Goal: Task Accomplishment & Management: Manage account settings

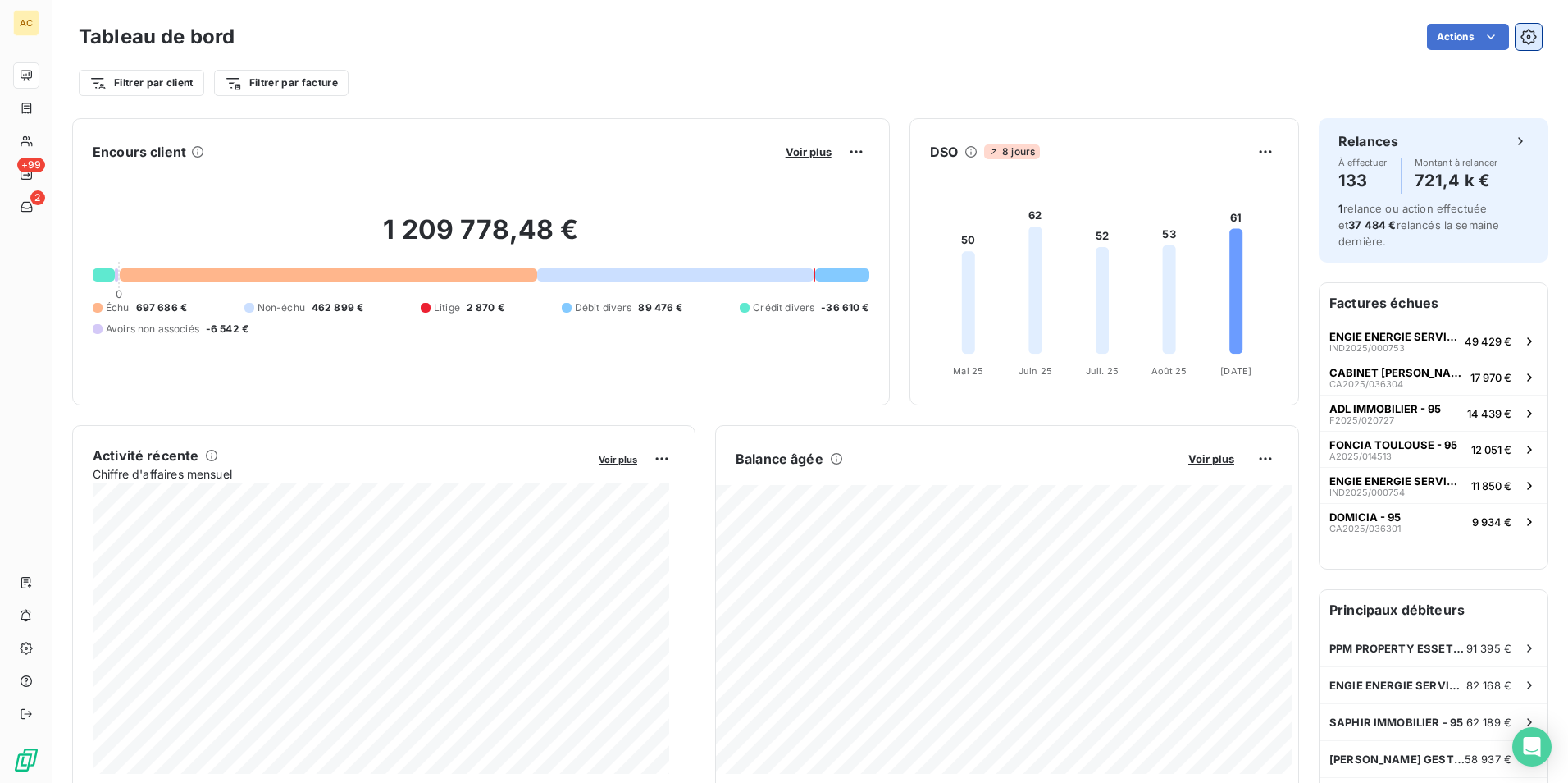
click at [1520, 33] on icon "button" at bounding box center [1528, 36] width 16 height 16
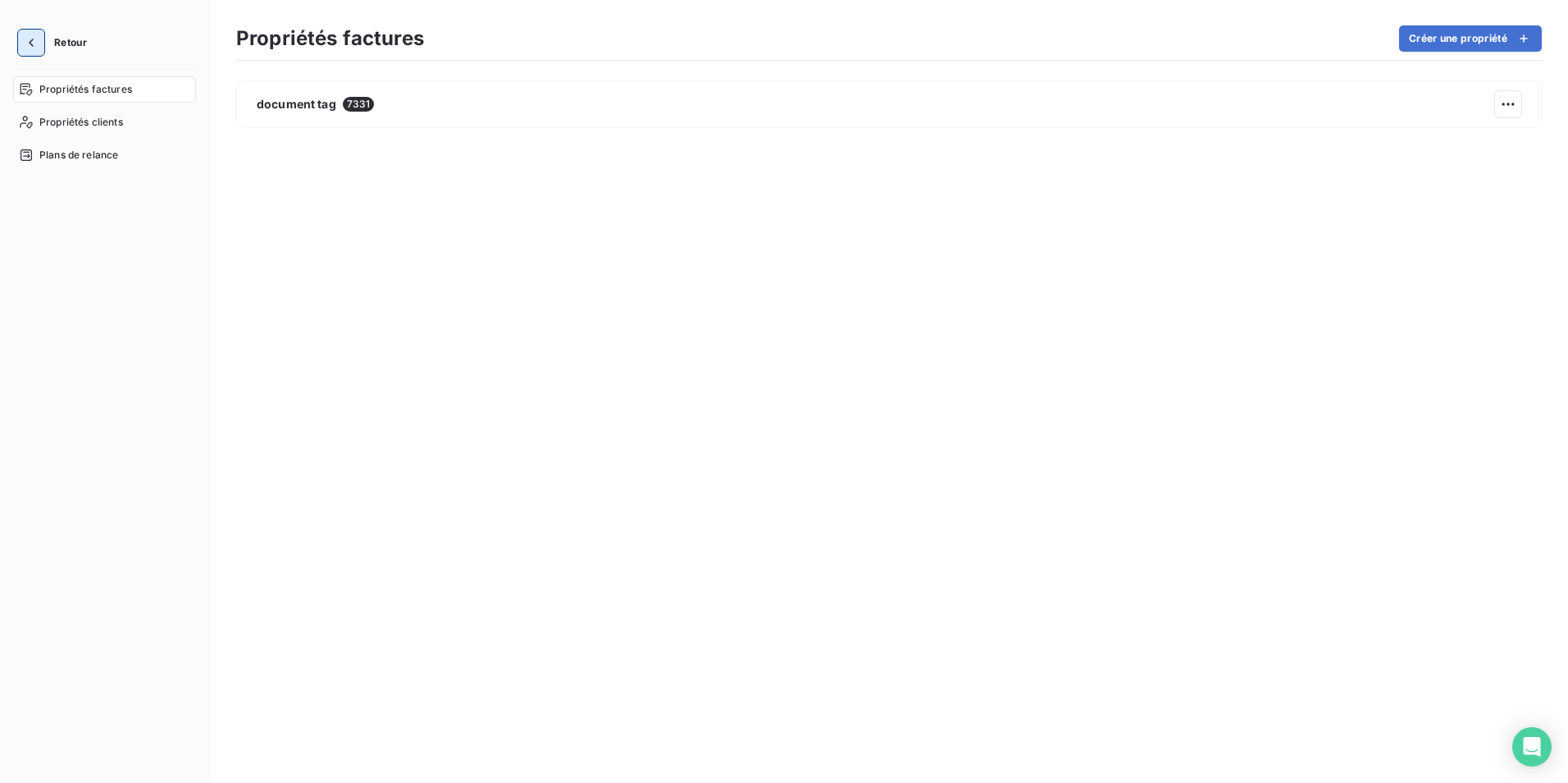
click at [29, 45] on icon "button" at bounding box center [30, 42] width 16 height 16
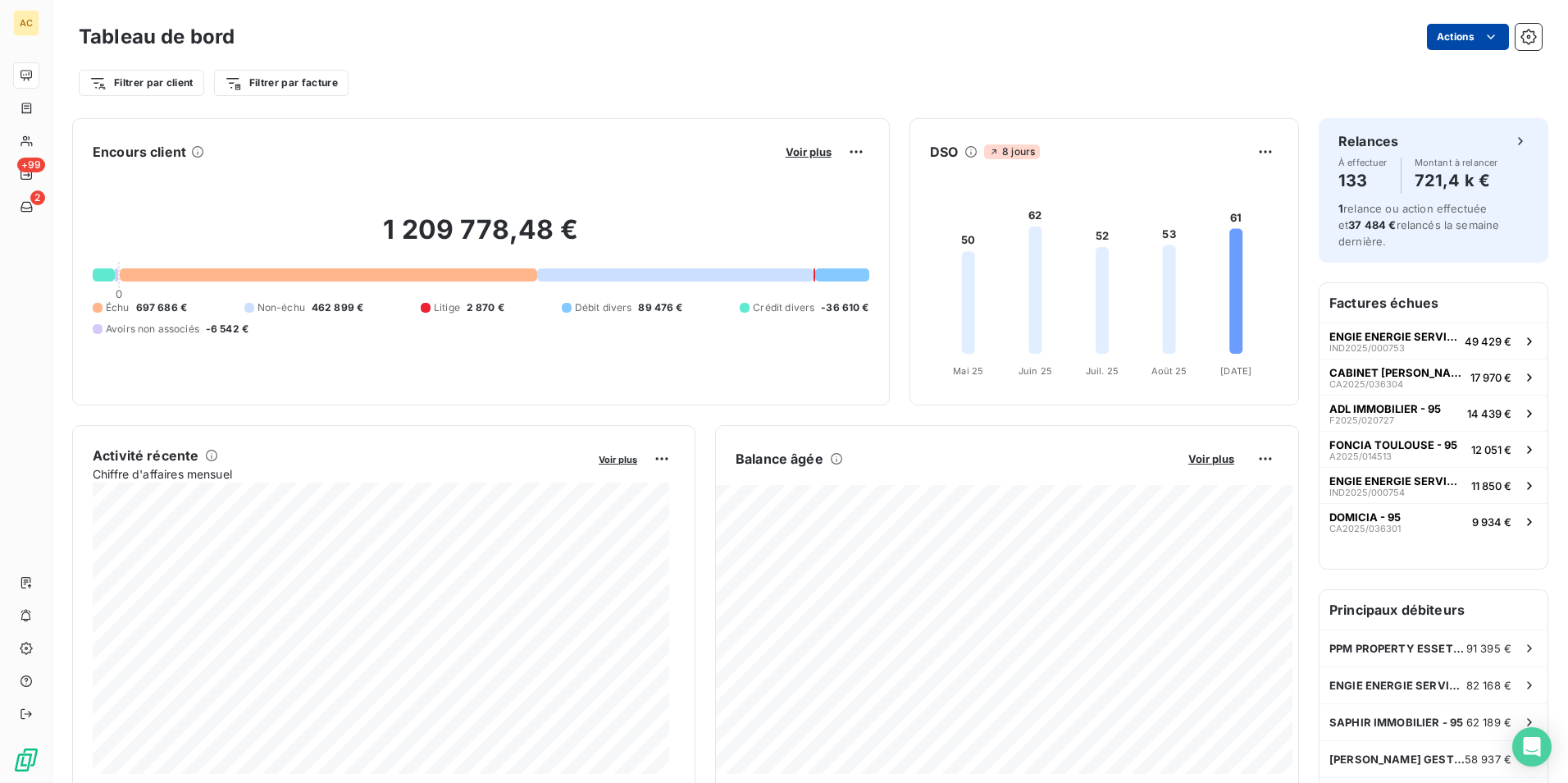
click at [1451, 39] on html "AC +99 2 Tableau de bord Actions Filtrer par client Filtrer par facture Encours…" at bounding box center [784, 391] width 1568 height 783
click at [1300, 41] on html "AC +99 2 Tableau de bord Actions Filtrer par client Filtrer par facture Encours…" at bounding box center [784, 391] width 1568 height 783
click at [1520, 34] on icon "button" at bounding box center [1528, 36] width 16 height 16
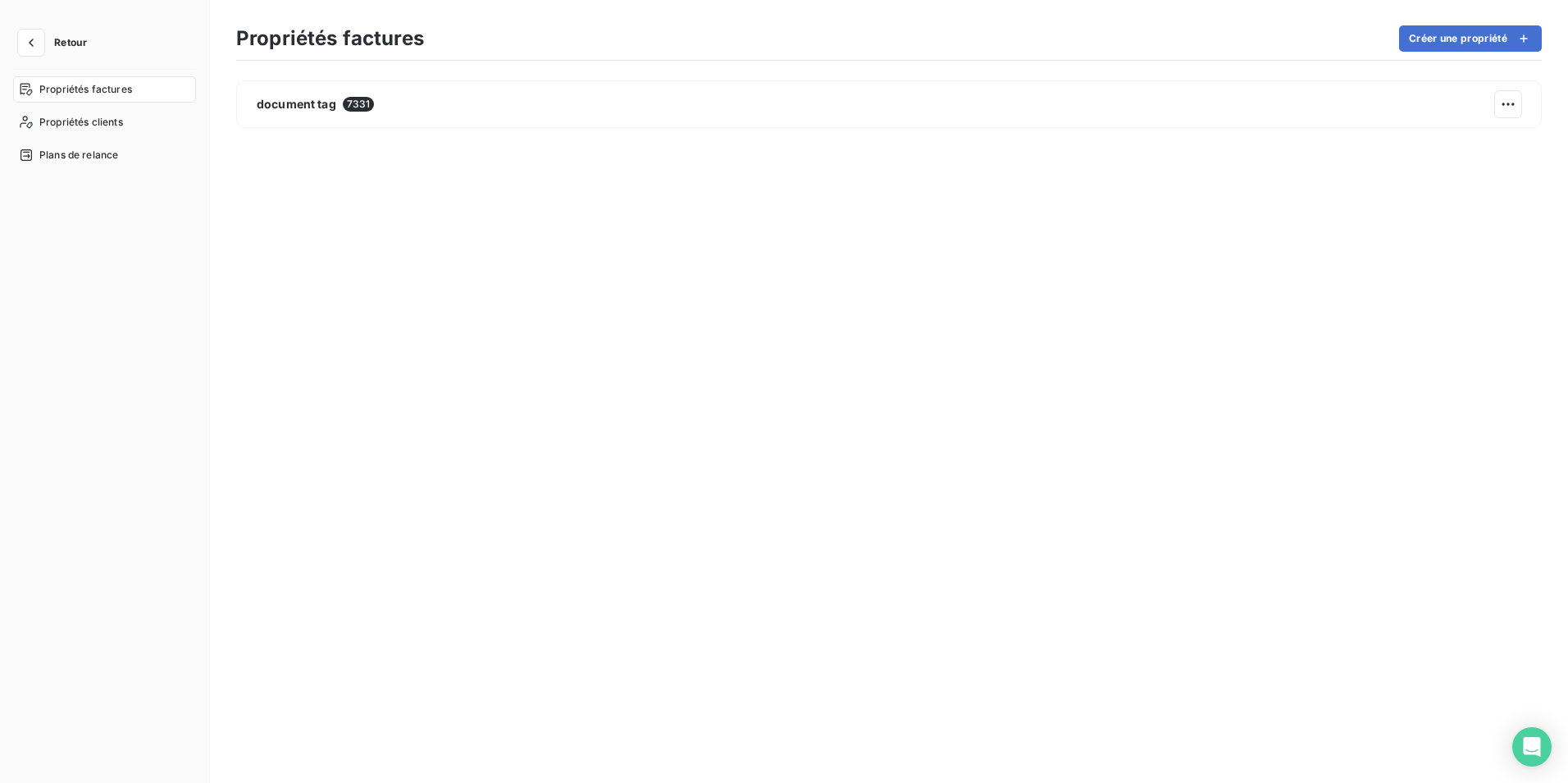
drag, startPoint x: 67, startPoint y: 152, endPoint x: 182, endPoint y: 224, distance: 135.7
click at [68, 152] on span "Plans de relance" at bounding box center [78, 155] width 79 height 15
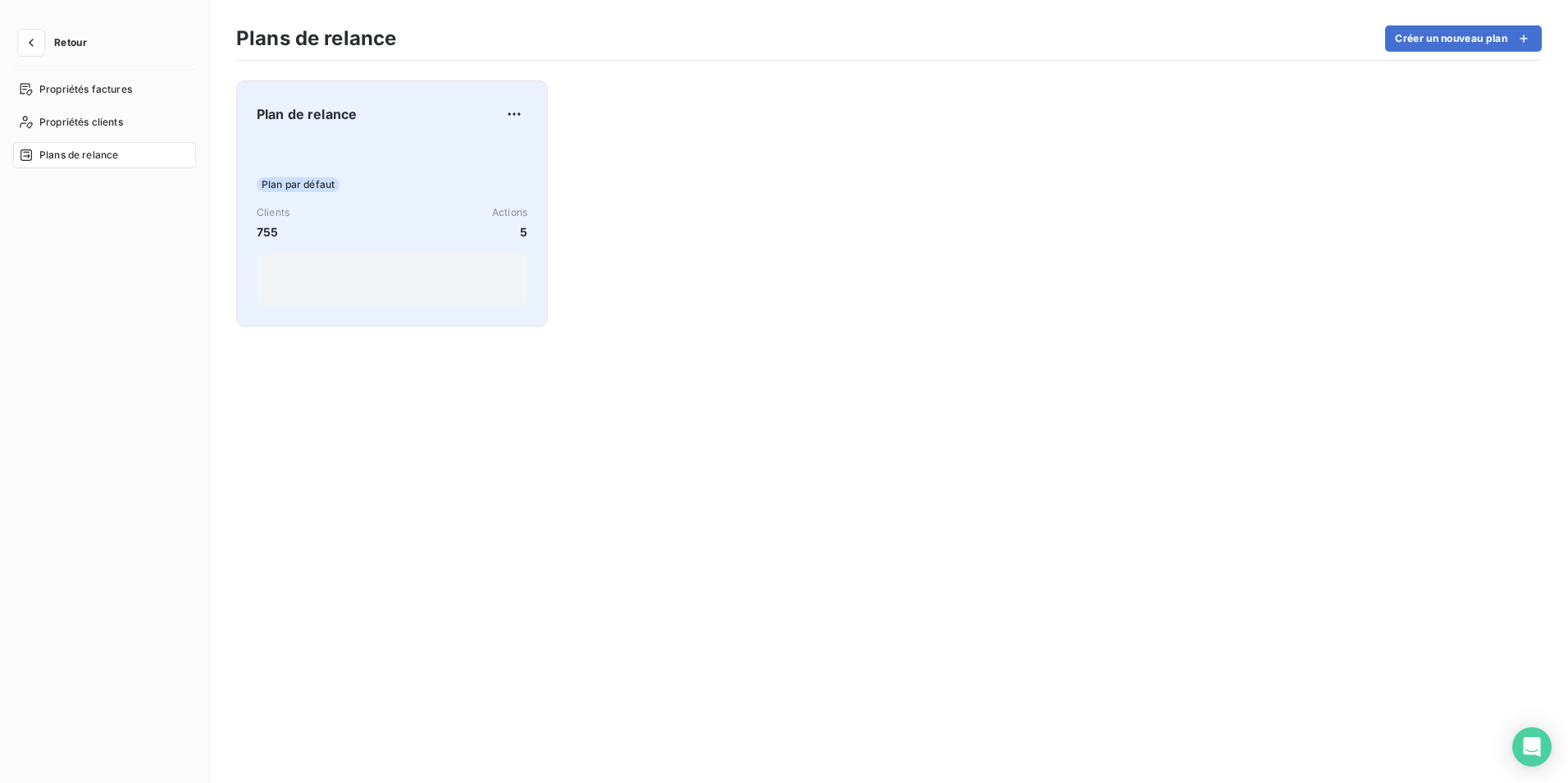
click at [413, 202] on div "Plan par défaut Clients 755 Actions 5" at bounding box center [392, 224] width 271 height 166
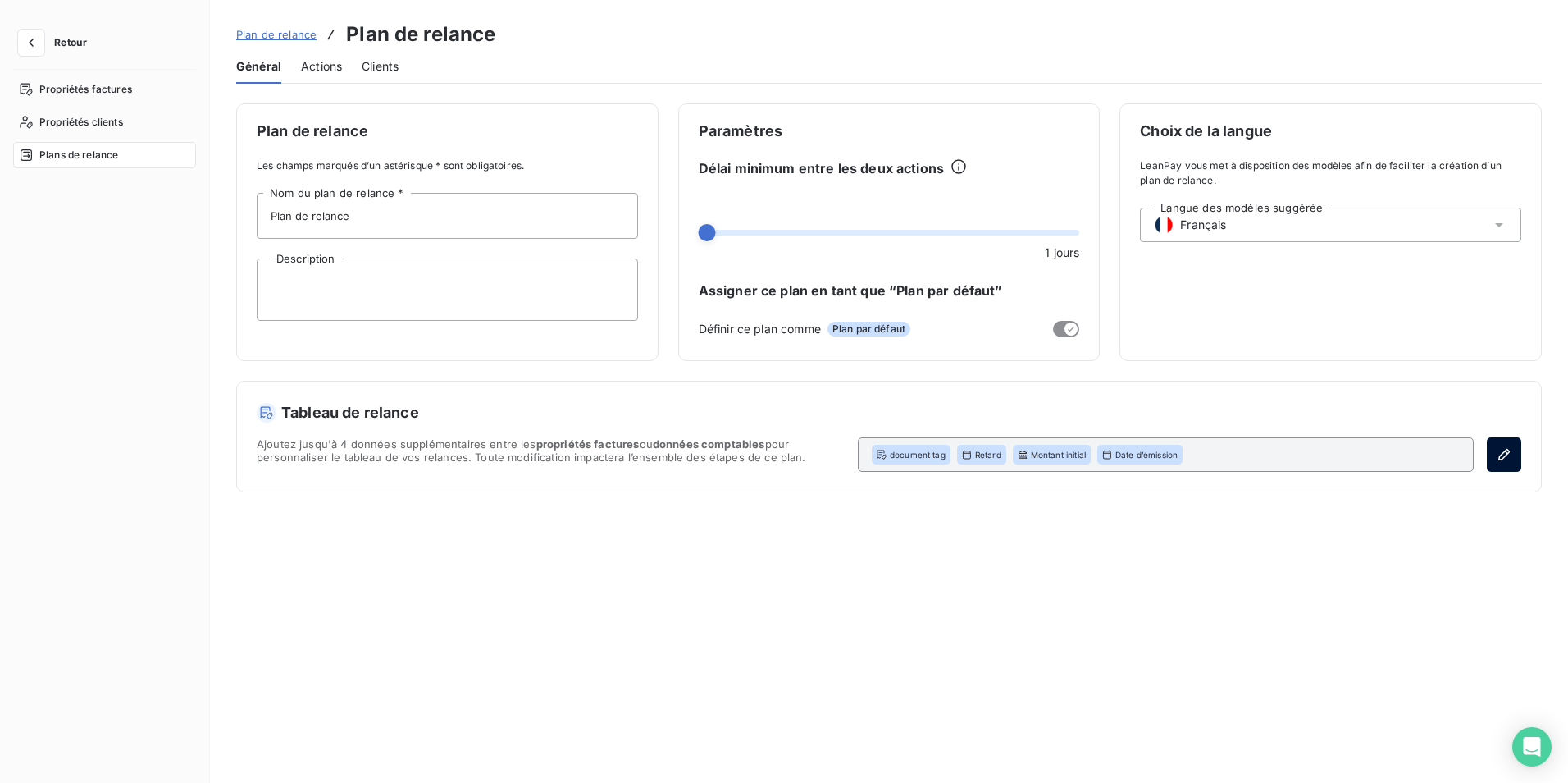
click at [1502, 450] on icon "button" at bounding box center [1504, 454] width 16 height 16
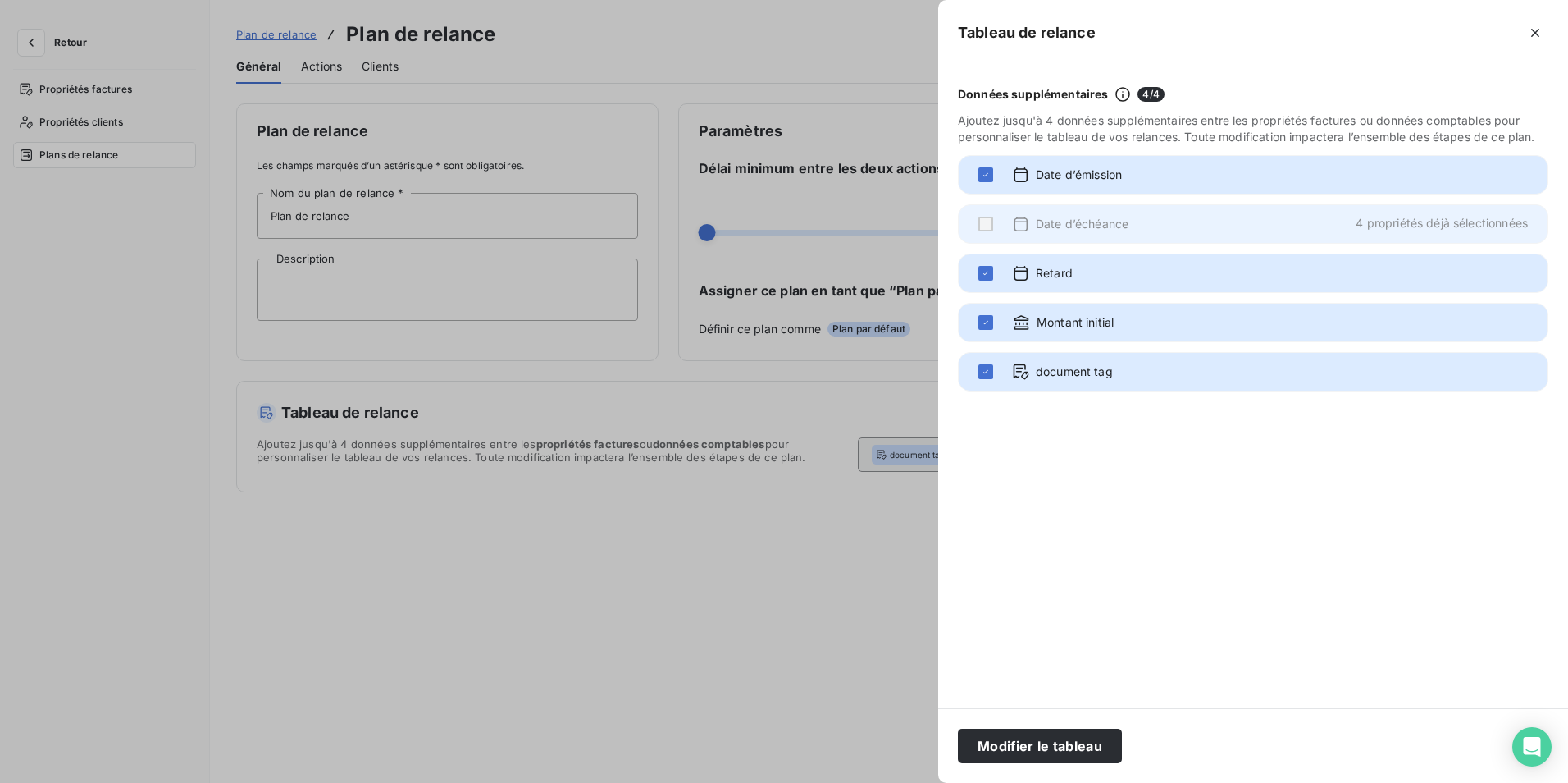
drag, startPoint x: 982, startPoint y: 218, endPoint x: 983, endPoint y: 229, distance: 11.0
click at [982, 219] on div at bounding box center [986, 225] width 15 height 15
click at [1537, 29] on icon "button" at bounding box center [1535, 32] width 16 height 16
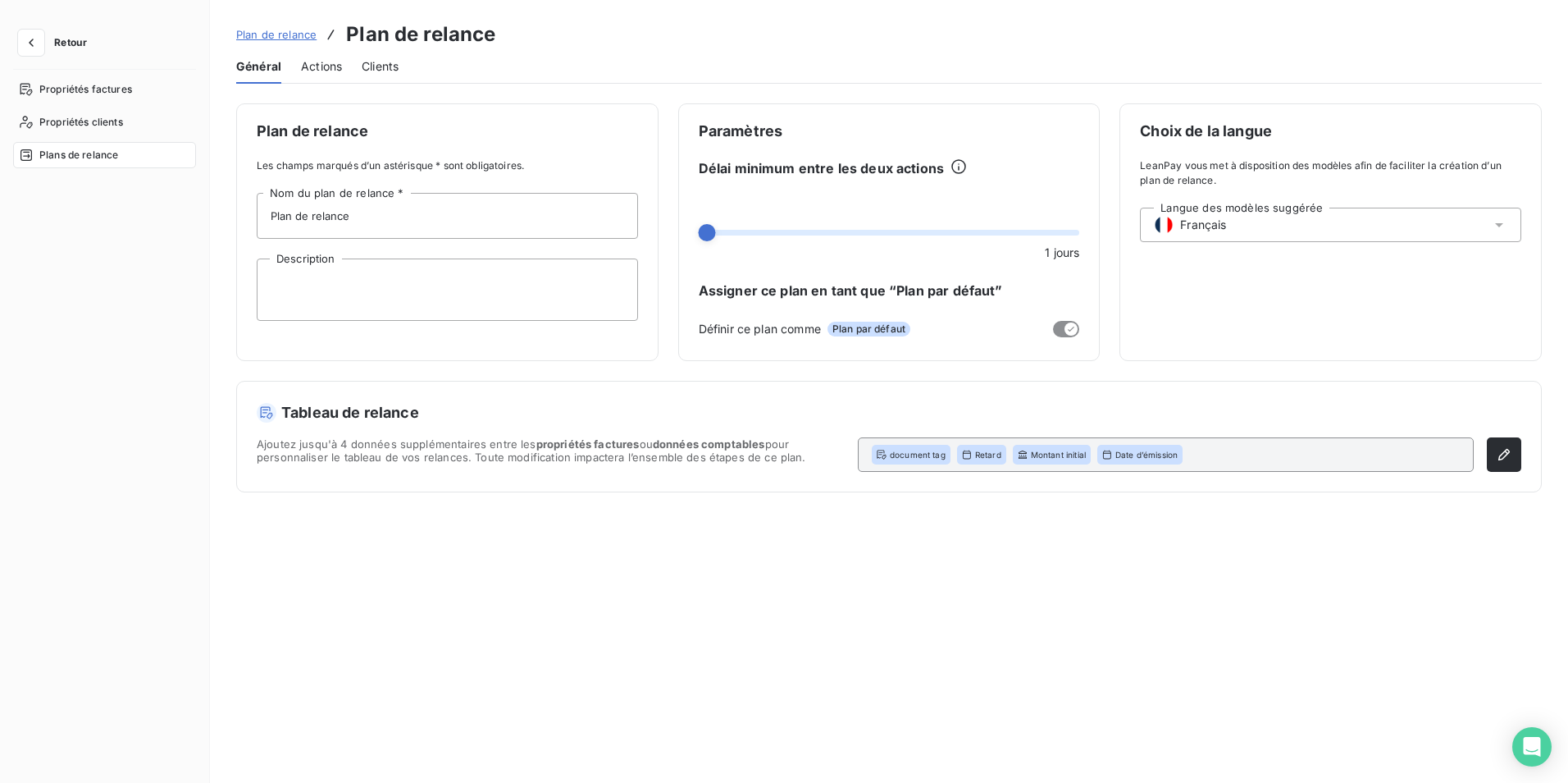
click at [56, 30] on button "Retour" at bounding box center [56, 43] width 87 height 27
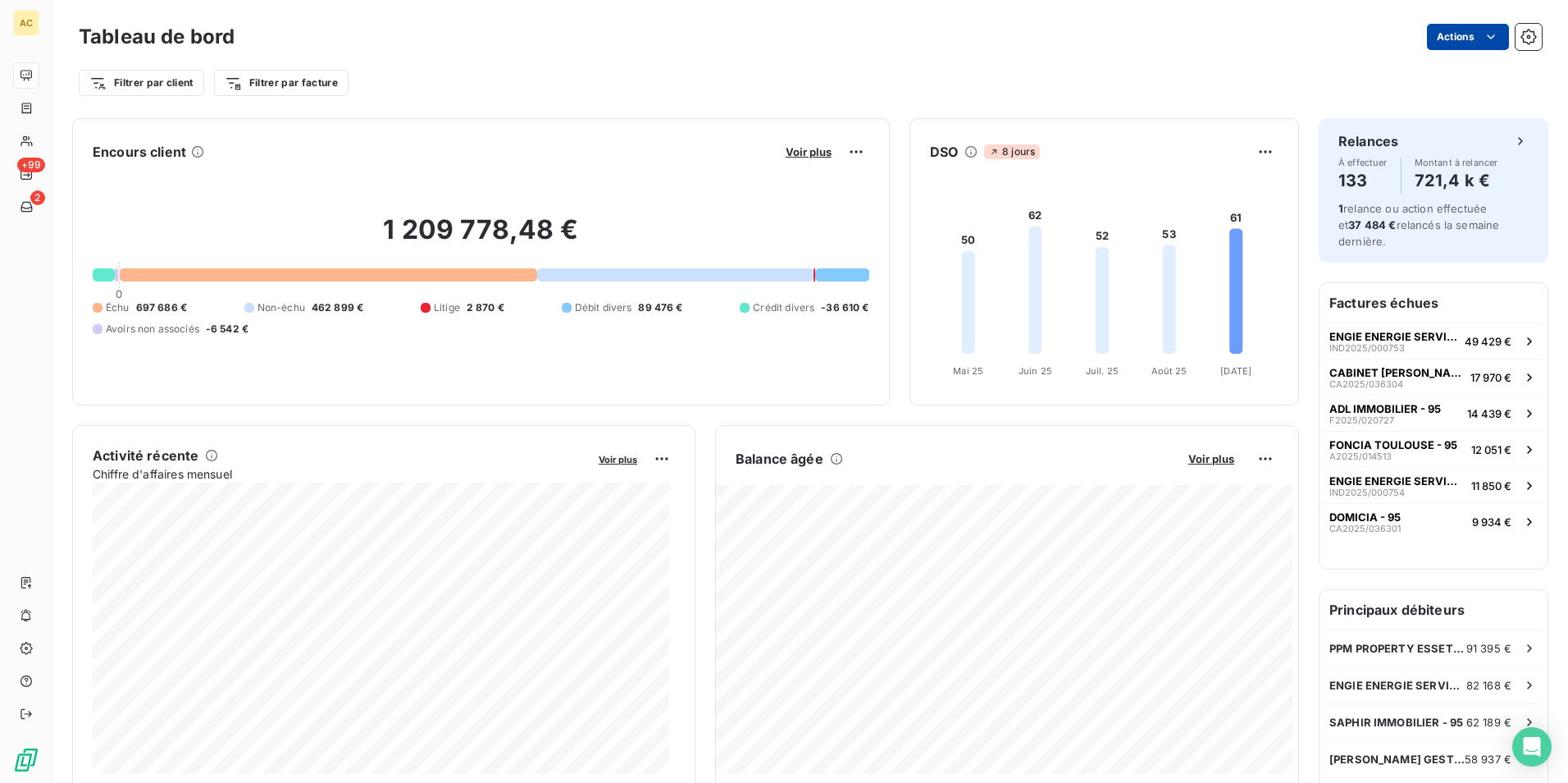
click at [1451, 32] on html "AC +99 2 Tableau de bord Actions Filtrer par client Filtrer par facture Encours…" at bounding box center [784, 391] width 1568 height 783
click at [1404, 75] on div "Exporter le tableau de bord" at bounding box center [1396, 73] width 188 height 27
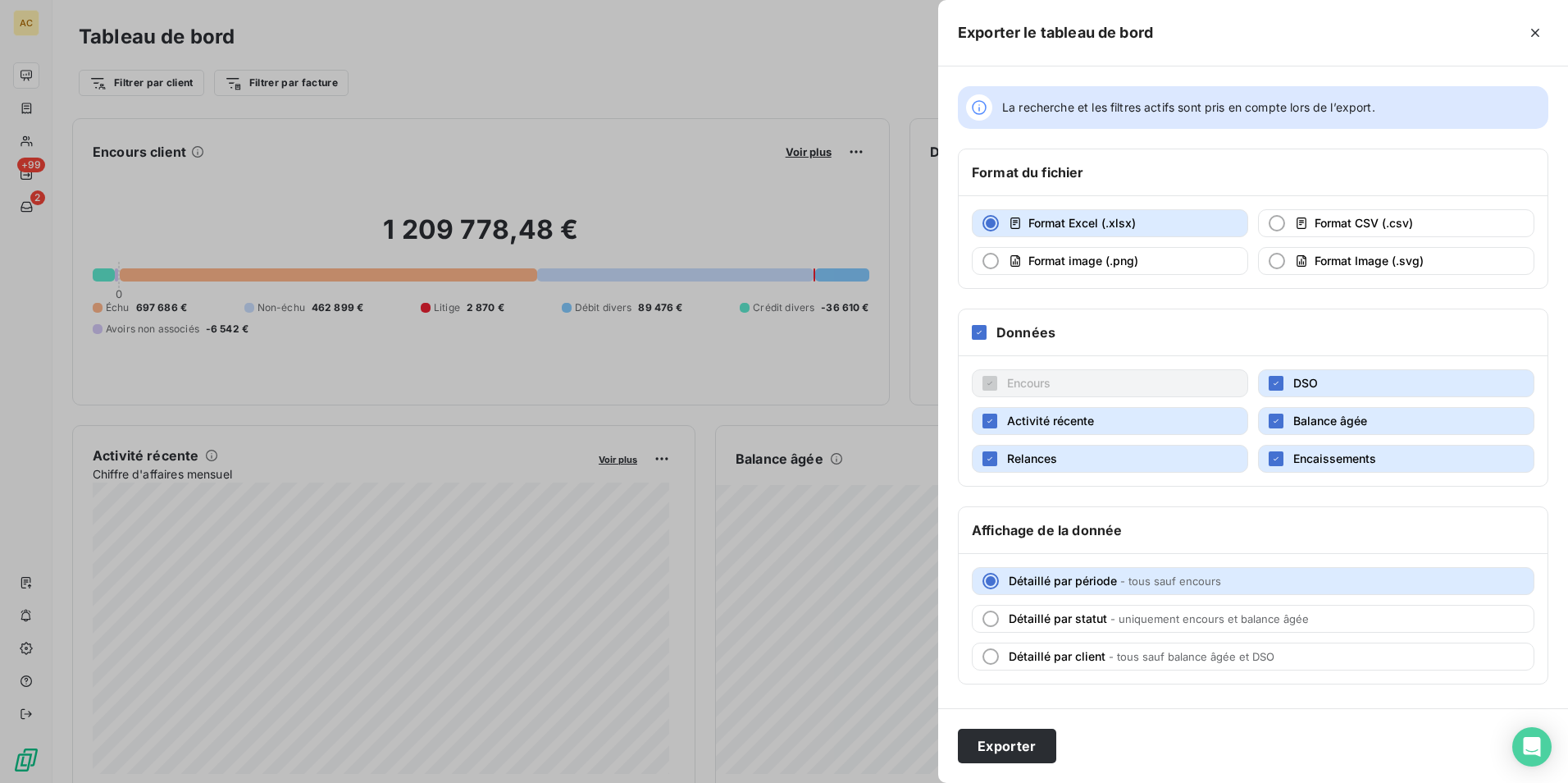
click at [800, 106] on div at bounding box center [784, 391] width 1568 height 783
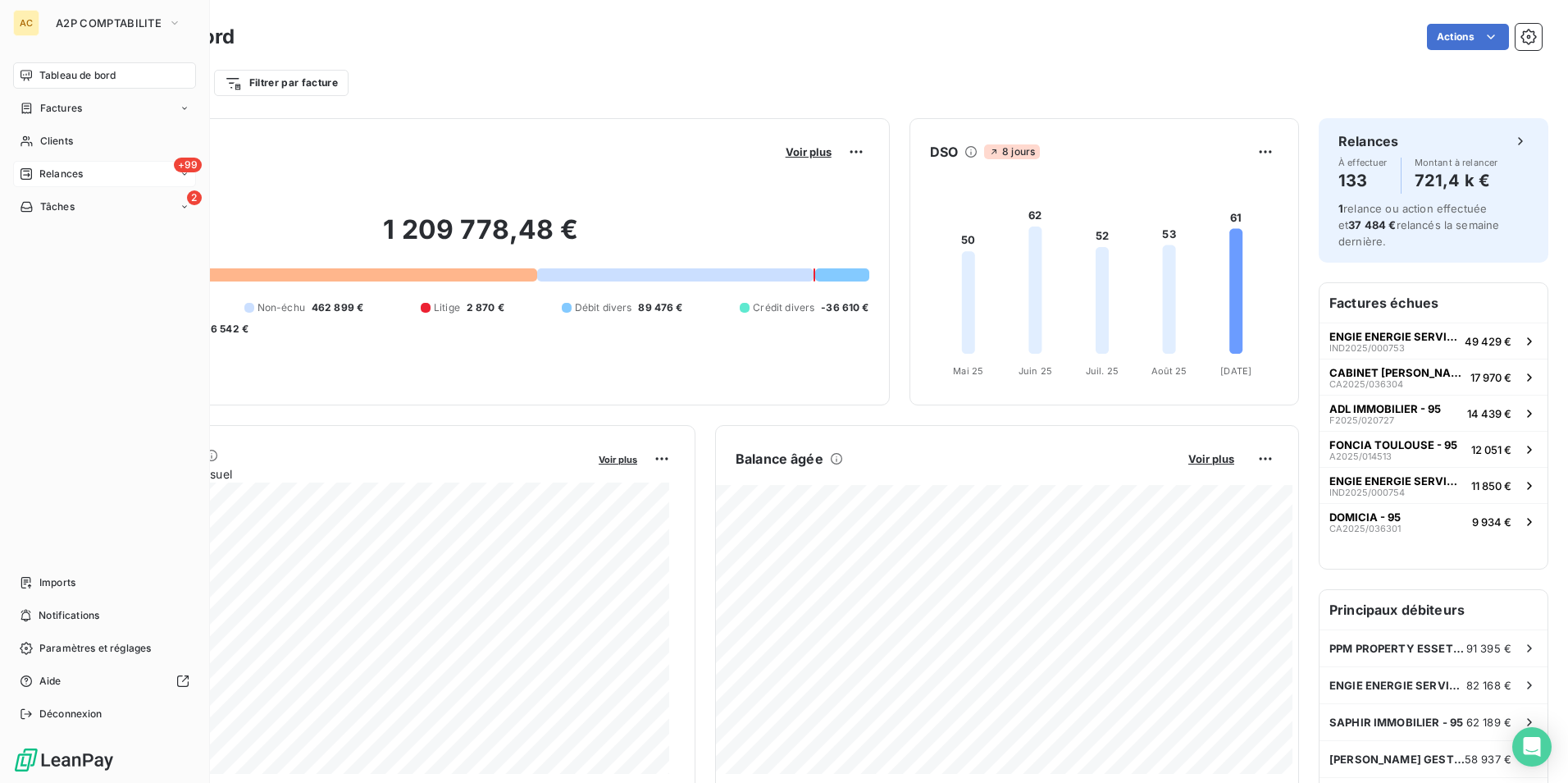
click at [63, 172] on span "Relances" at bounding box center [61, 174] width 44 height 15
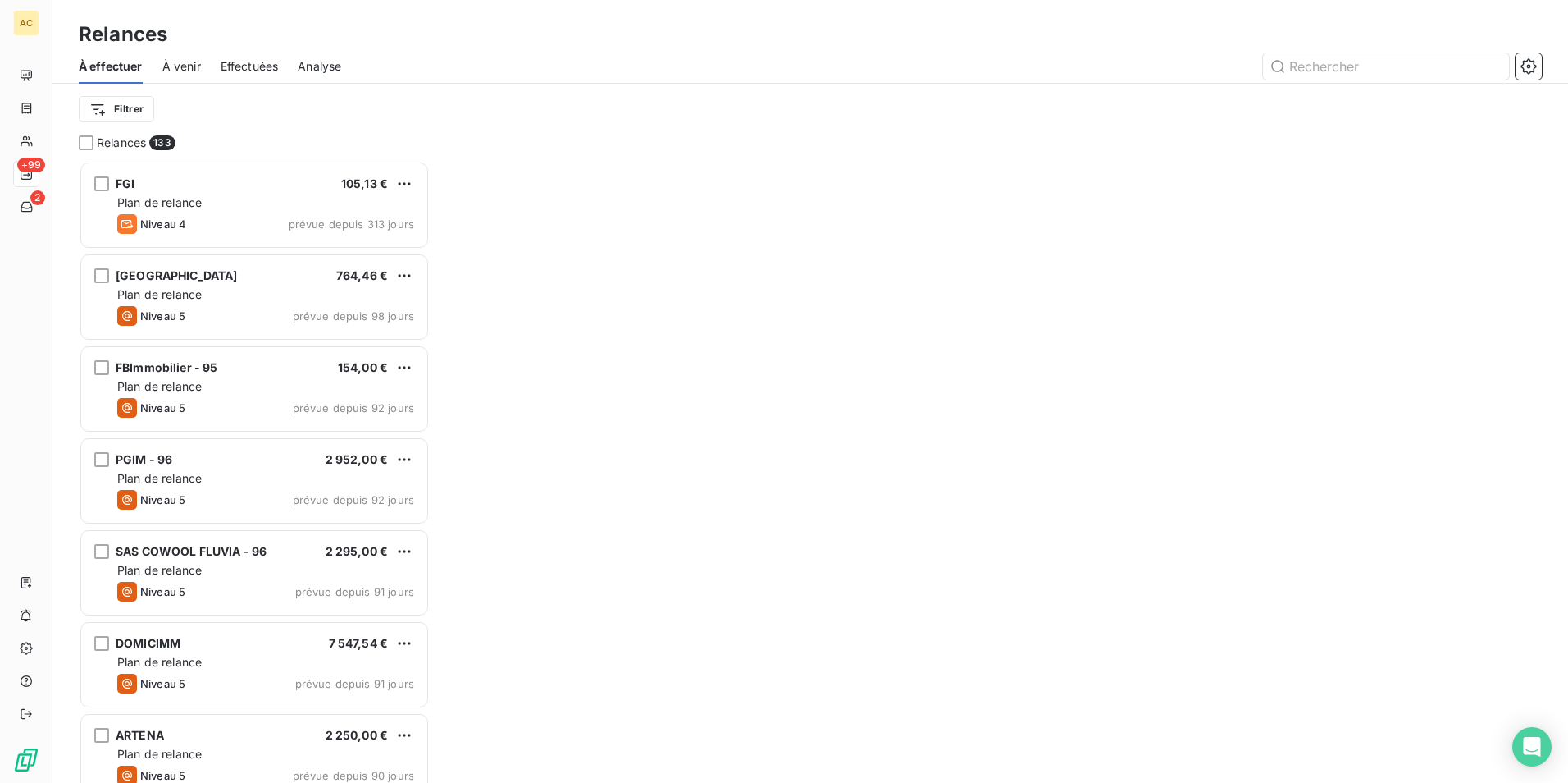
scroll to position [610, 339]
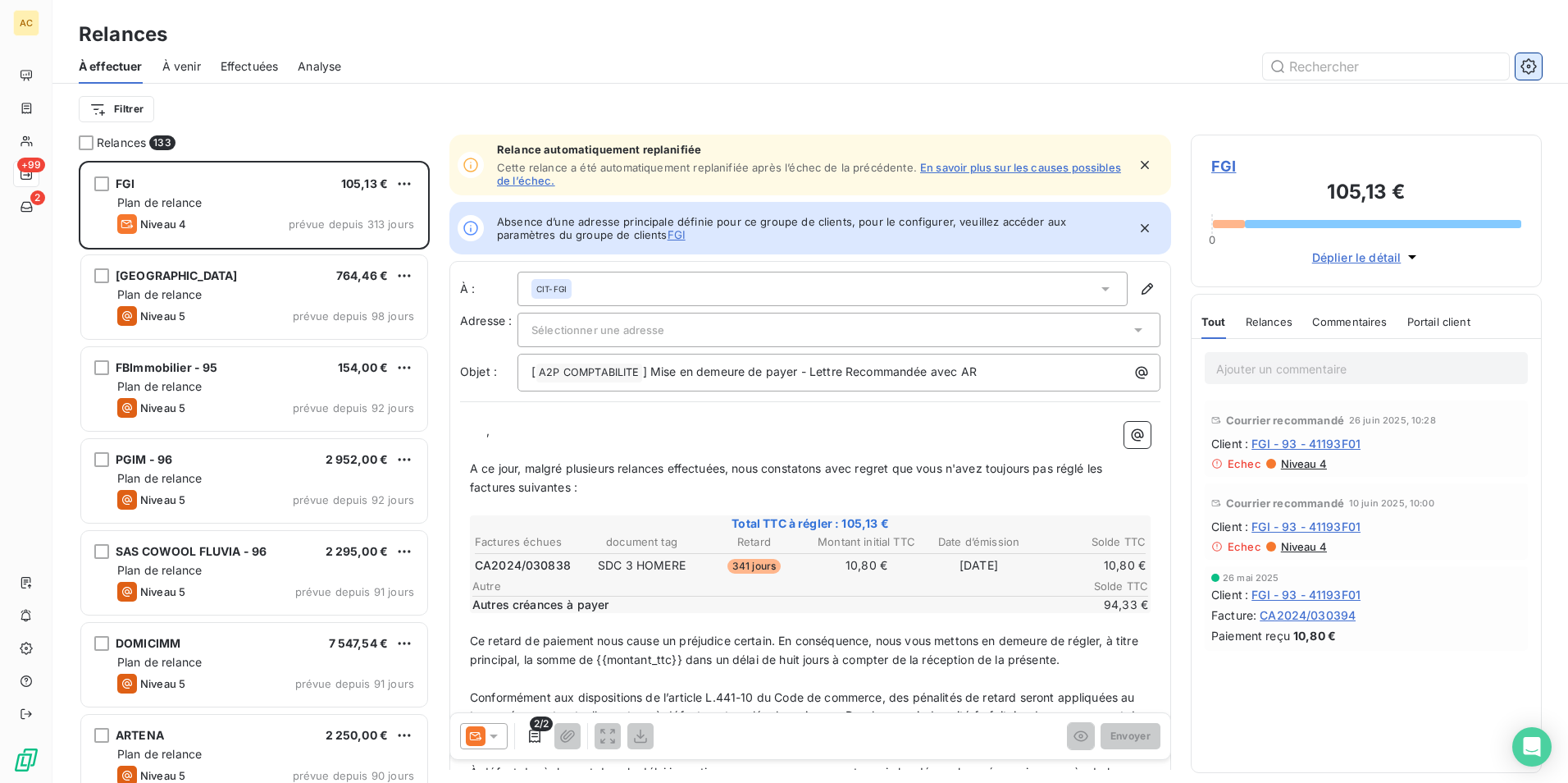
click at [1531, 62] on icon "button" at bounding box center [1528, 66] width 16 height 16
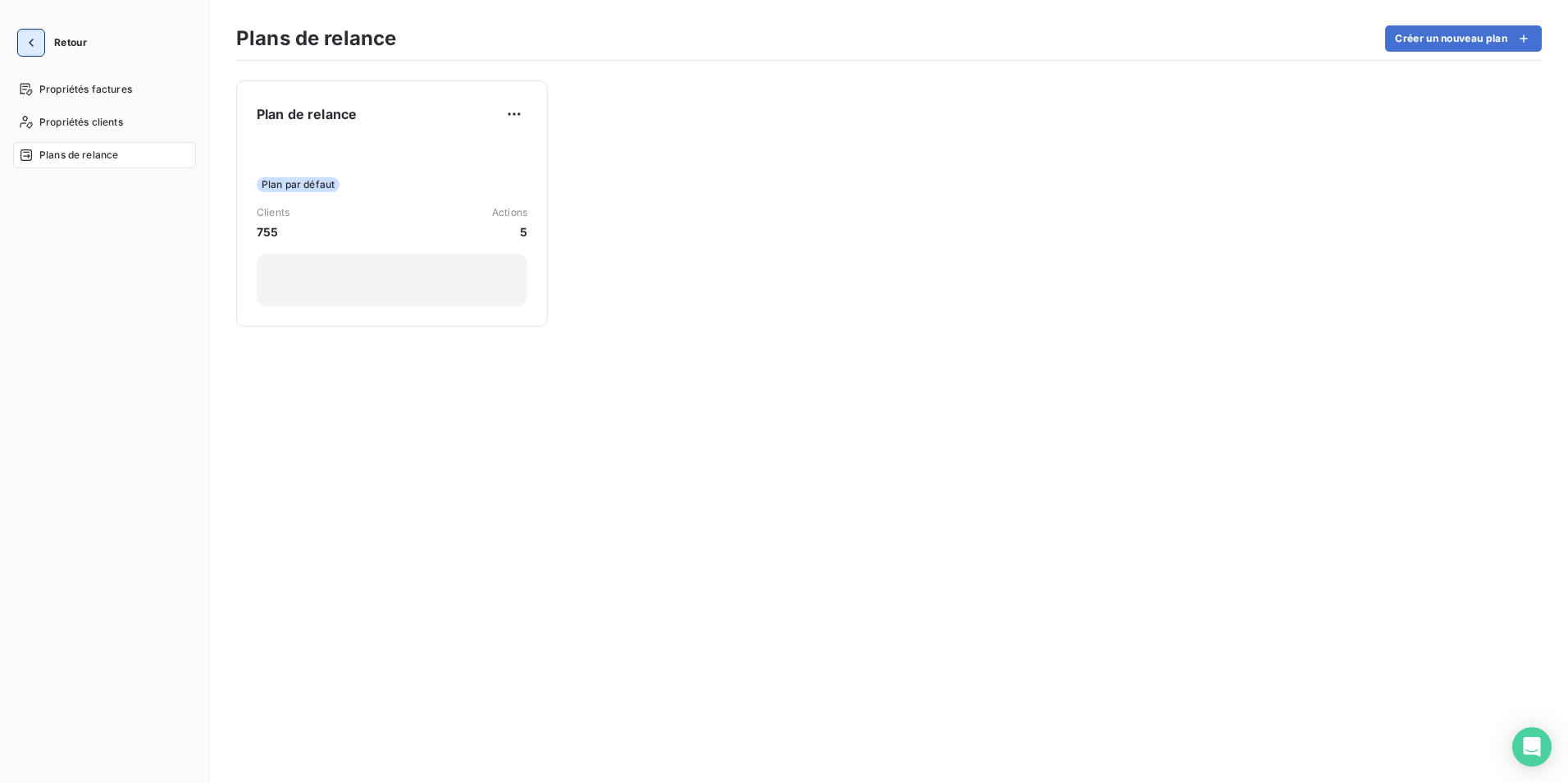
click at [34, 45] on icon "button" at bounding box center [30, 42] width 16 height 16
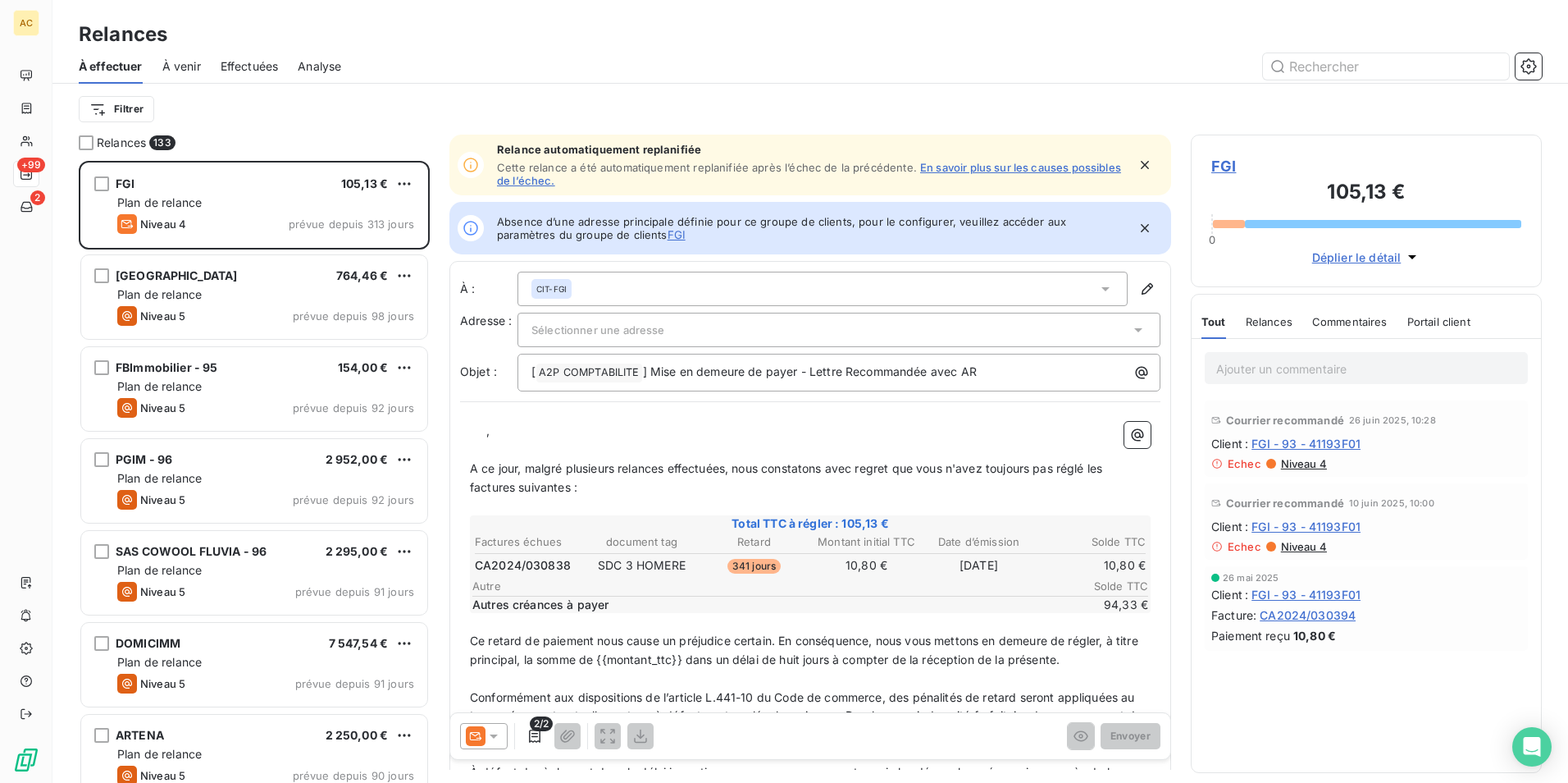
scroll to position [610, 339]
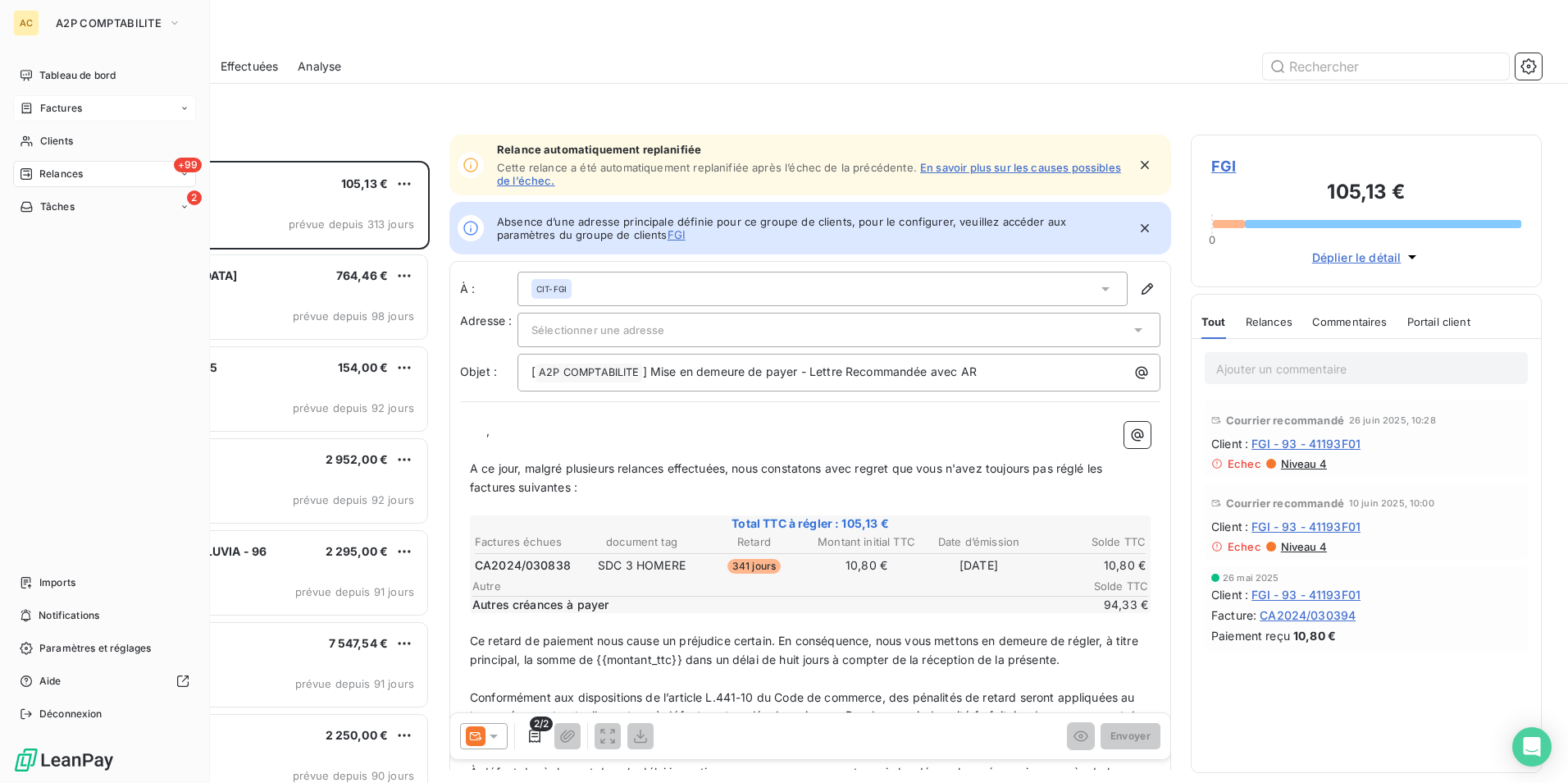
click at [73, 103] on span "Factures" at bounding box center [61, 108] width 42 height 15
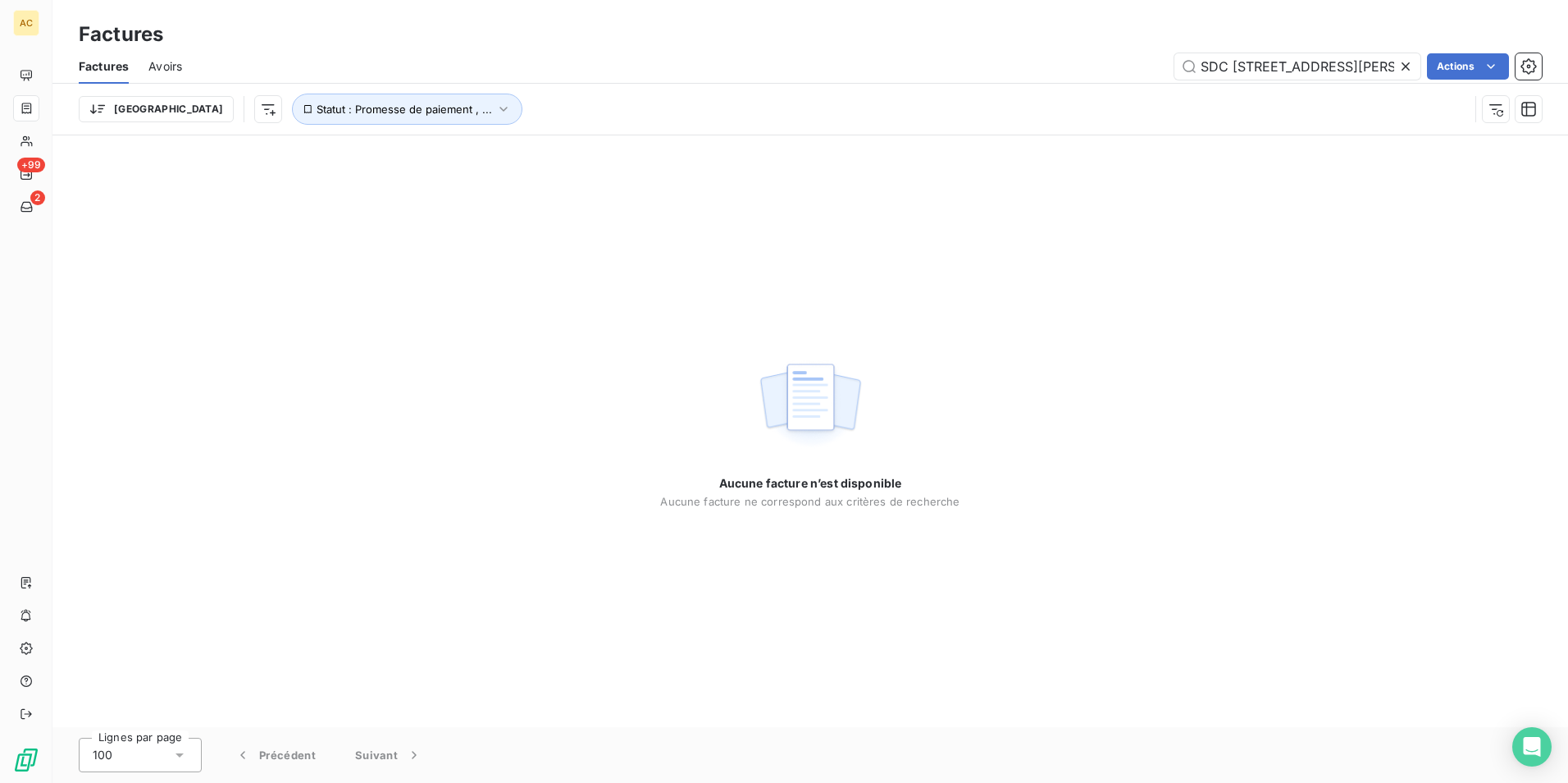
click at [1404, 68] on icon at bounding box center [1405, 67] width 9 height 9
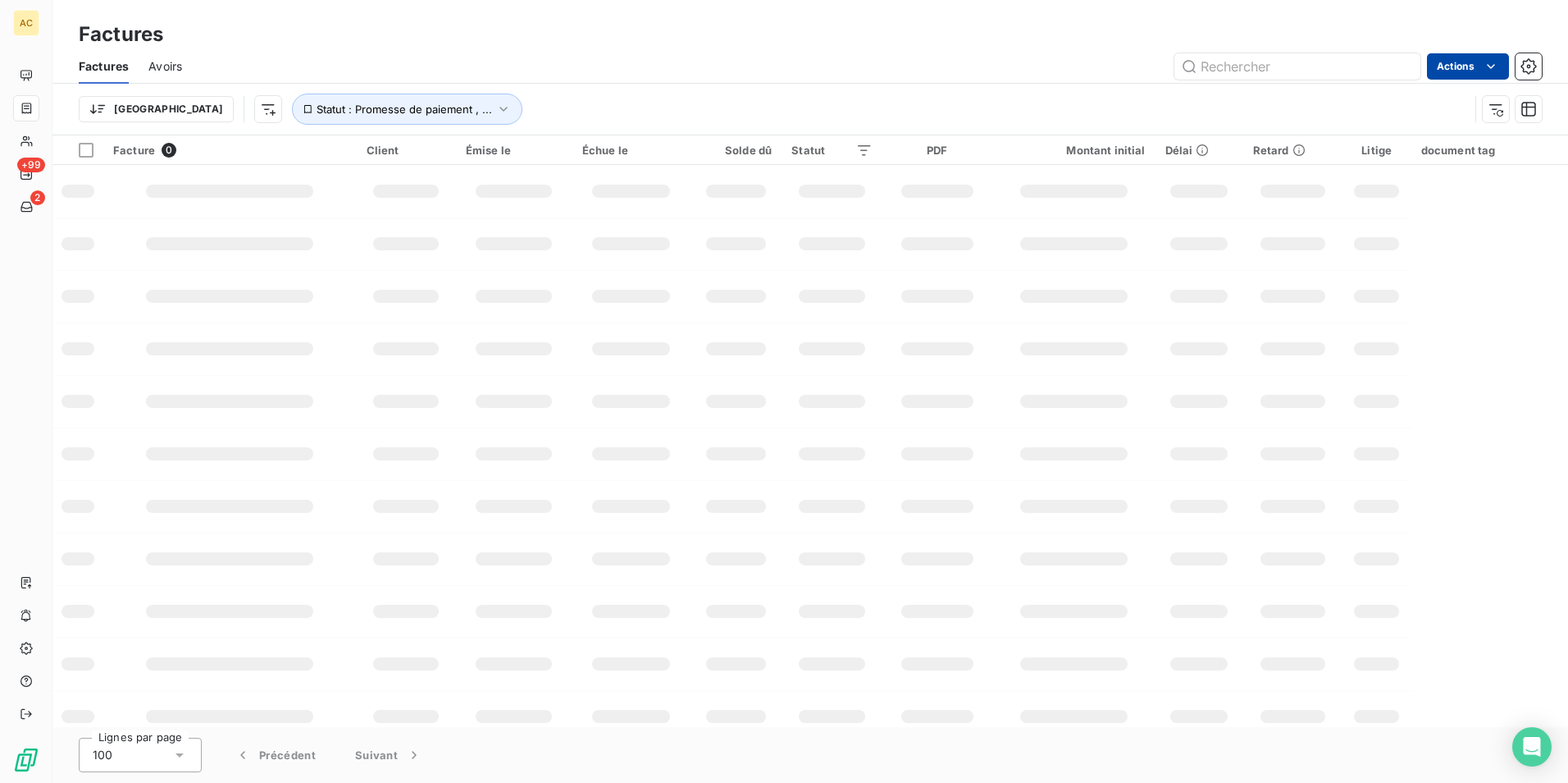
click at [1479, 67] on html "AC +99 2 Factures Factures Avoirs Actions Trier Statut : Promesse de paiement ,…" at bounding box center [784, 391] width 1568 height 783
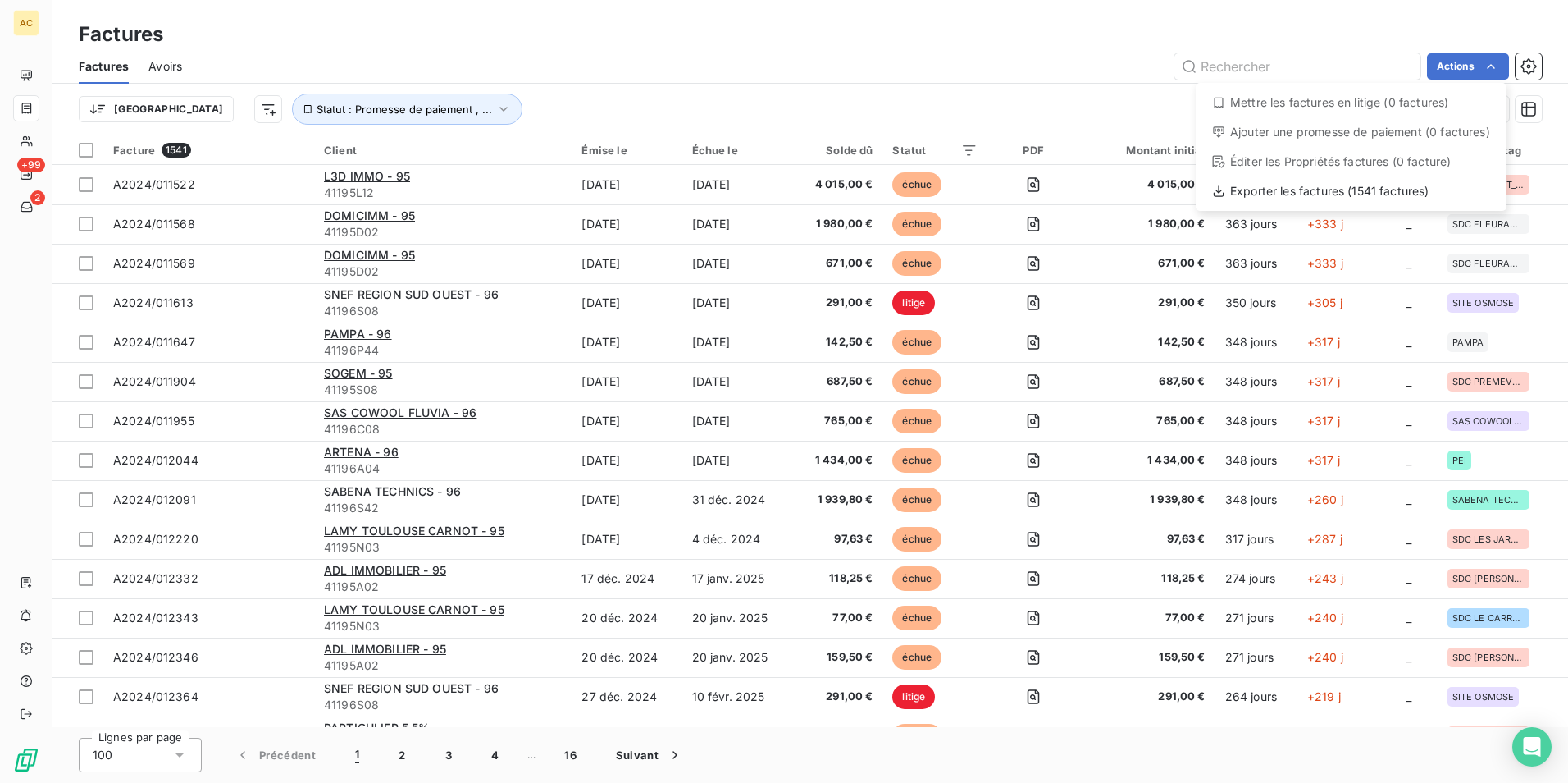
click at [1530, 66] on html "AC +99 2 Factures Factures Avoirs Actions Mettre les factures en litige (0 fact…" at bounding box center [784, 391] width 1568 height 783
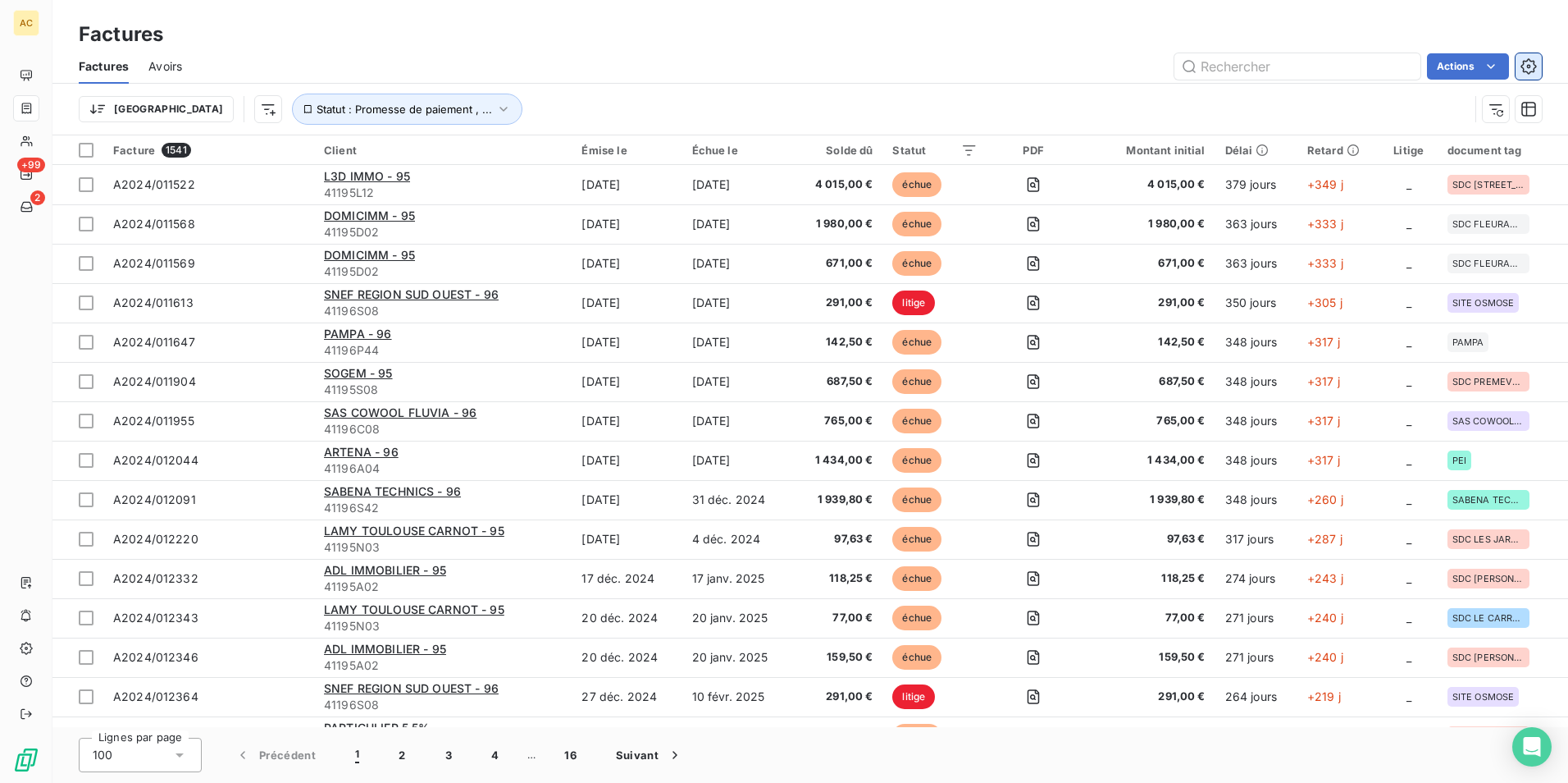
click at [1528, 66] on icon "button" at bounding box center [1529, 66] width 4 height 4
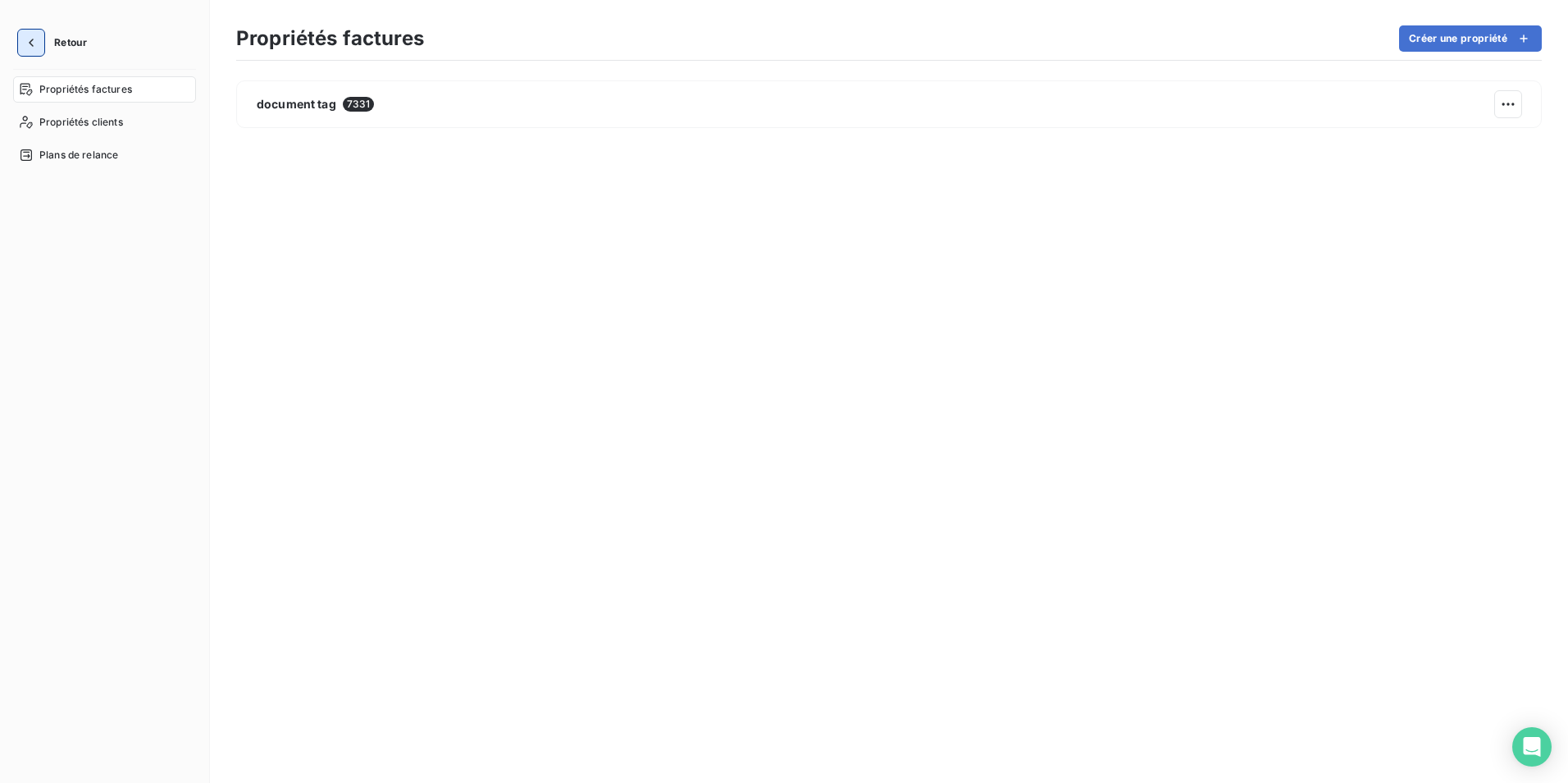
drag, startPoint x: 29, startPoint y: 38, endPoint x: 541, endPoint y: 73, distance: 513.2
click at [29, 38] on icon "button" at bounding box center [30, 42] width 16 height 16
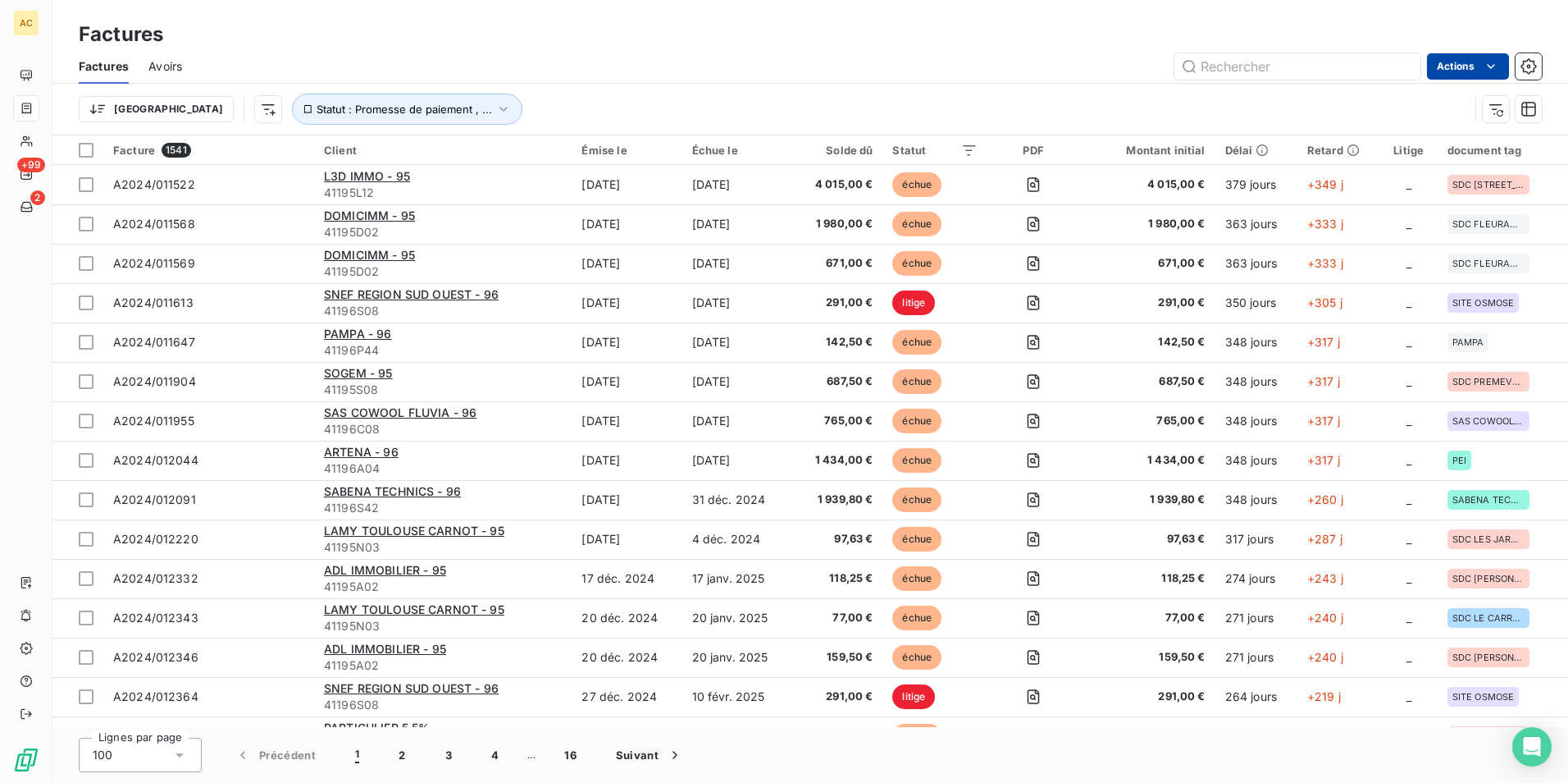
click at [1479, 69] on html "AC +99 2 Factures Factures Avoirs Actions Trier Statut : Promesse de paiement ,…" at bounding box center [784, 391] width 1568 height 783
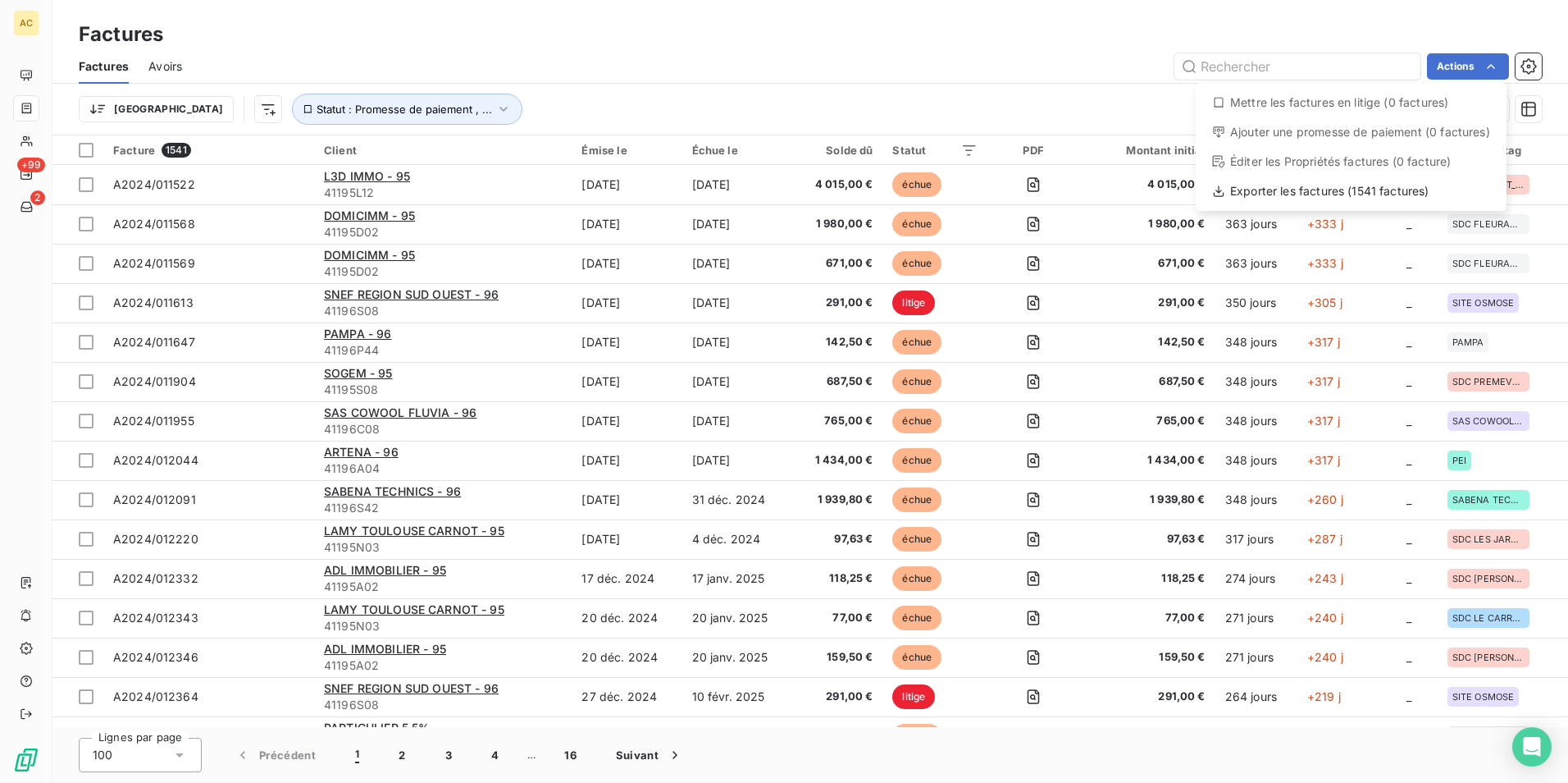
click at [1353, 29] on html "AC +99 2 Factures Factures Avoirs Actions Mettre les factures en litige (0 fact…" at bounding box center [784, 391] width 1568 height 783
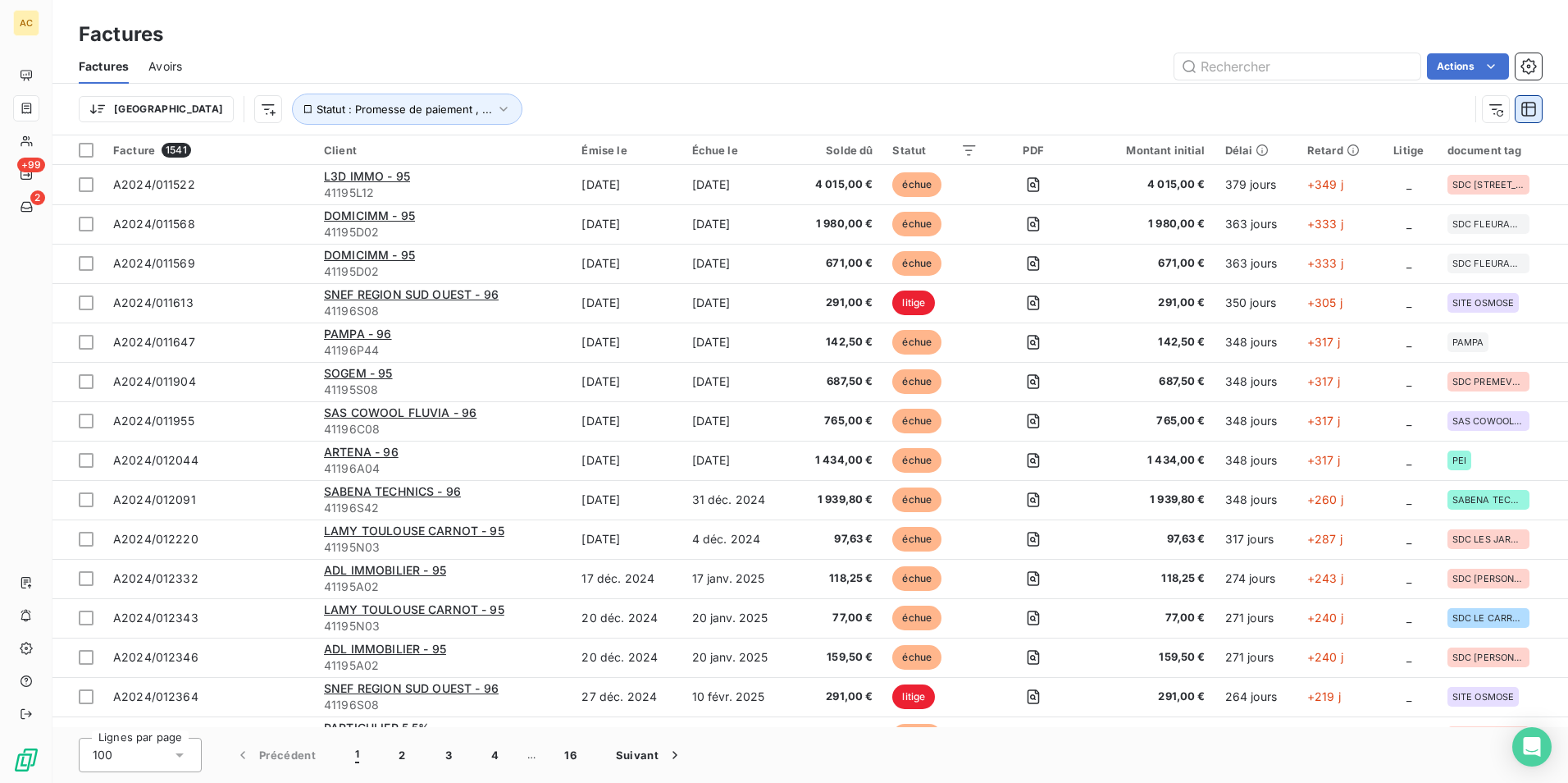
click at [1535, 107] on icon "button" at bounding box center [1529, 109] width 15 height 15
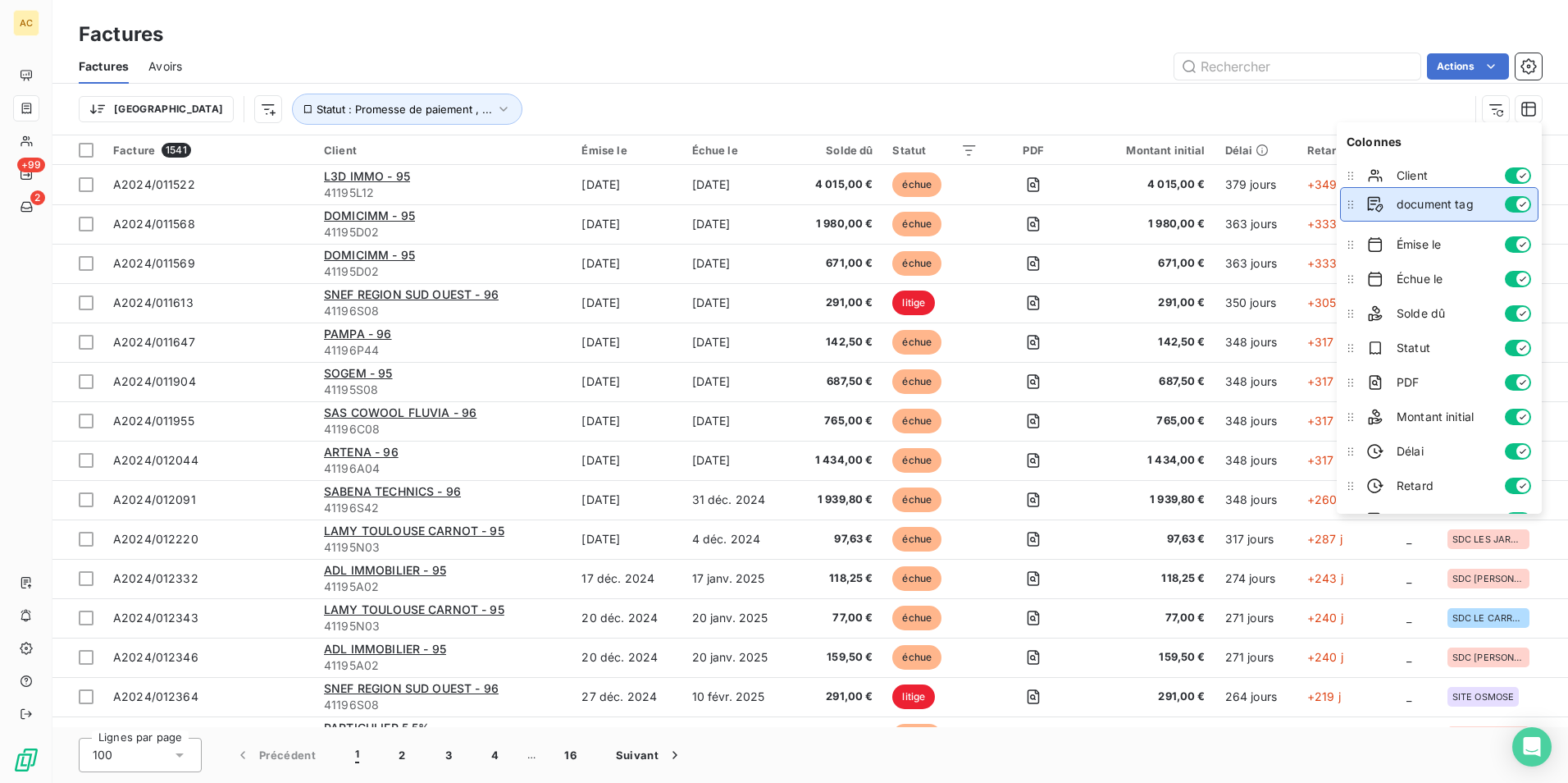
drag, startPoint x: 1352, startPoint y: 499, endPoint x: 1338, endPoint y: 208, distance: 291.3
click at [1338, 208] on div "Colonnes Client Émise le Échue le Solde dû Statut PDF Montant initial Délai Ret…" at bounding box center [1440, 319] width 205 height 392
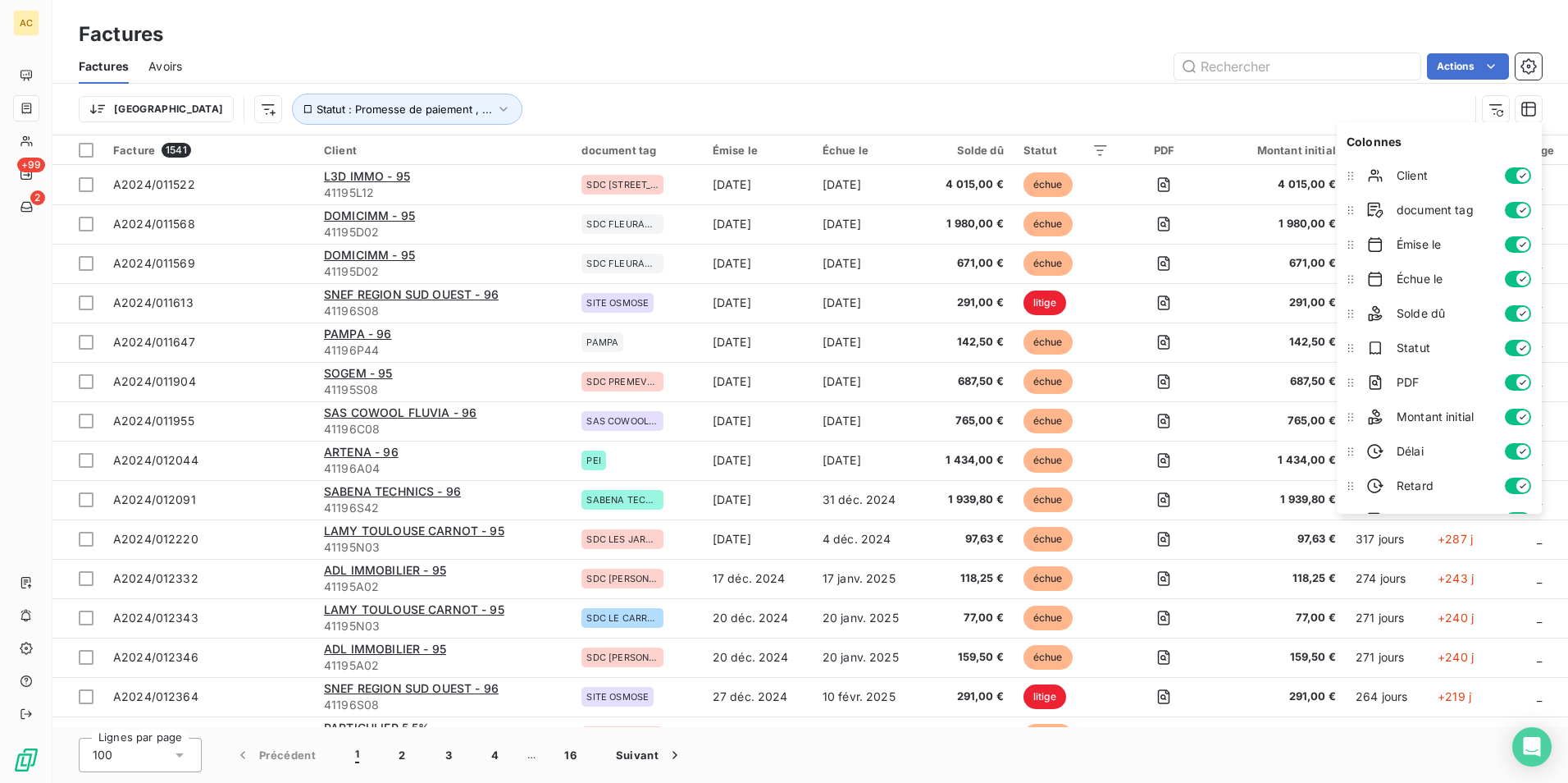
scroll to position [27, 0]
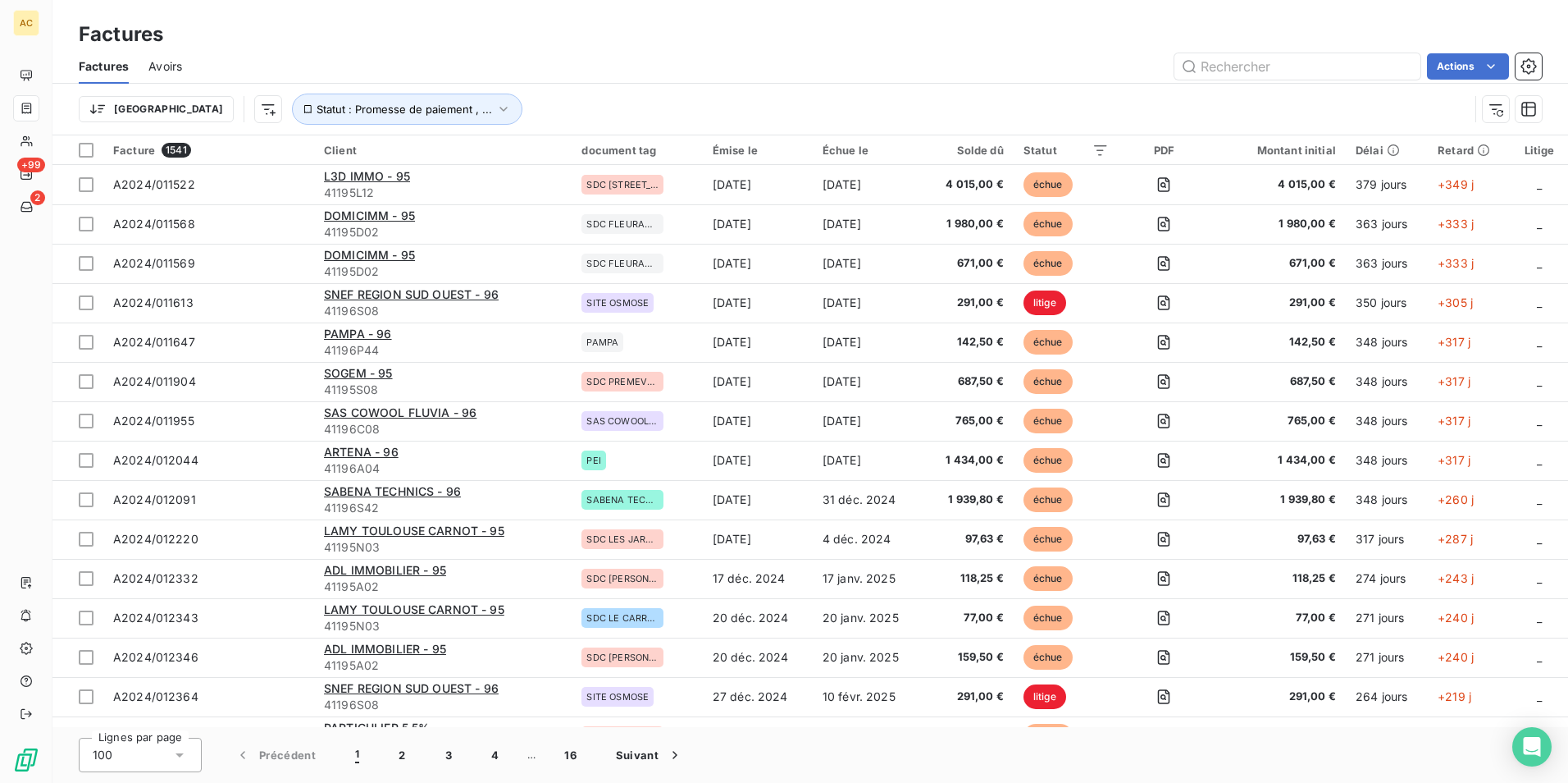
click at [1311, 100] on div "Trier Statut : Promesse de paiement , ..." at bounding box center [774, 108] width 1390 height 31
click at [1527, 69] on icon "button" at bounding box center [1528, 66] width 16 height 16
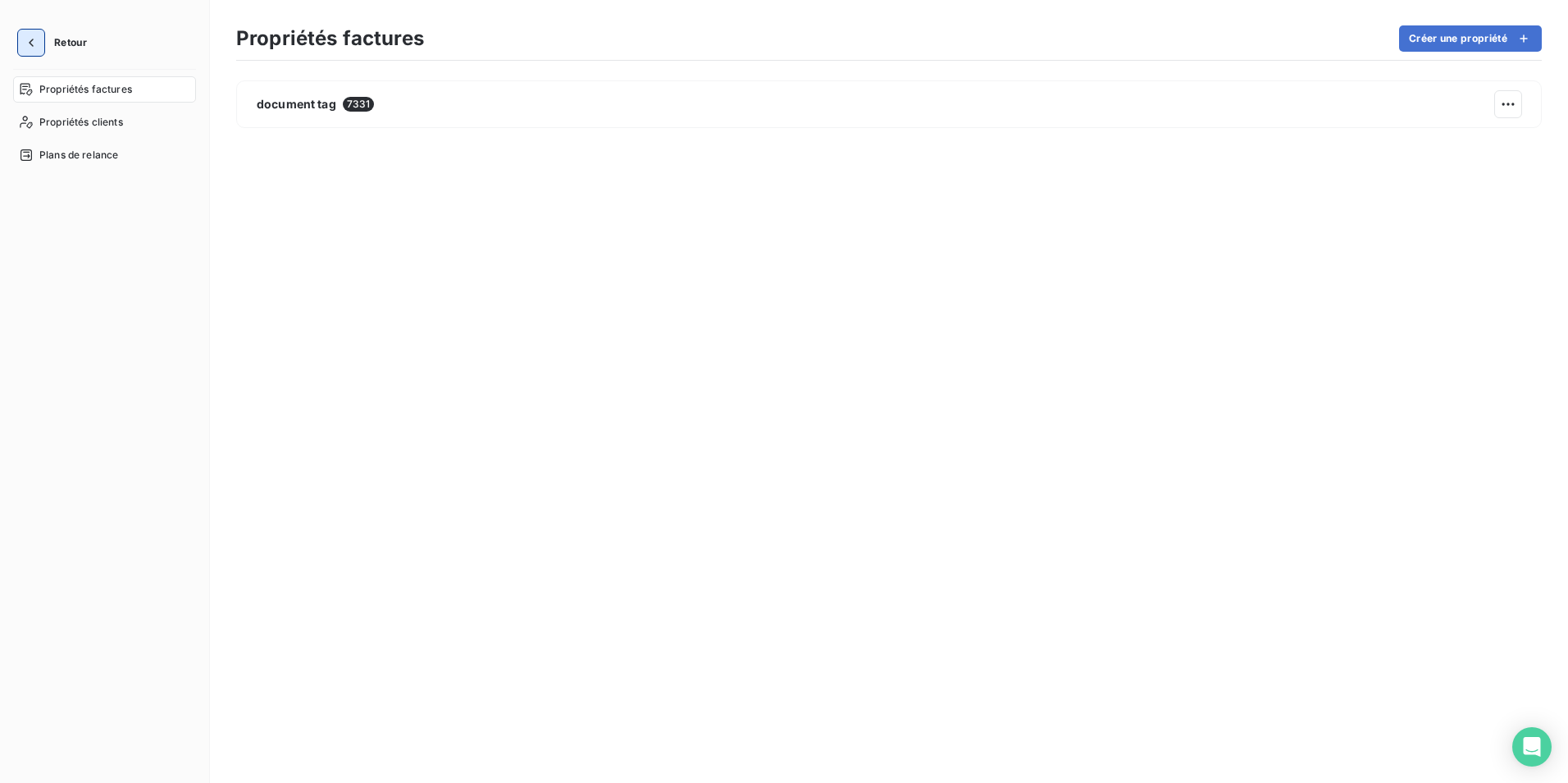
click at [29, 36] on icon "button" at bounding box center [30, 42] width 16 height 16
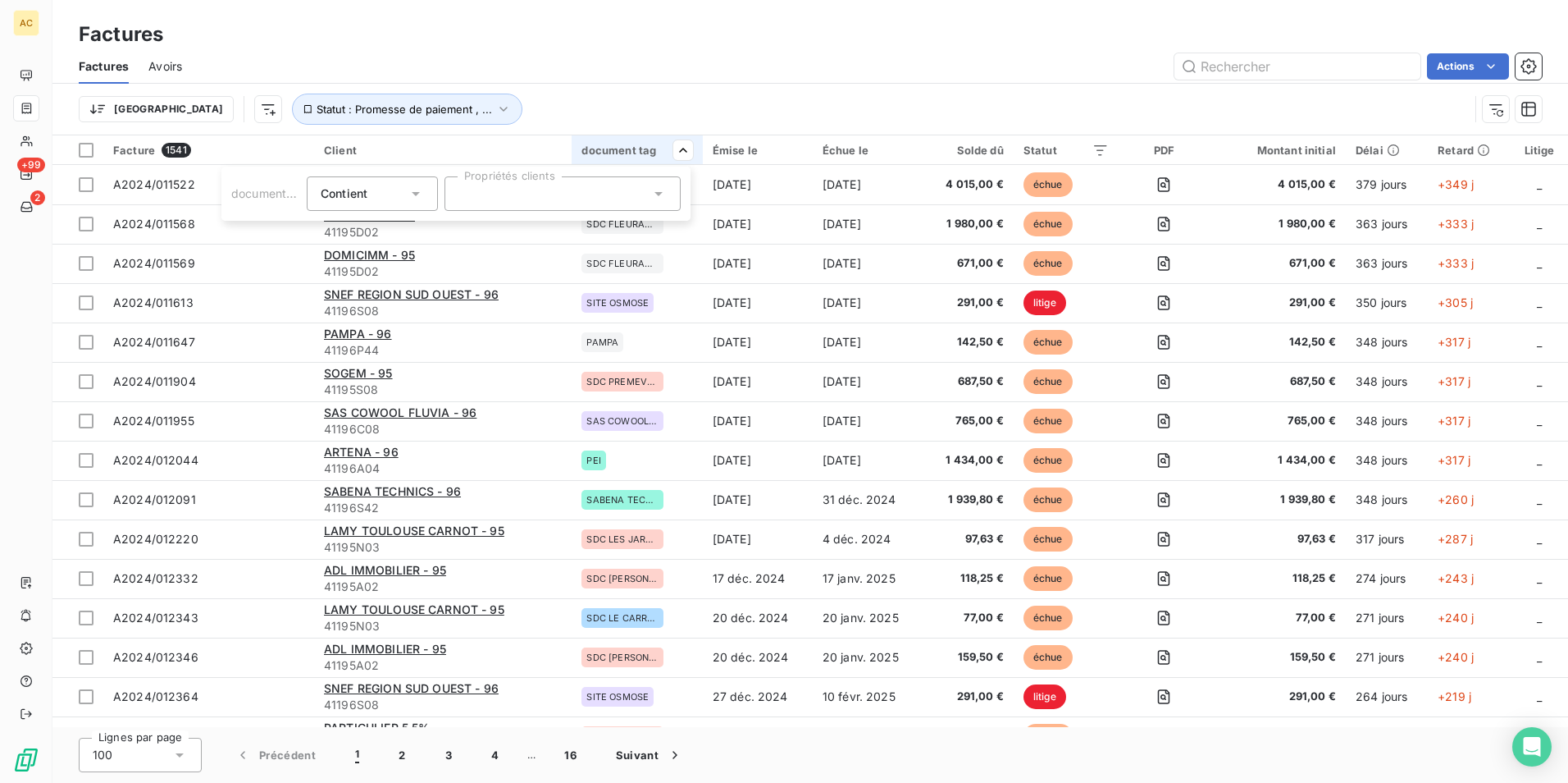
click at [420, 192] on icon at bounding box center [416, 194] width 9 height 4
click at [419, 192] on icon at bounding box center [416, 193] width 16 height 16
click at [651, 189] on icon at bounding box center [658, 193] width 16 height 16
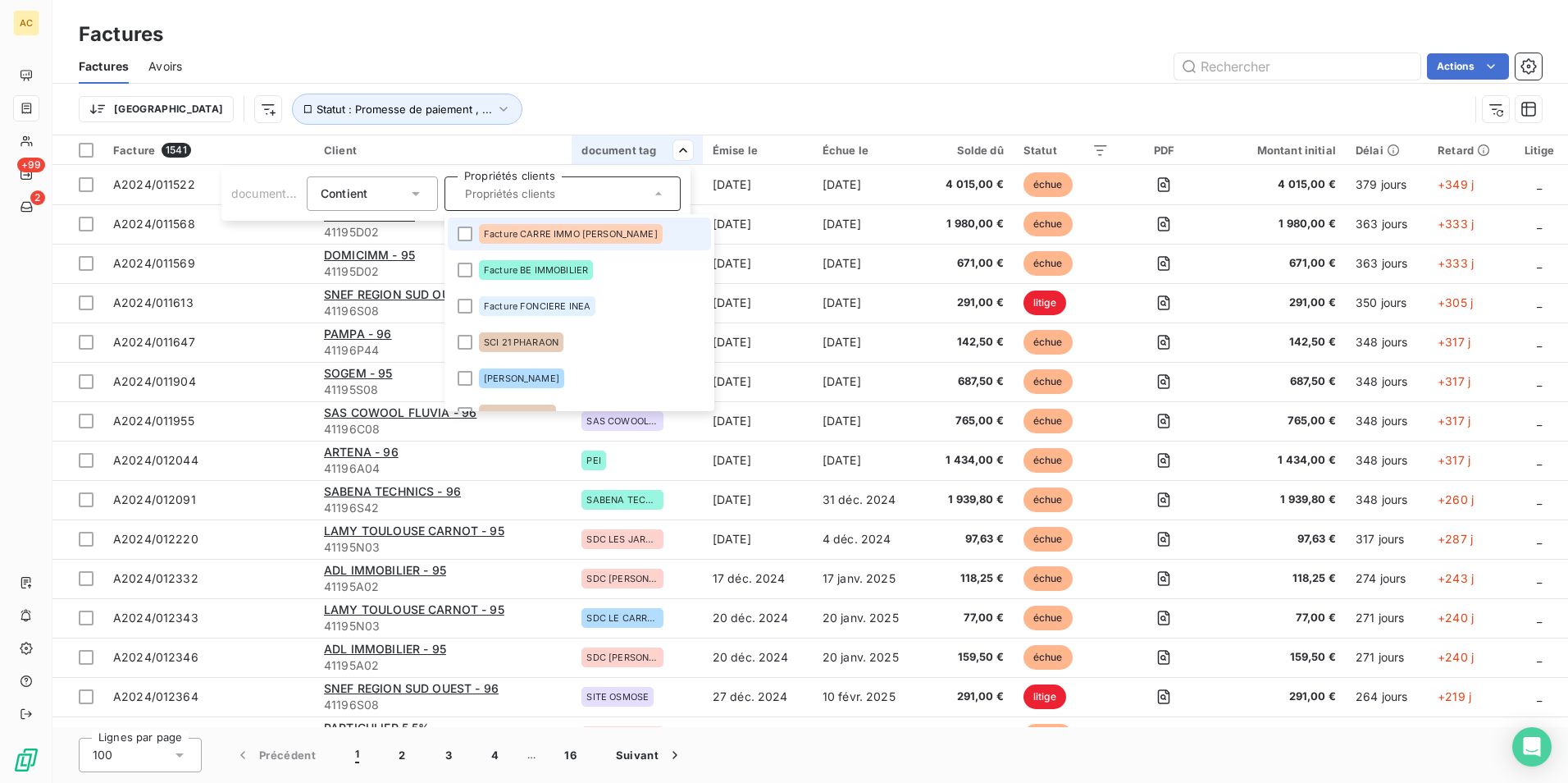
click at [655, 189] on icon at bounding box center [658, 193] width 16 height 16
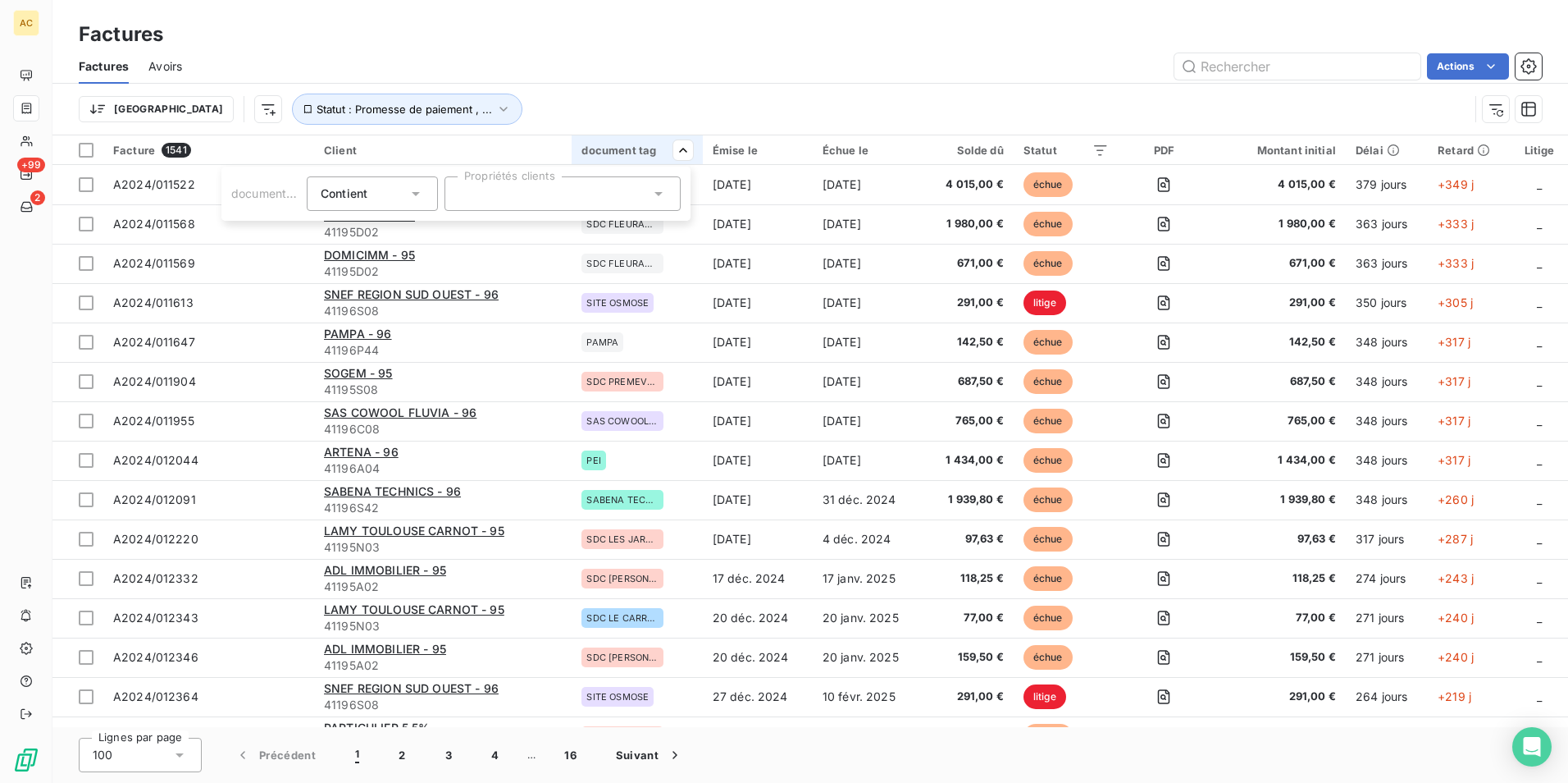
click at [1495, 110] on html "AC +99 2 Factures Factures Avoirs Actions Trier Statut : Promesse de paiement ,…" at bounding box center [784, 391] width 1568 height 783
click at [1495, 110] on icon "button" at bounding box center [1496, 108] width 16 height 16
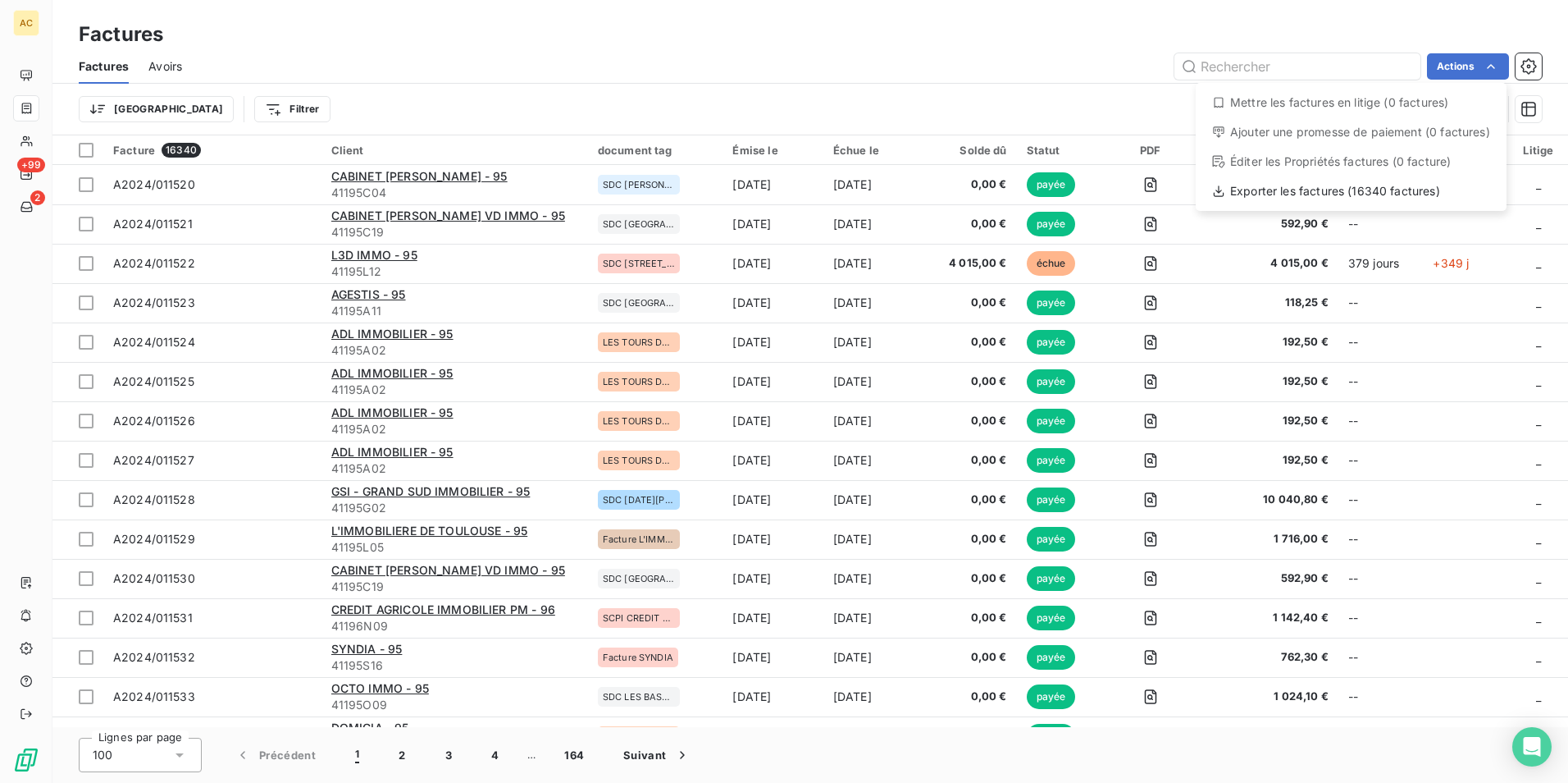
click at [1417, 27] on html "AC +99 2 Factures Factures Avoirs Actions Mettre les factures en litige (0 fact…" at bounding box center [784, 391] width 1568 height 783
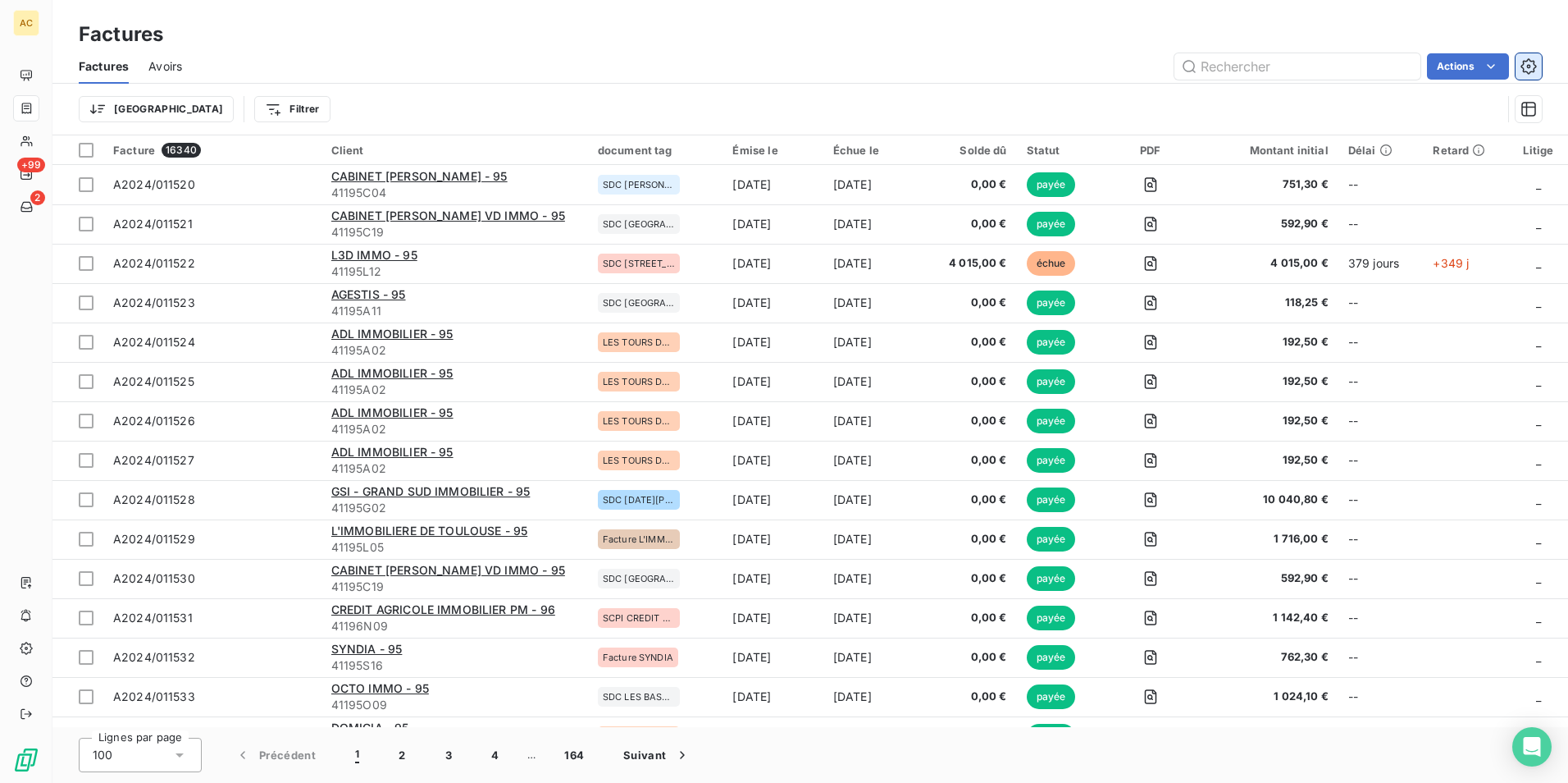
click at [1534, 62] on icon "button" at bounding box center [1528, 66] width 15 height 15
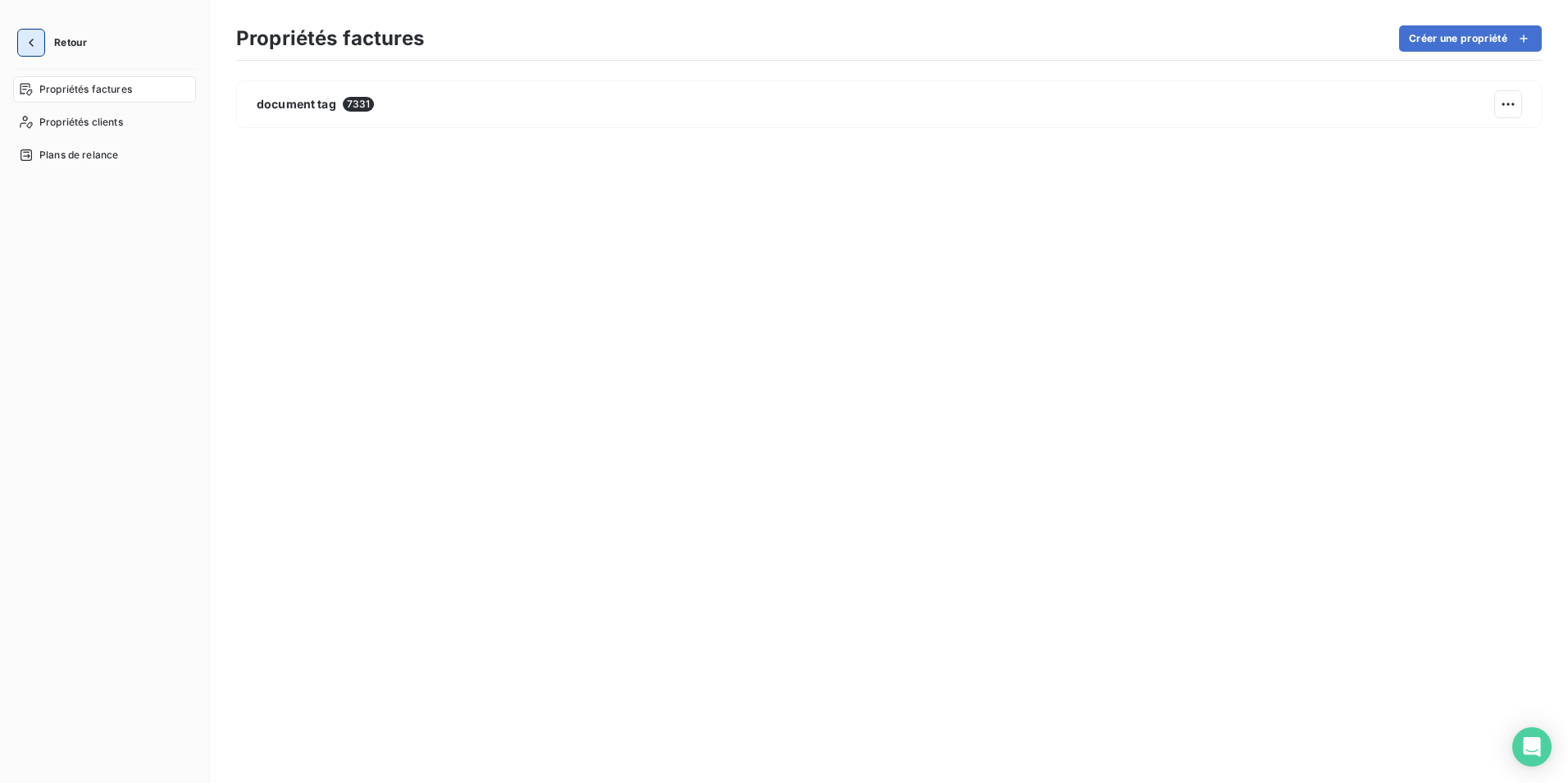
click at [29, 43] on icon "button" at bounding box center [30, 43] width 5 height 9
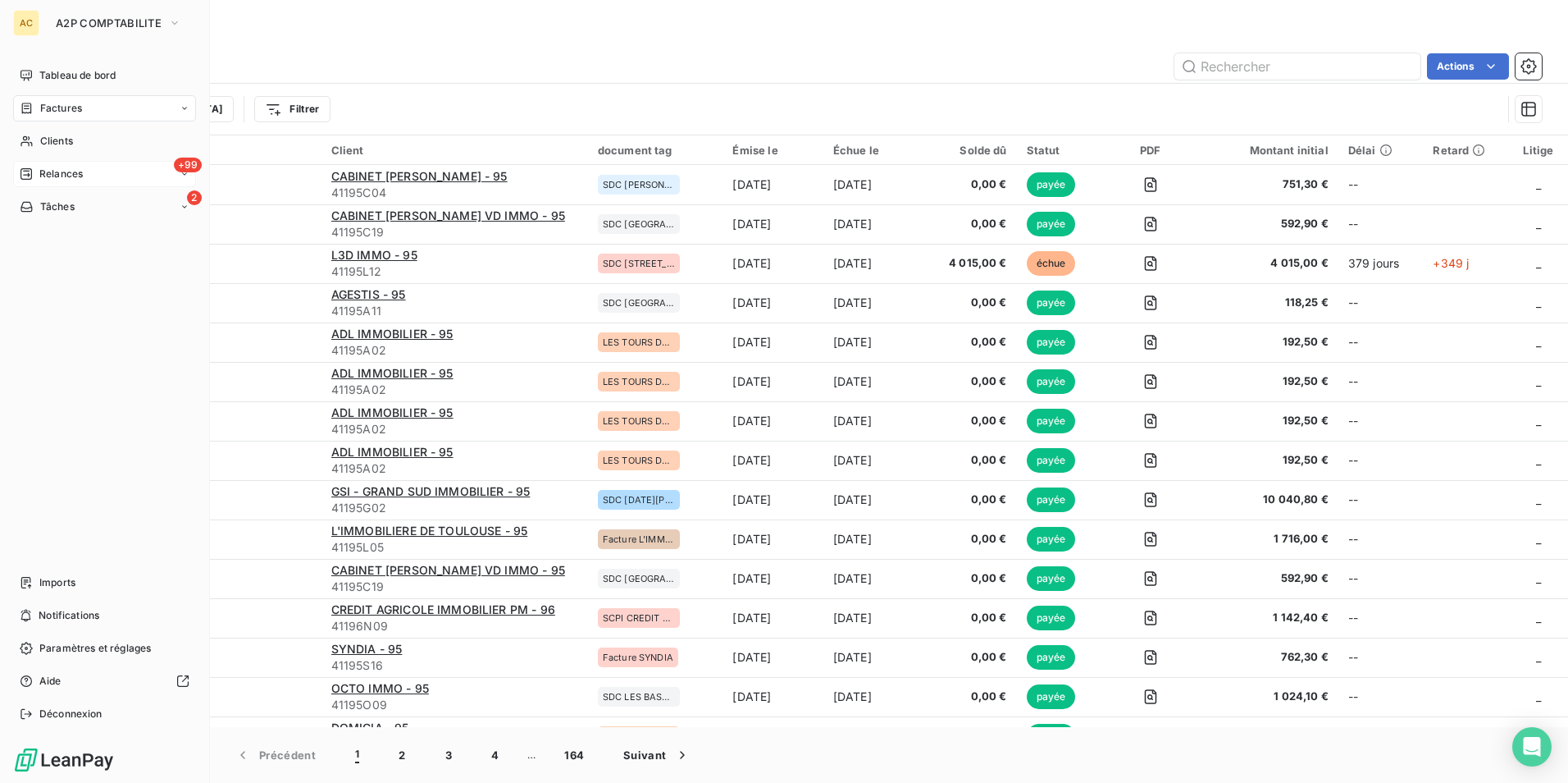
click at [70, 170] on span "Relances" at bounding box center [61, 174] width 44 height 15
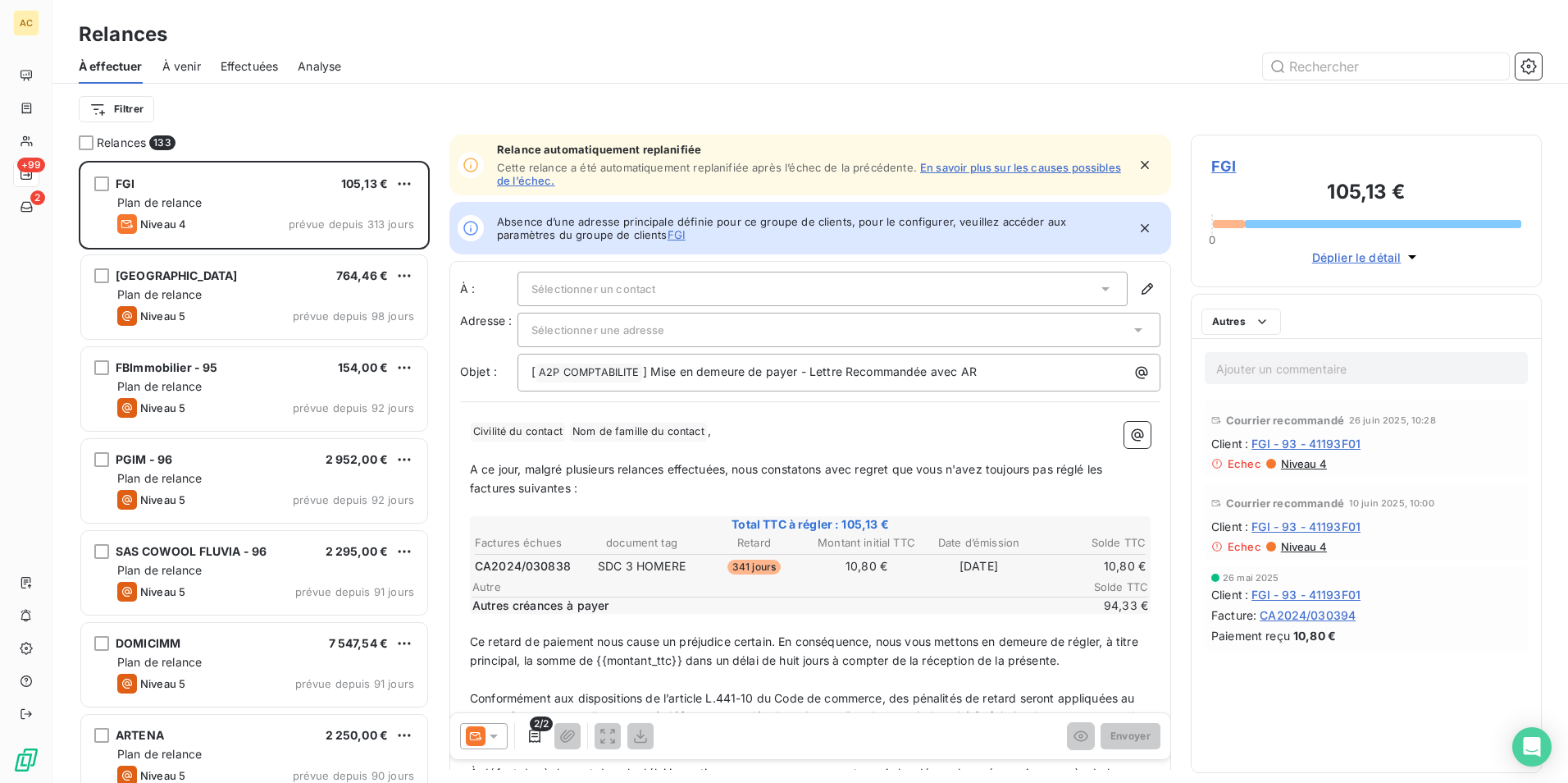
scroll to position [610, 339]
click at [1532, 63] on icon "button" at bounding box center [1528, 66] width 16 height 16
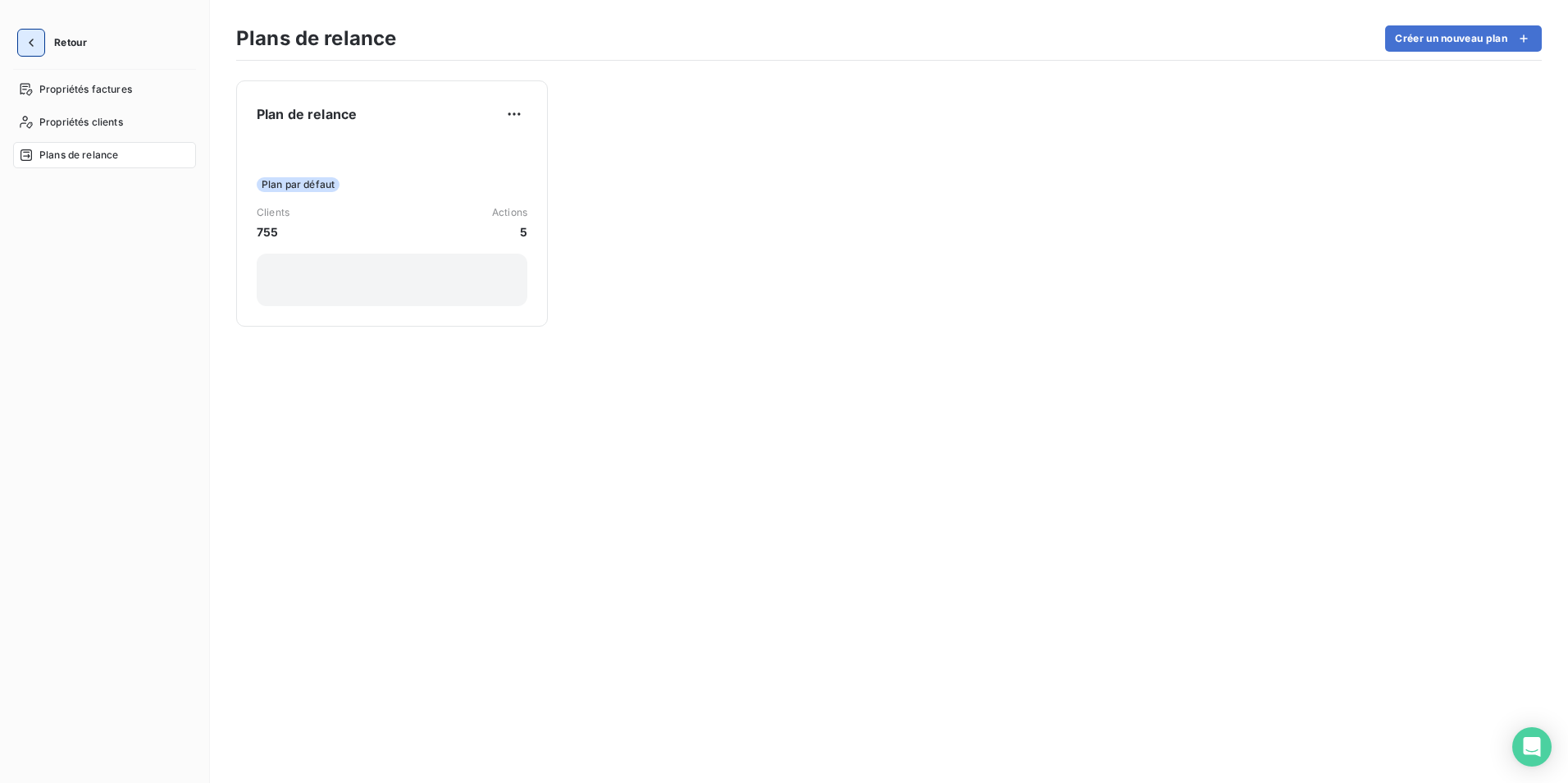
click at [25, 39] on icon "button" at bounding box center [30, 42] width 16 height 16
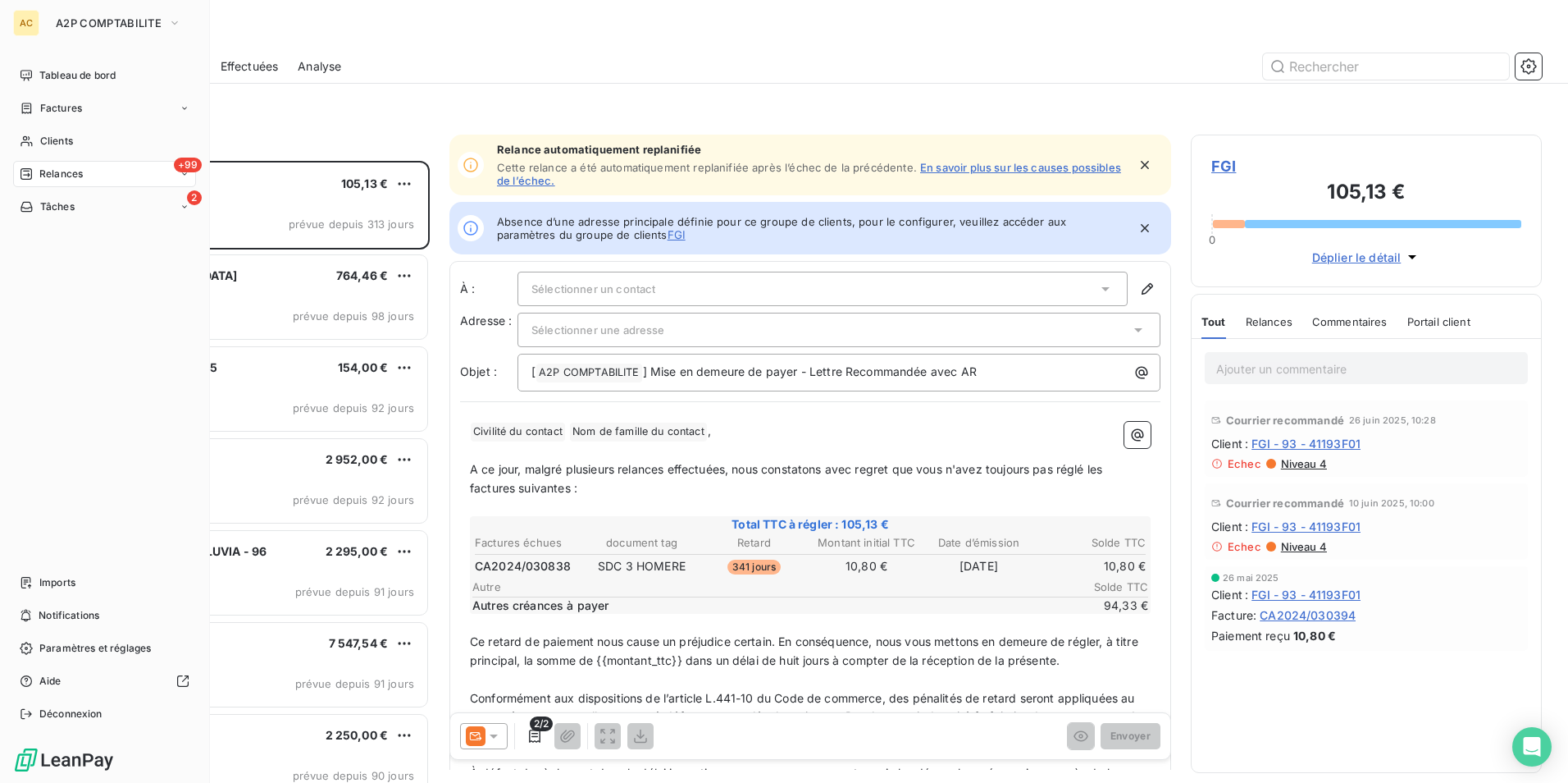
scroll to position [610, 339]
click at [81, 108] on span "Factures" at bounding box center [61, 108] width 42 height 15
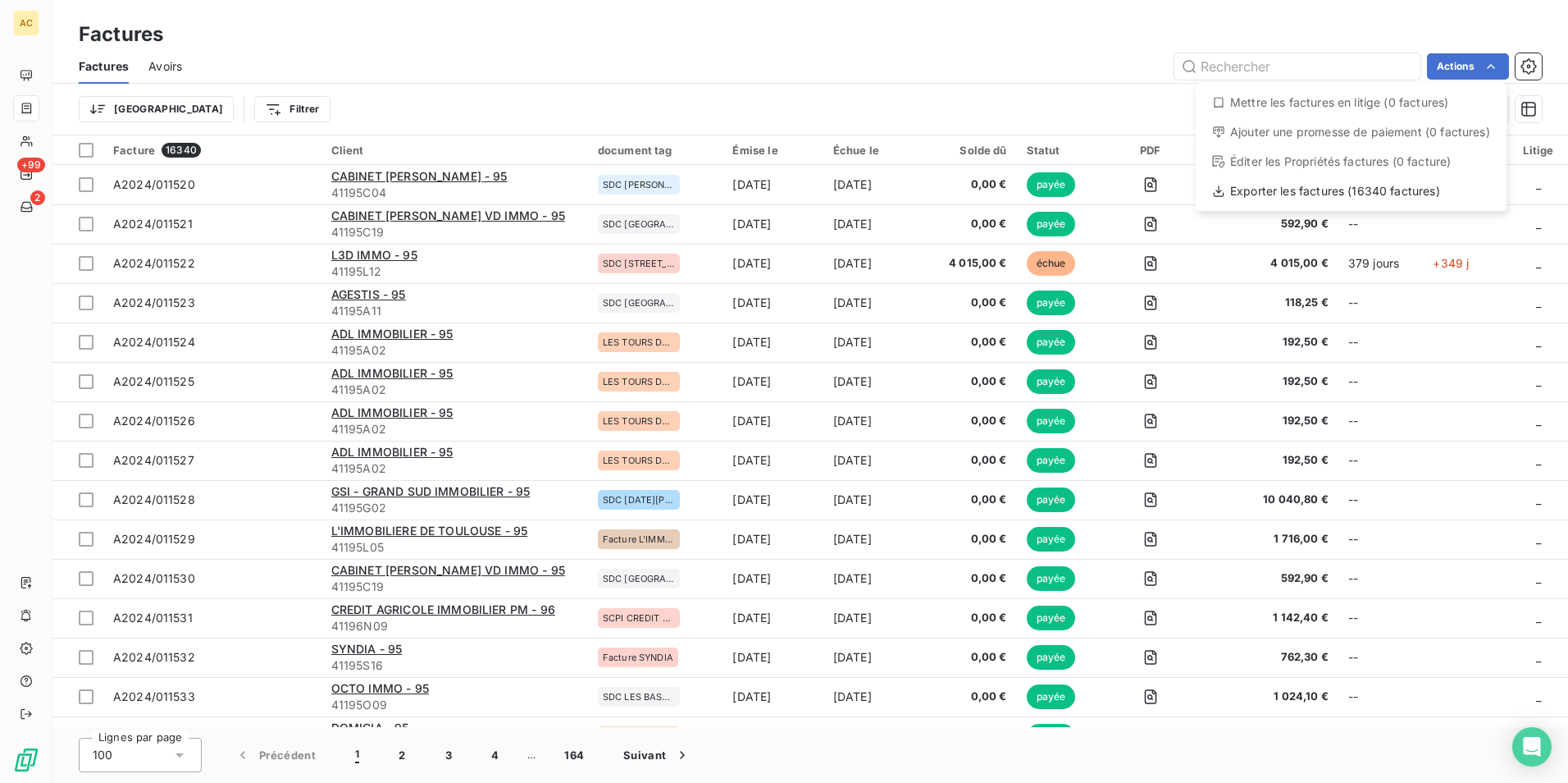
click at [1530, 63] on html "AC +99 2 Factures Factures Avoirs Actions Mettre les factures en litige (0 fact…" at bounding box center [784, 391] width 1568 height 783
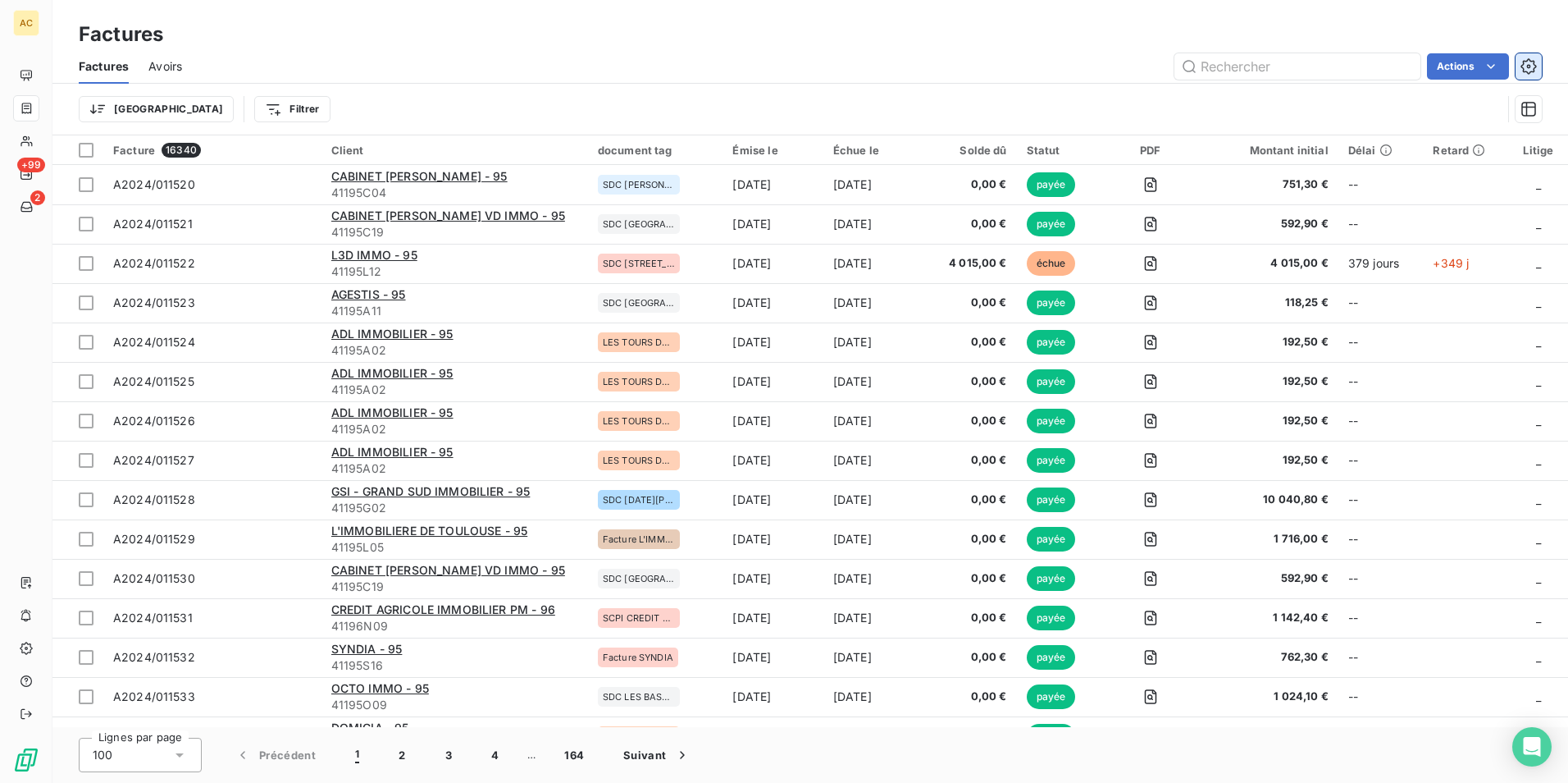
click at [1531, 63] on icon "button" at bounding box center [1528, 66] width 16 height 16
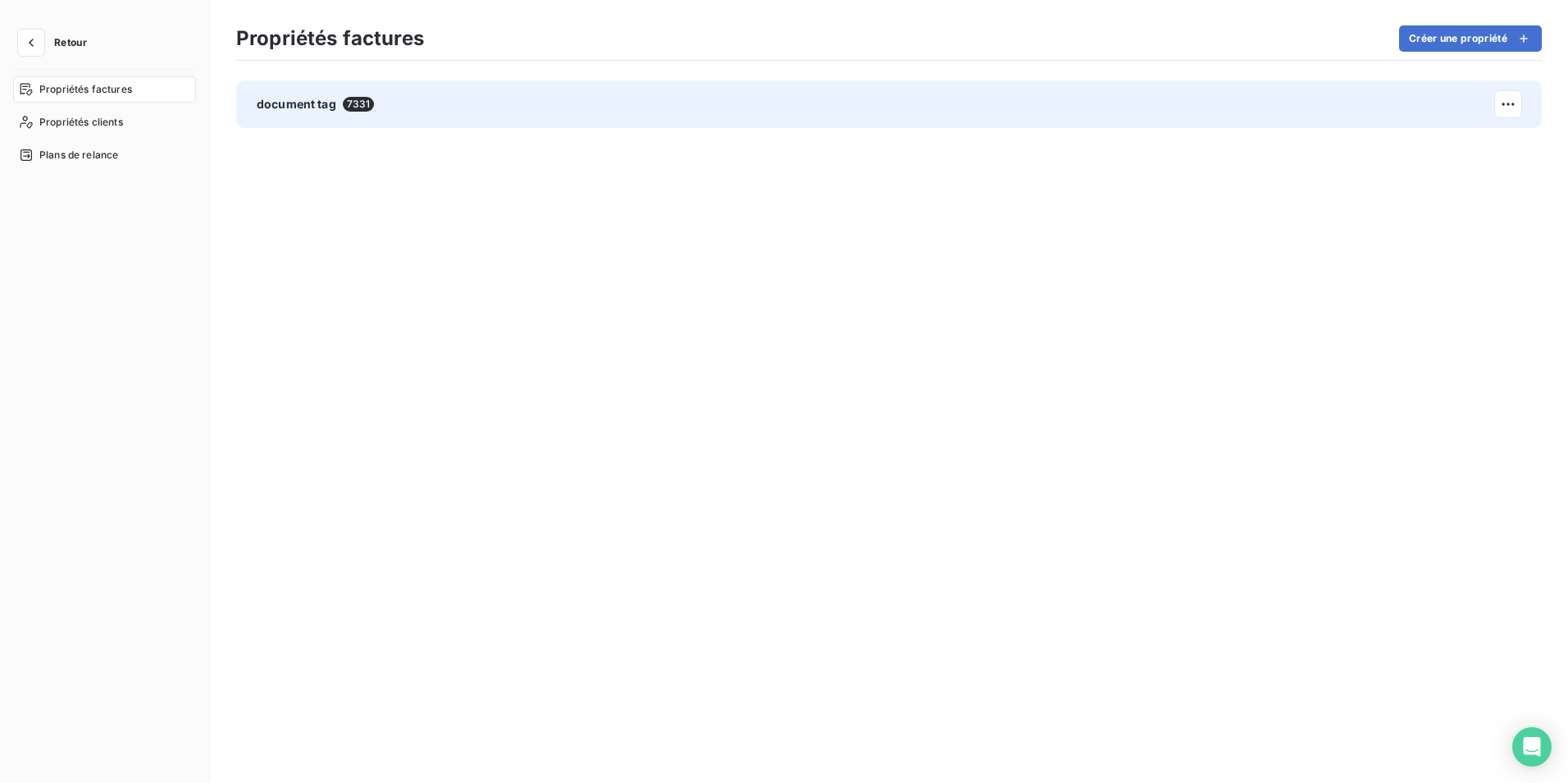
click at [365, 104] on span "7331" at bounding box center [359, 105] width 32 height 15
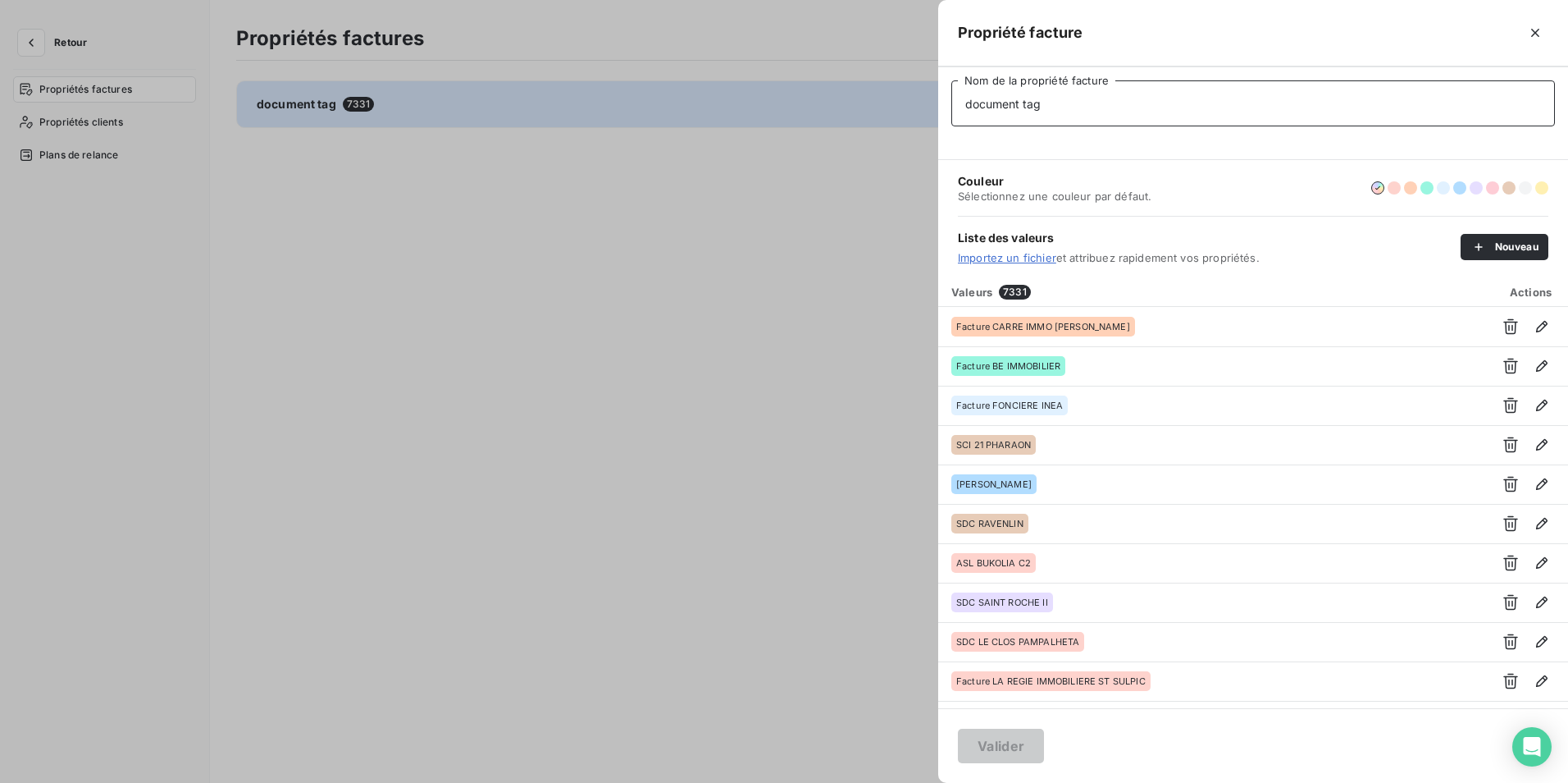
click at [1055, 102] on input "document tag" at bounding box center [1253, 104] width 604 height 46
type input "d"
click at [1056, 110] on input "Nom de la propriété facture" at bounding box center [1253, 104] width 604 height 46
click at [909, 782] on div "Propriété facture Nom de la propriété facture Couleur Sélectionnez une couleur …" at bounding box center [784, 783] width 1568 height 0
click at [1060, 84] on input "Nom de la propriété facture" at bounding box center [1253, 104] width 604 height 46
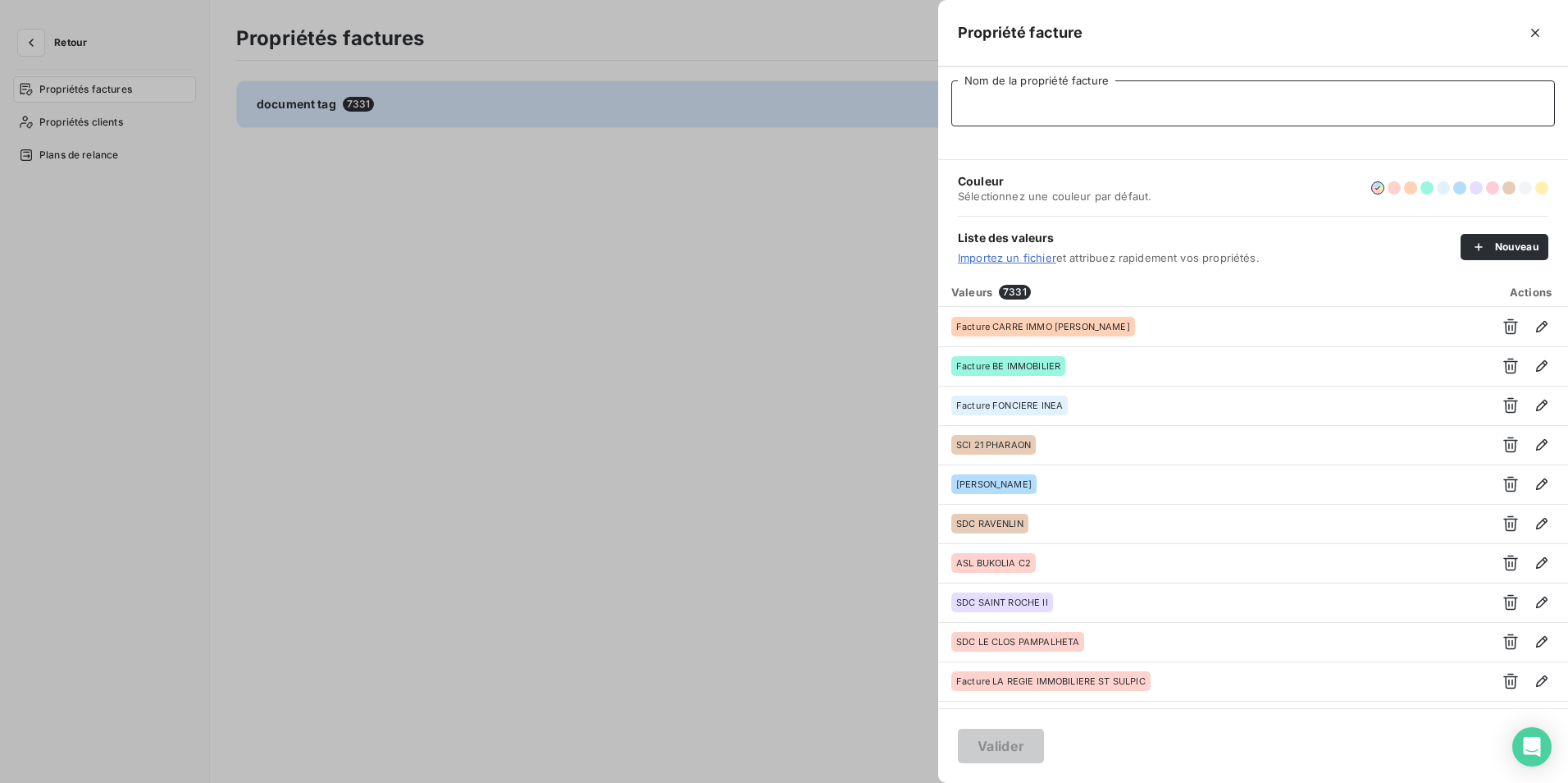
click at [1055, 92] on input "Nom de la propriété facture" at bounding box center [1253, 104] width 604 height 46
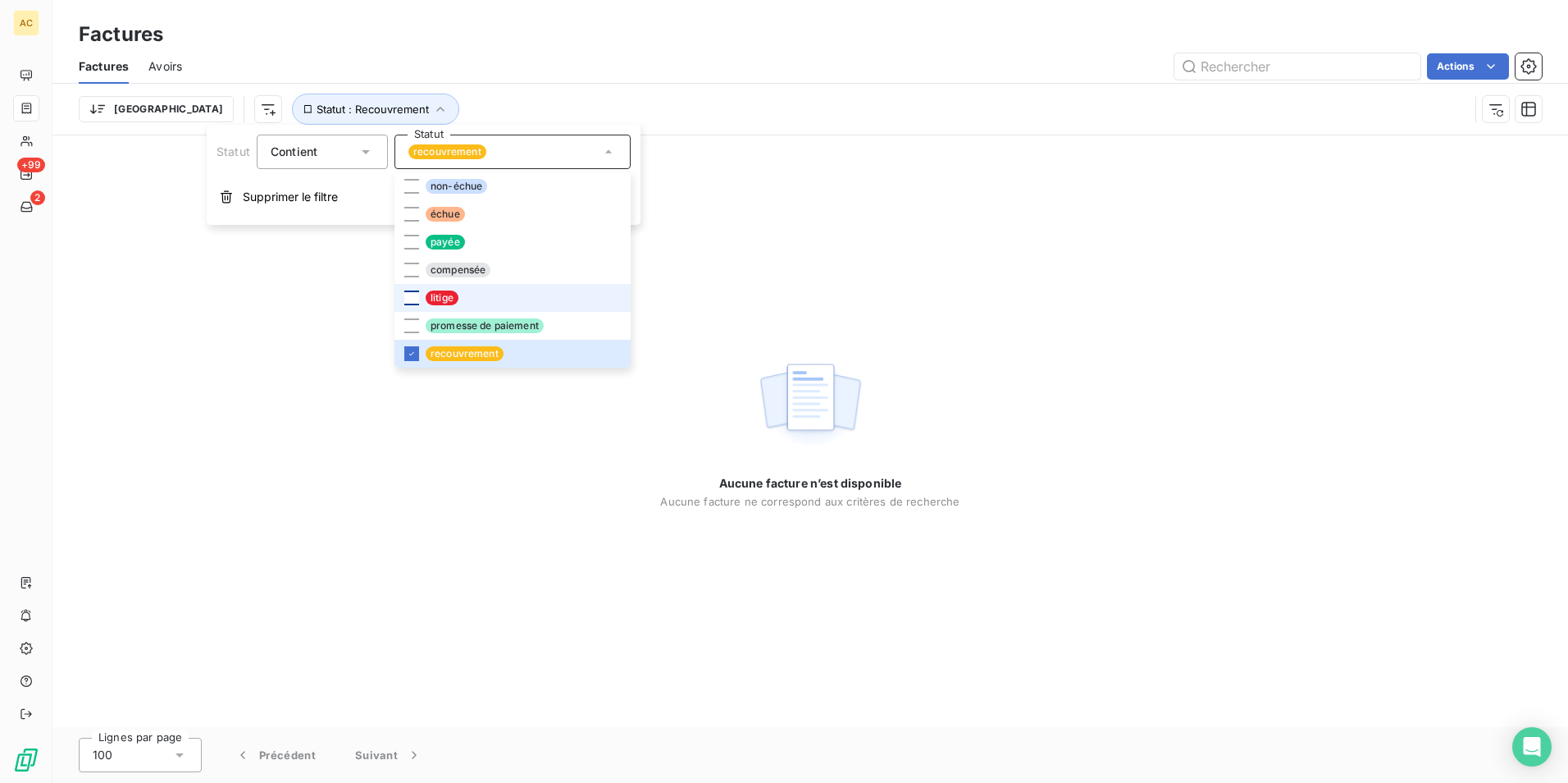
click at [411, 296] on div at bounding box center [412, 298] width 15 height 15
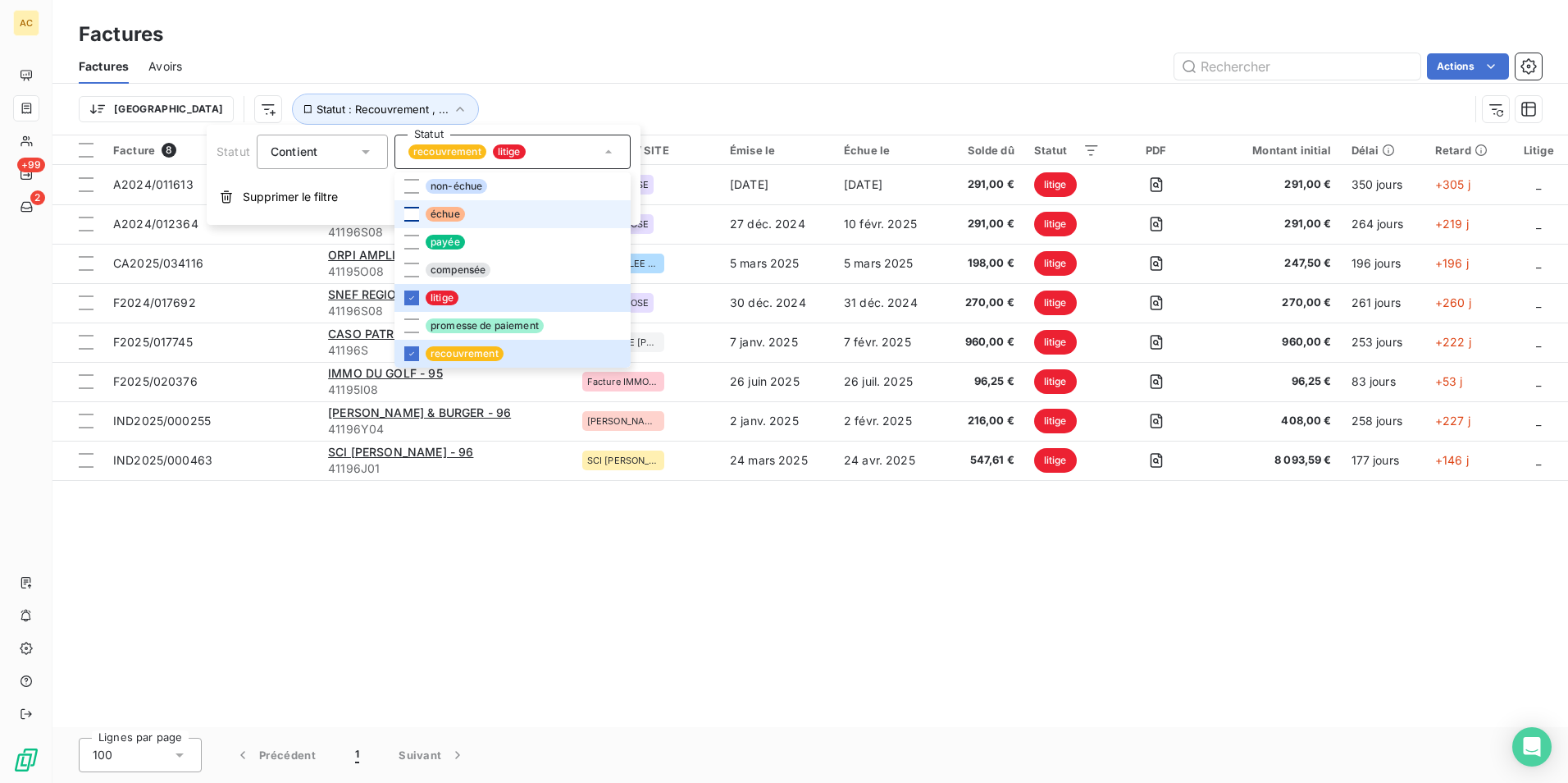
click at [410, 211] on div at bounding box center [412, 214] width 15 height 15
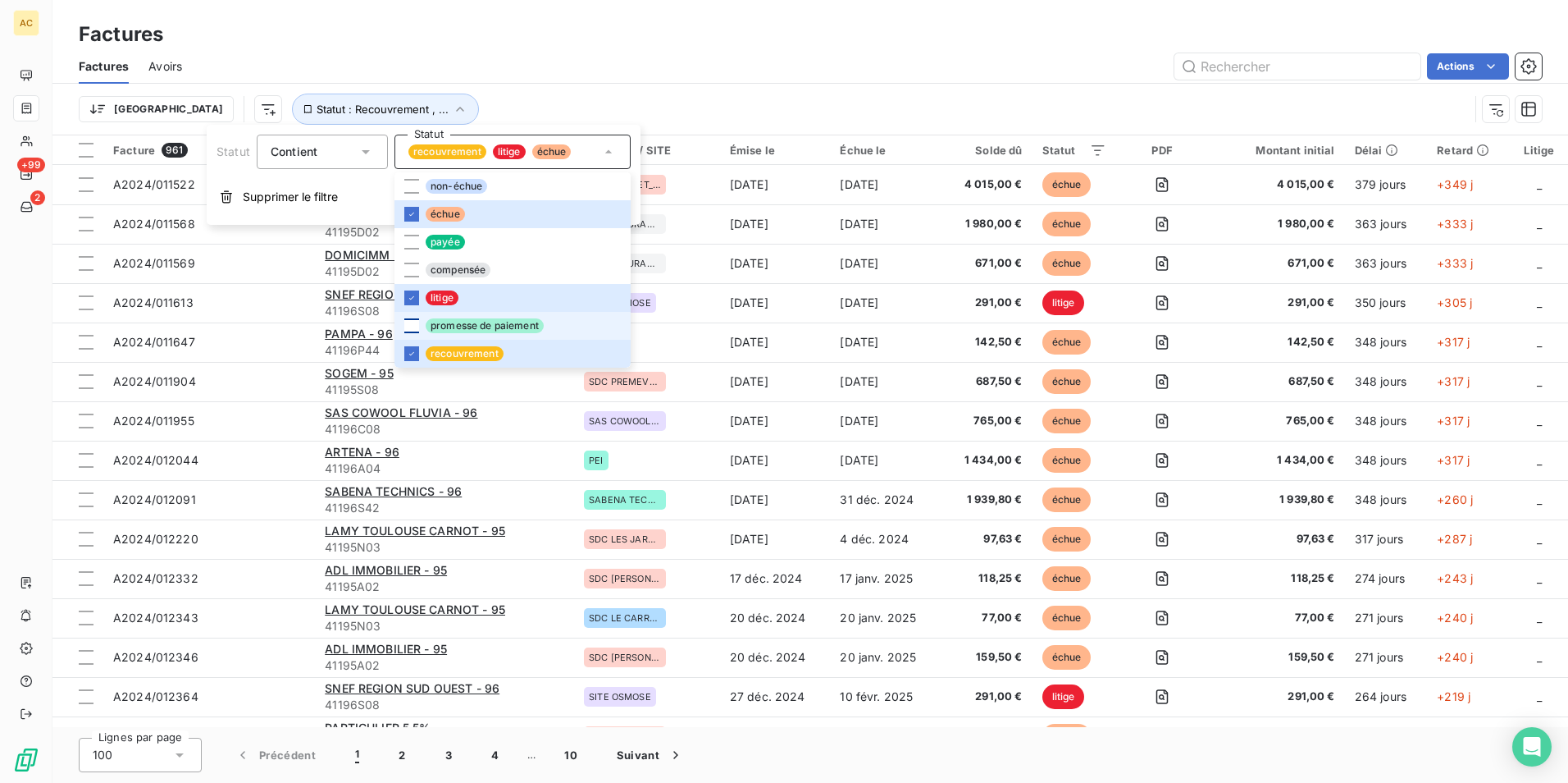
click at [412, 325] on div at bounding box center [412, 326] width 15 height 15
click at [1031, 99] on div "Trier Statut : Recouvrement , ..." at bounding box center [774, 108] width 1390 height 31
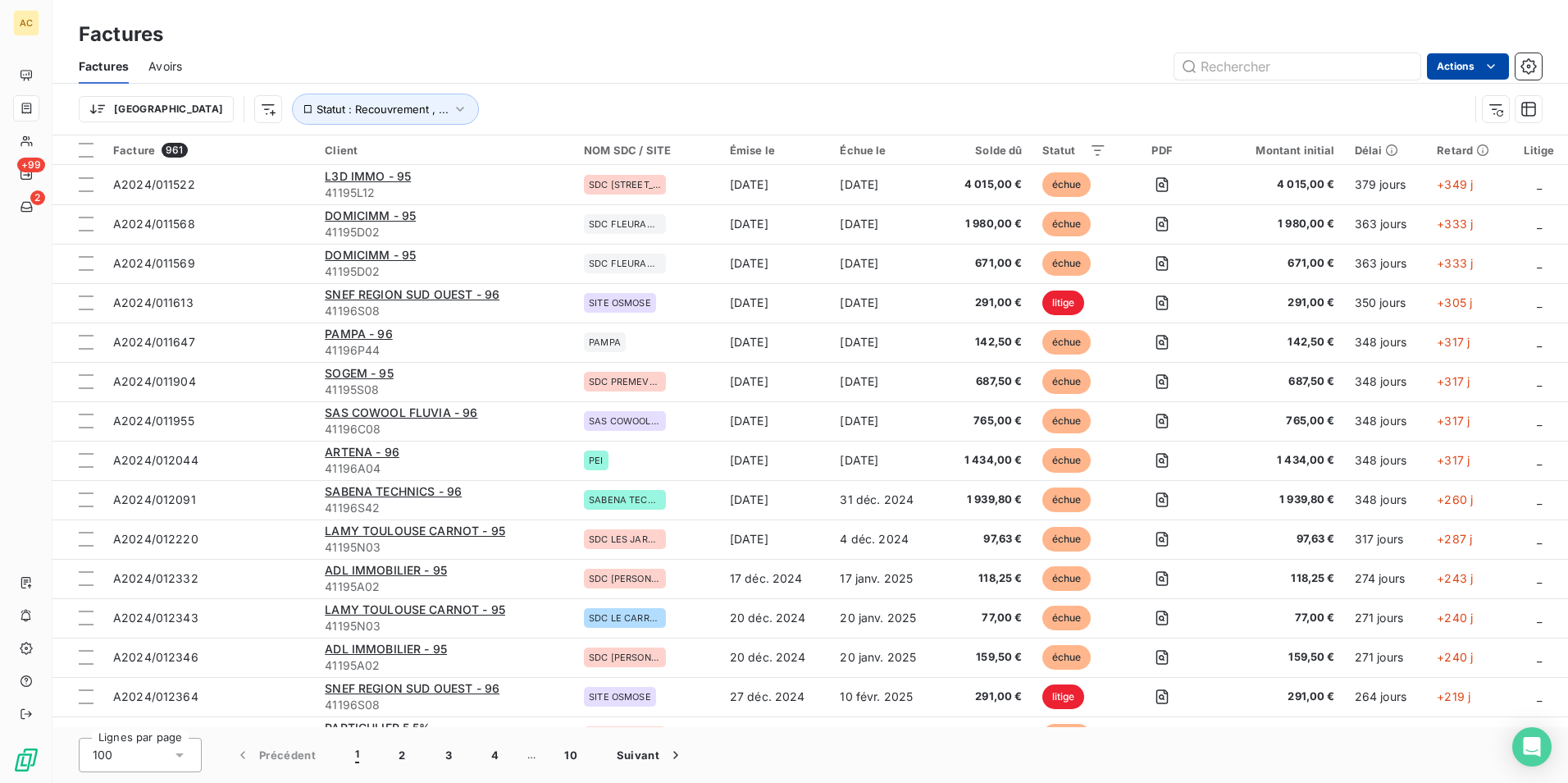
click at [1479, 75] on html "AC +99 2 Factures Factures Avoirs Actions Trier Statut : Recouvrement , ... Fac…" at bounding box center [784, 391] width 1568 height 783
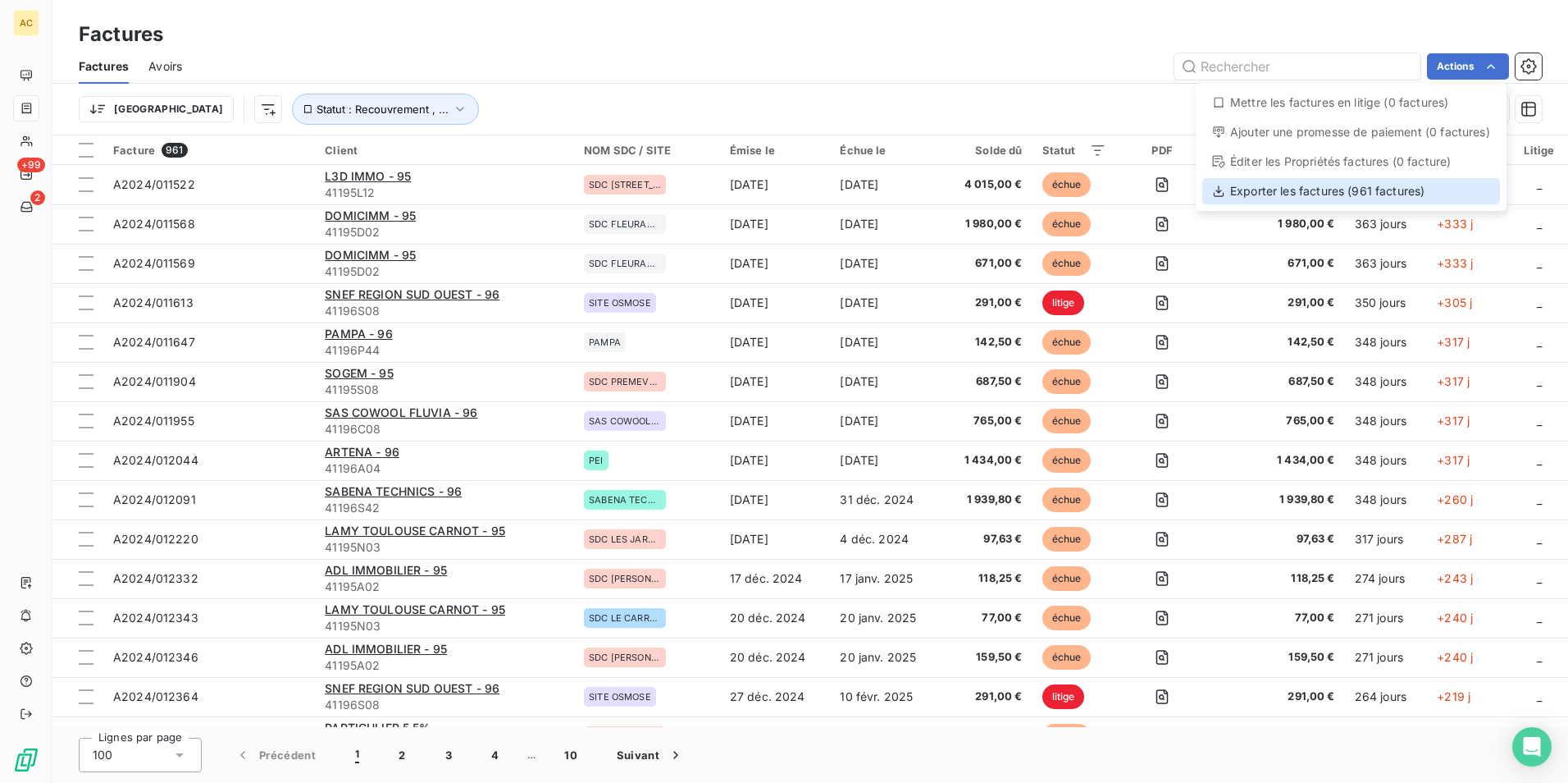
click at [1345, 191] on div "Exporter les factures (961 factures)" at bounding box center [1351, 191] width 298 height 27
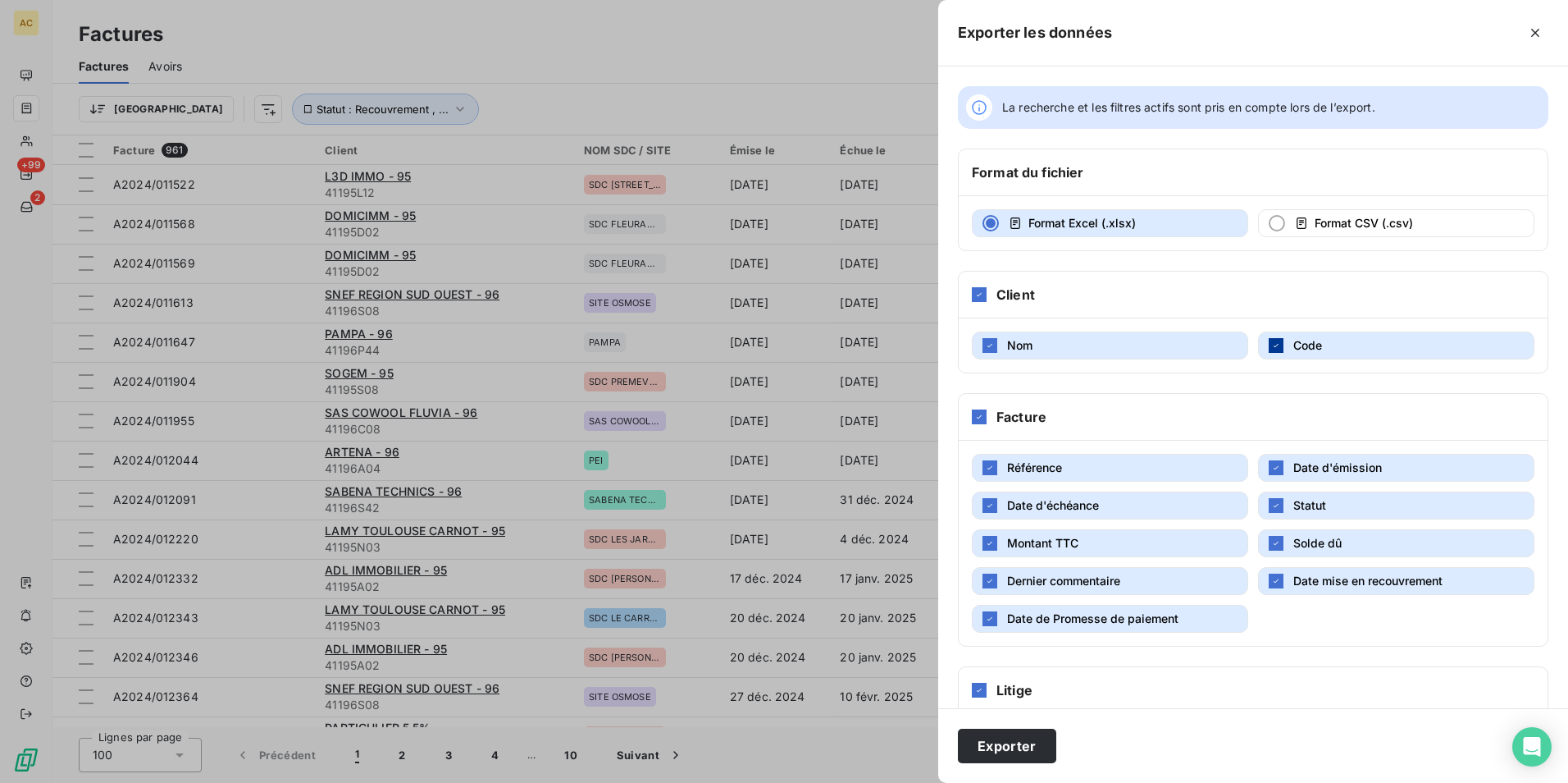
click at [1272, 340] on div "button" at bounding box center [1277, 345] width 15 height 15
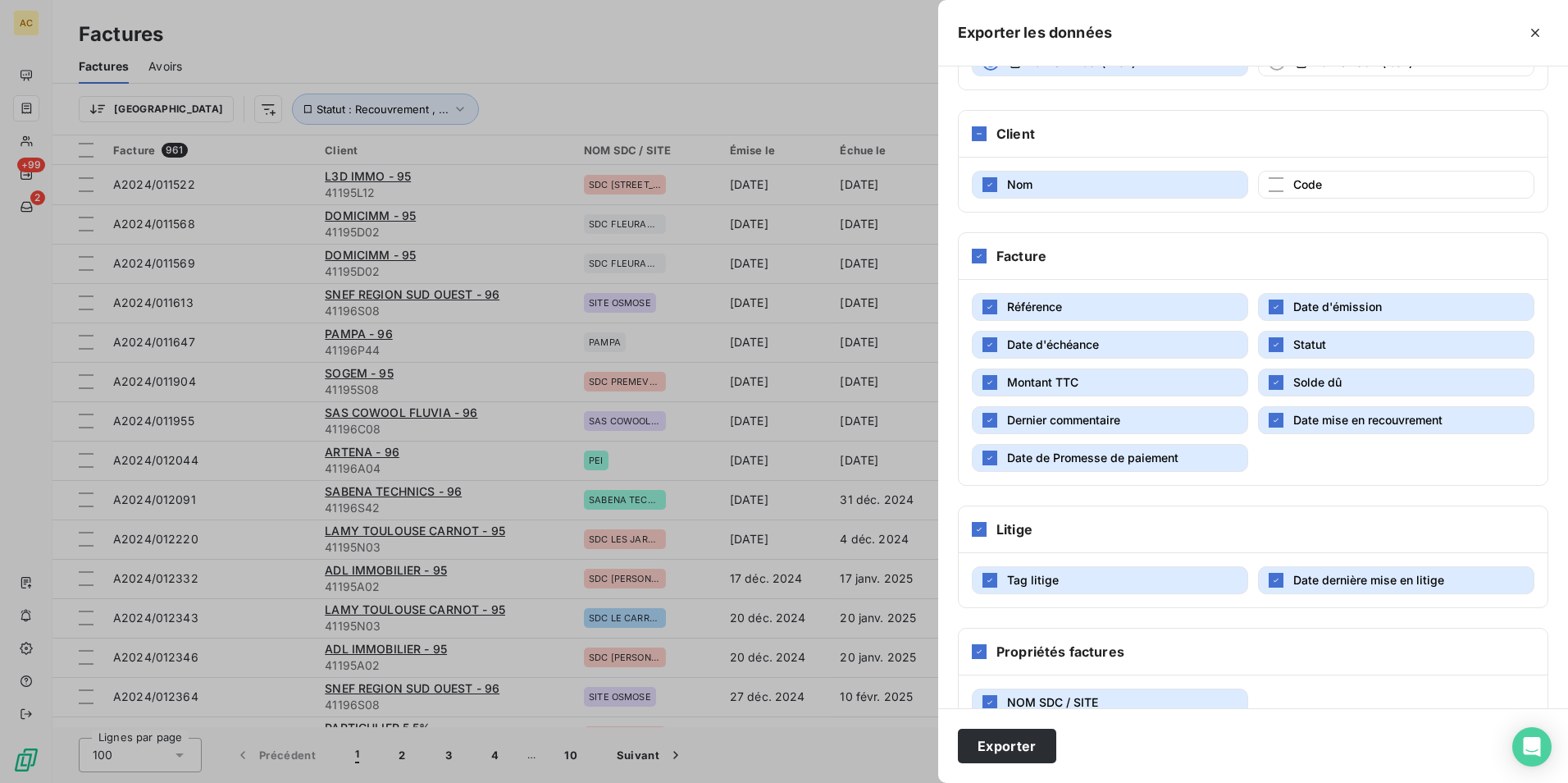
scroll to position [165, 0]
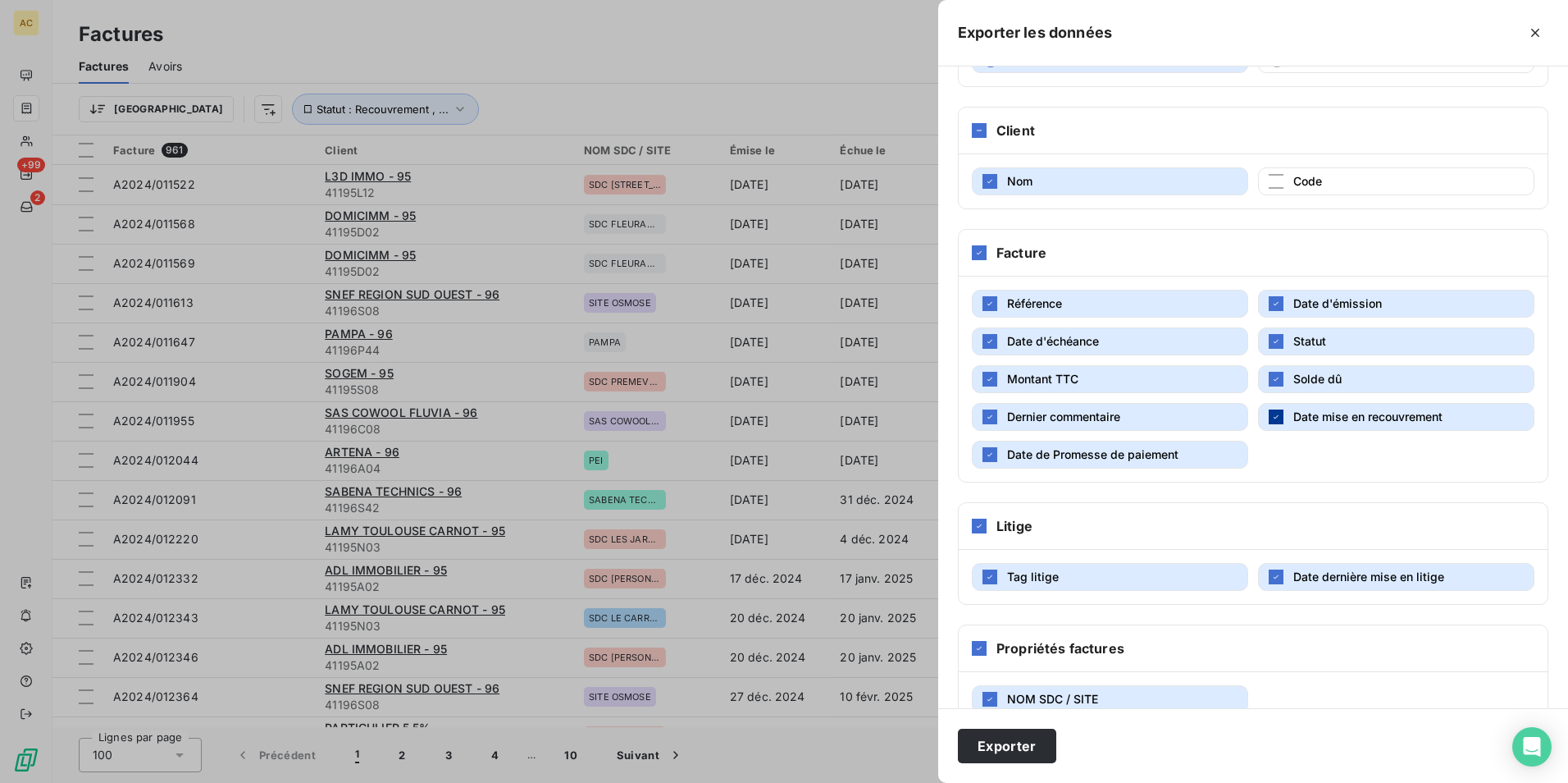
click at [1269, 411] on div "button" at bounding box center [1277, 417] width 15 height 15
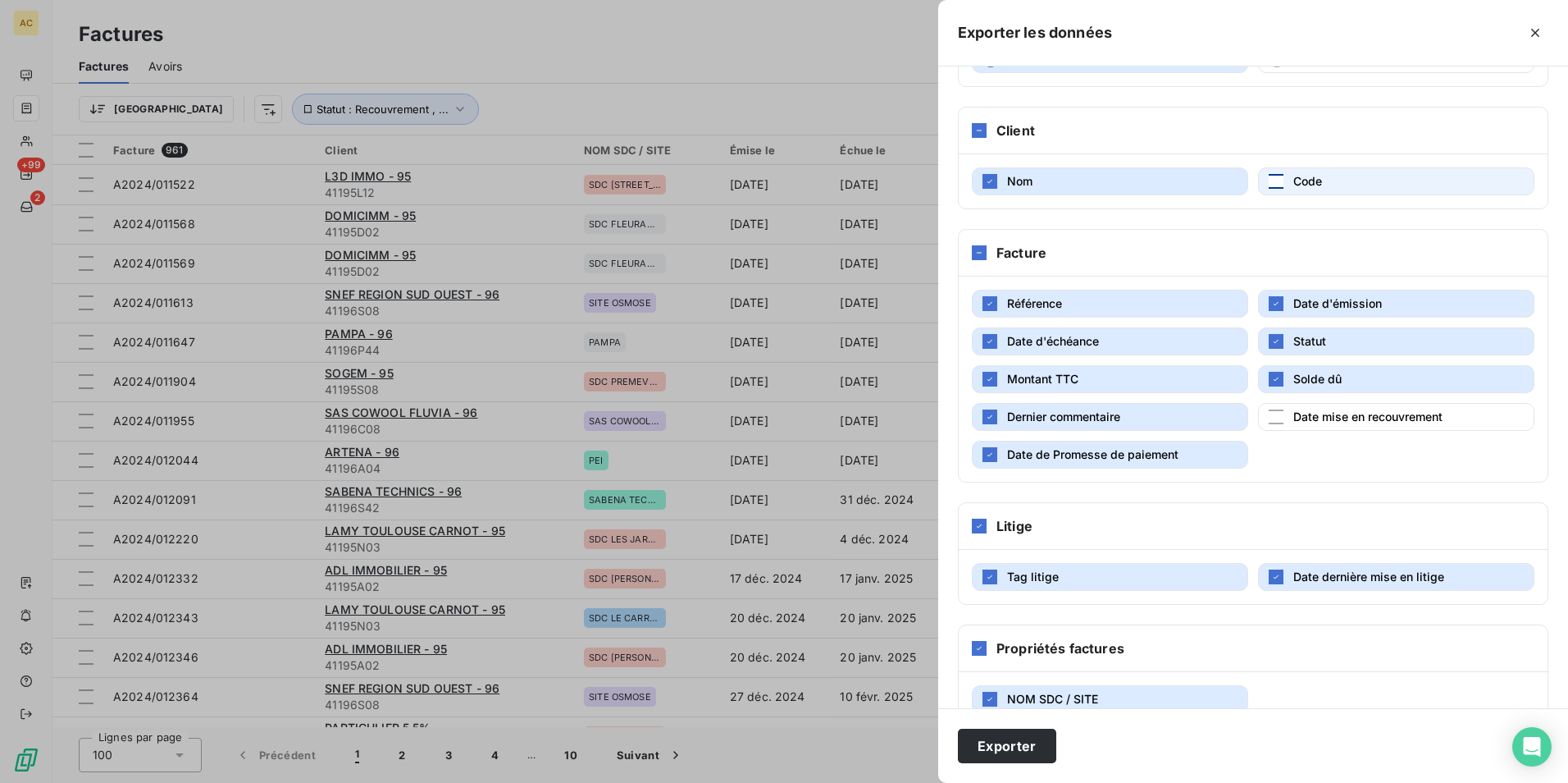
click at [1269, 185] on div "button" at bounding box center [1277, 182] width 15 height 15
click at [1272, 415] on div "button" at bounding box center [1277, 417] width 15 height 15
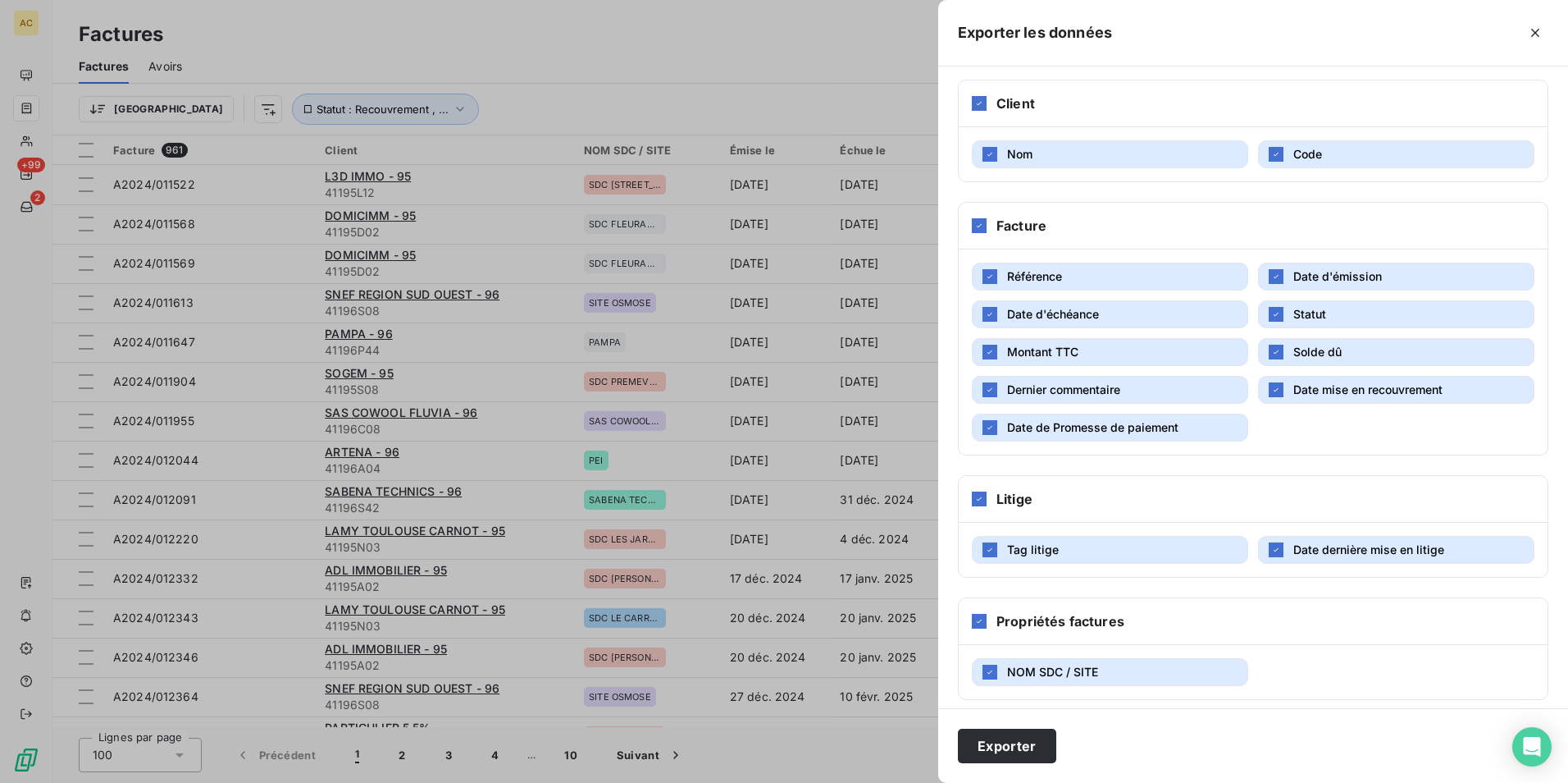
scroll to position [203, 0]
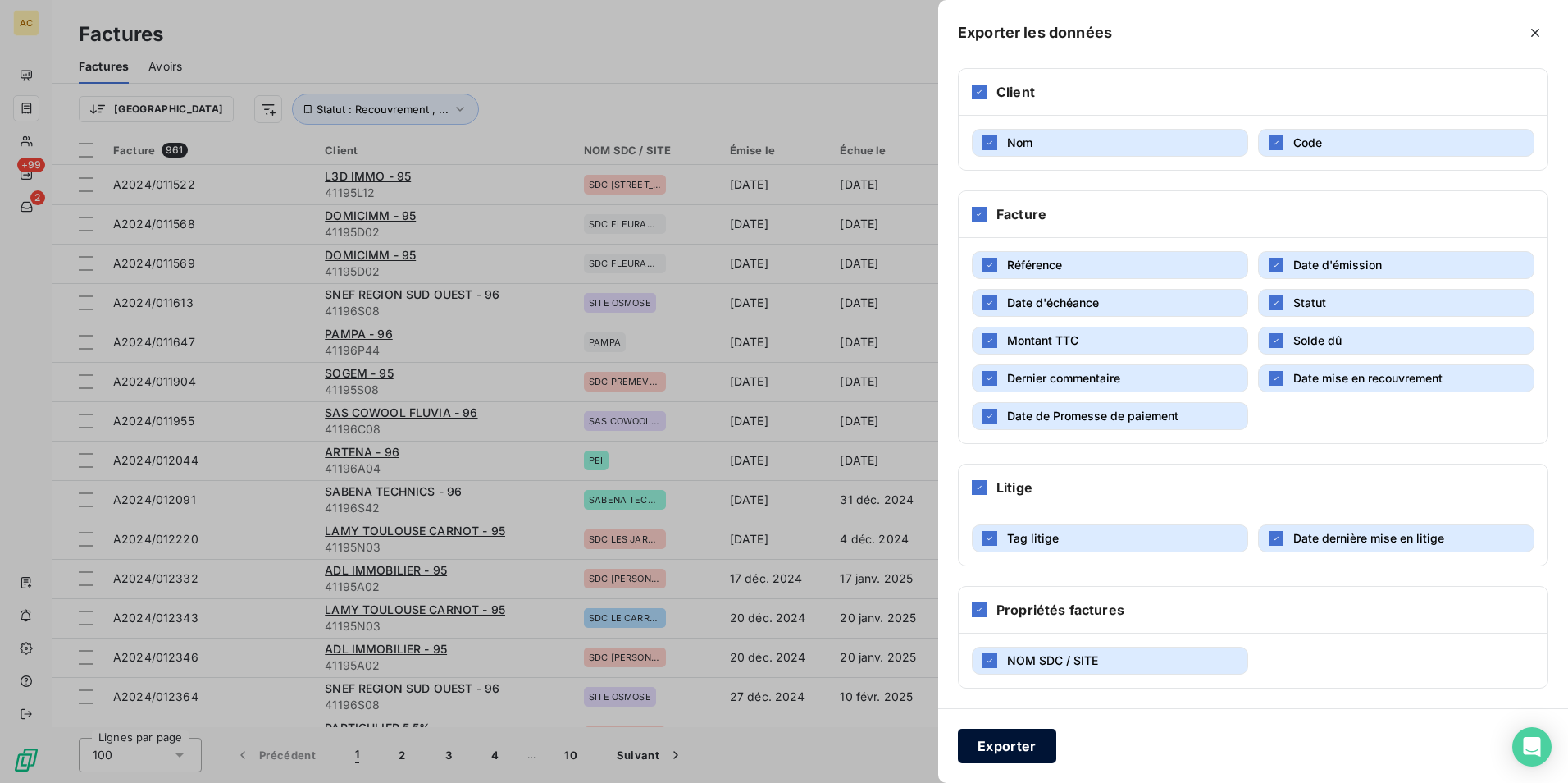
click at [1013, 749] on button "Exporter" at bounding box center [1008, 746] width 99 height 34
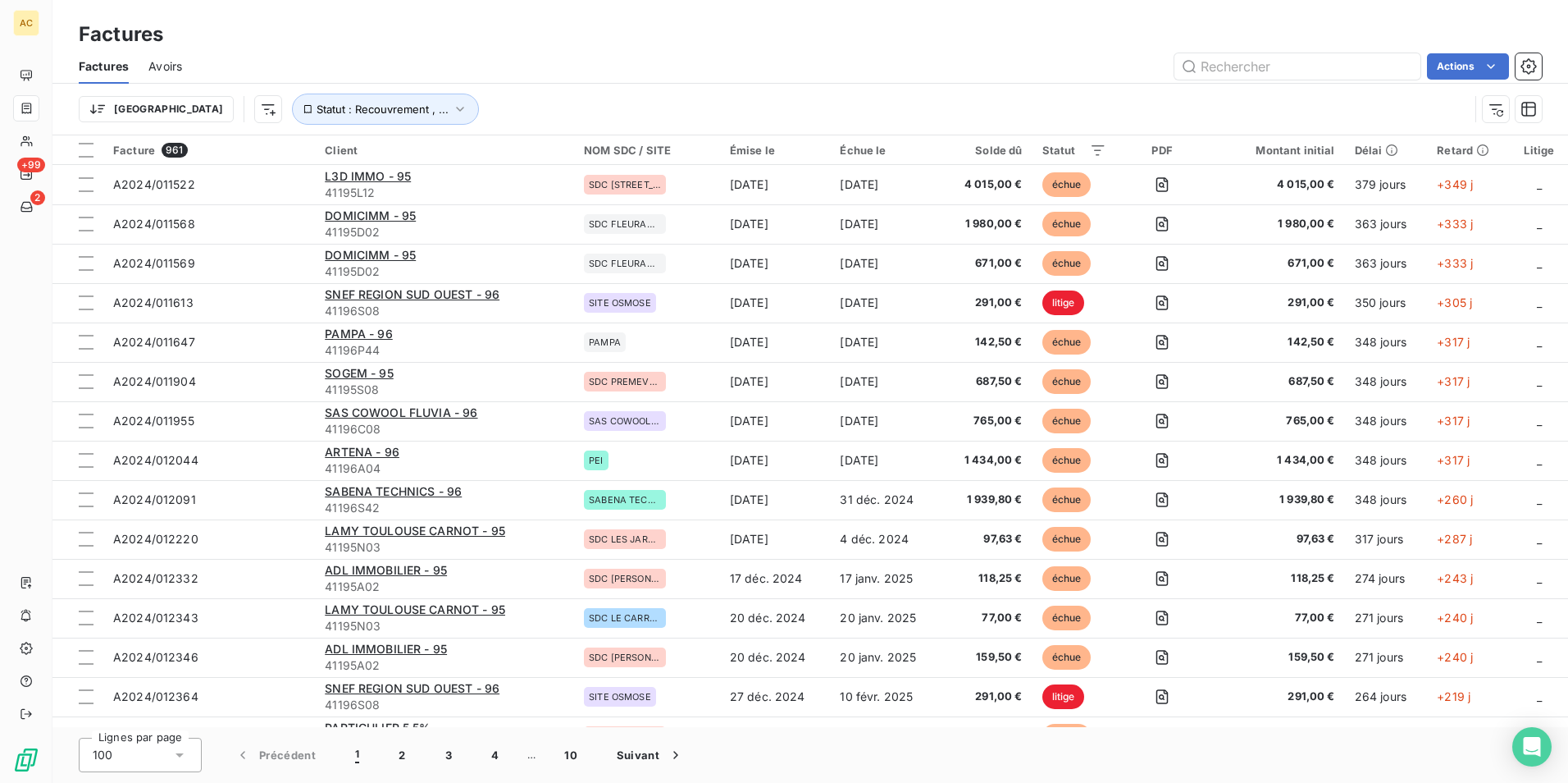
click at [825, 23] on div "Factures" at bounding box center [810, 34] width 1516 height 29
drag, startPoint x: 517, startPoint y: 64, endPoint x: 528, endPoint y: 63, distance: 11.0
click at [517, 63] on div "Actions" at bounding box center [872, 67] width 1341 height 27
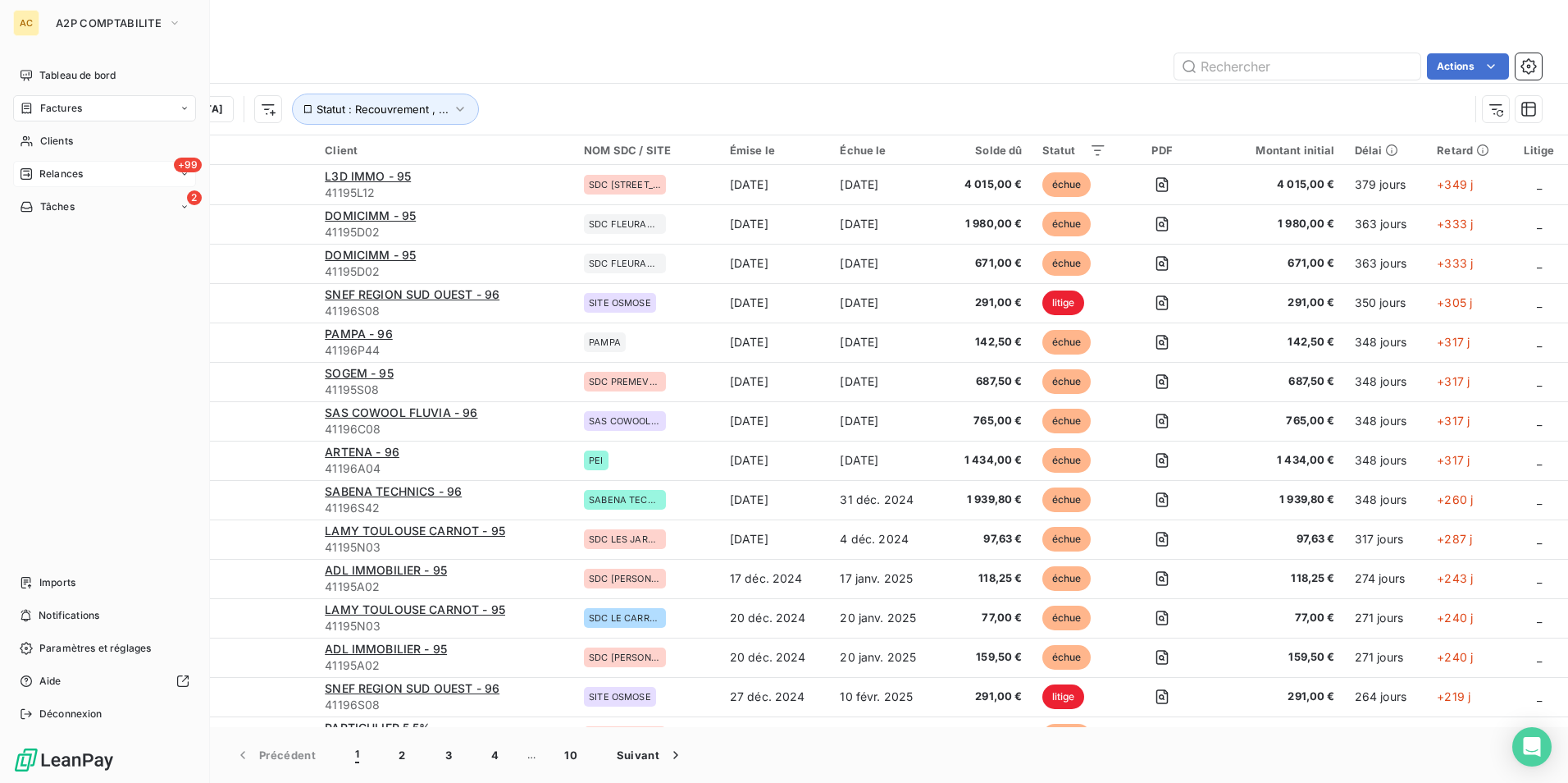
click at [68, 170] on span "Relances" at bounding box center [61, 174] width 44 height 15
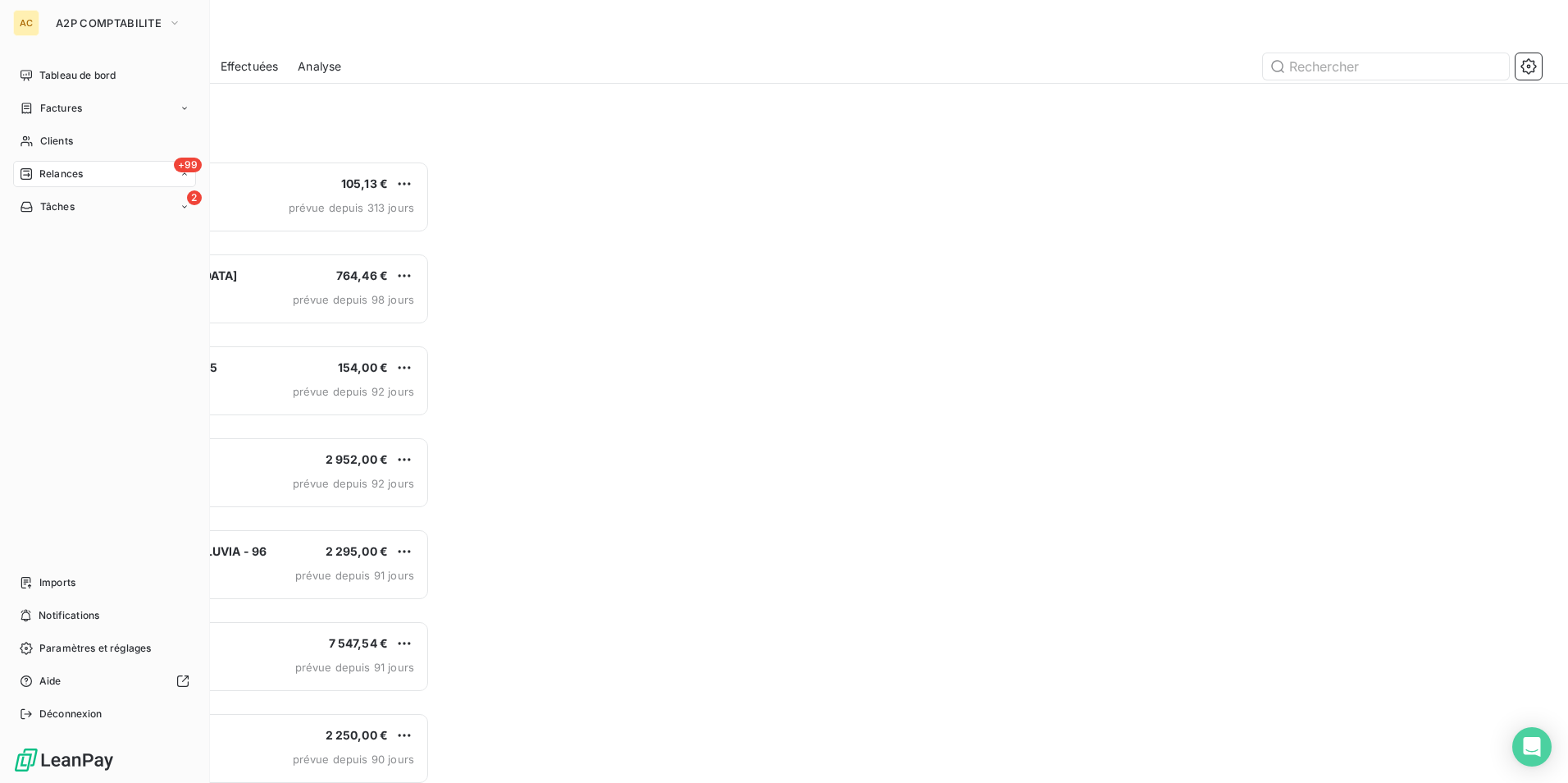
scroll to position [610, 339]
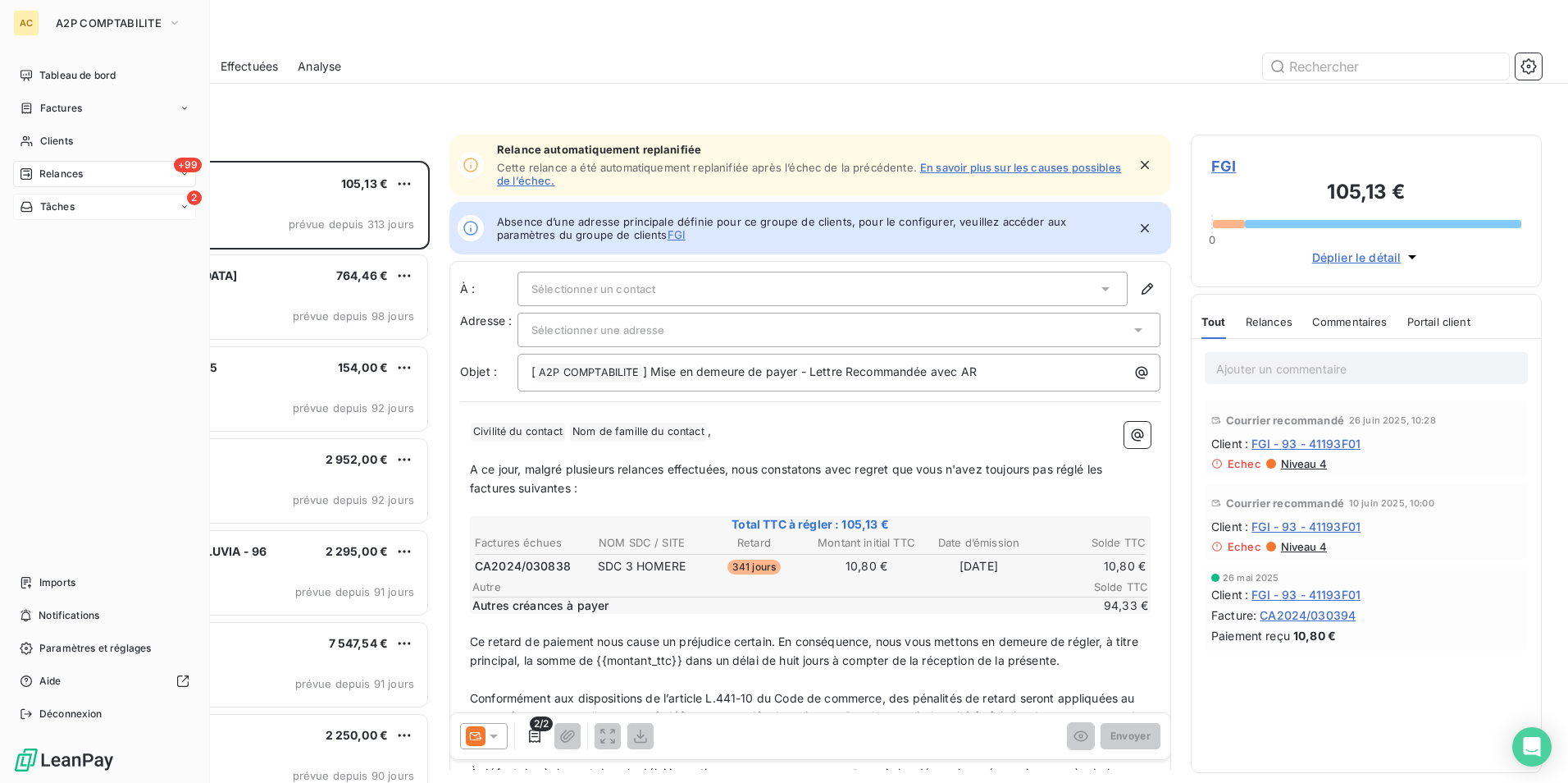
click at [61, 204] on span "Tâches" at bounding box center [57, 207] width 34 height 15
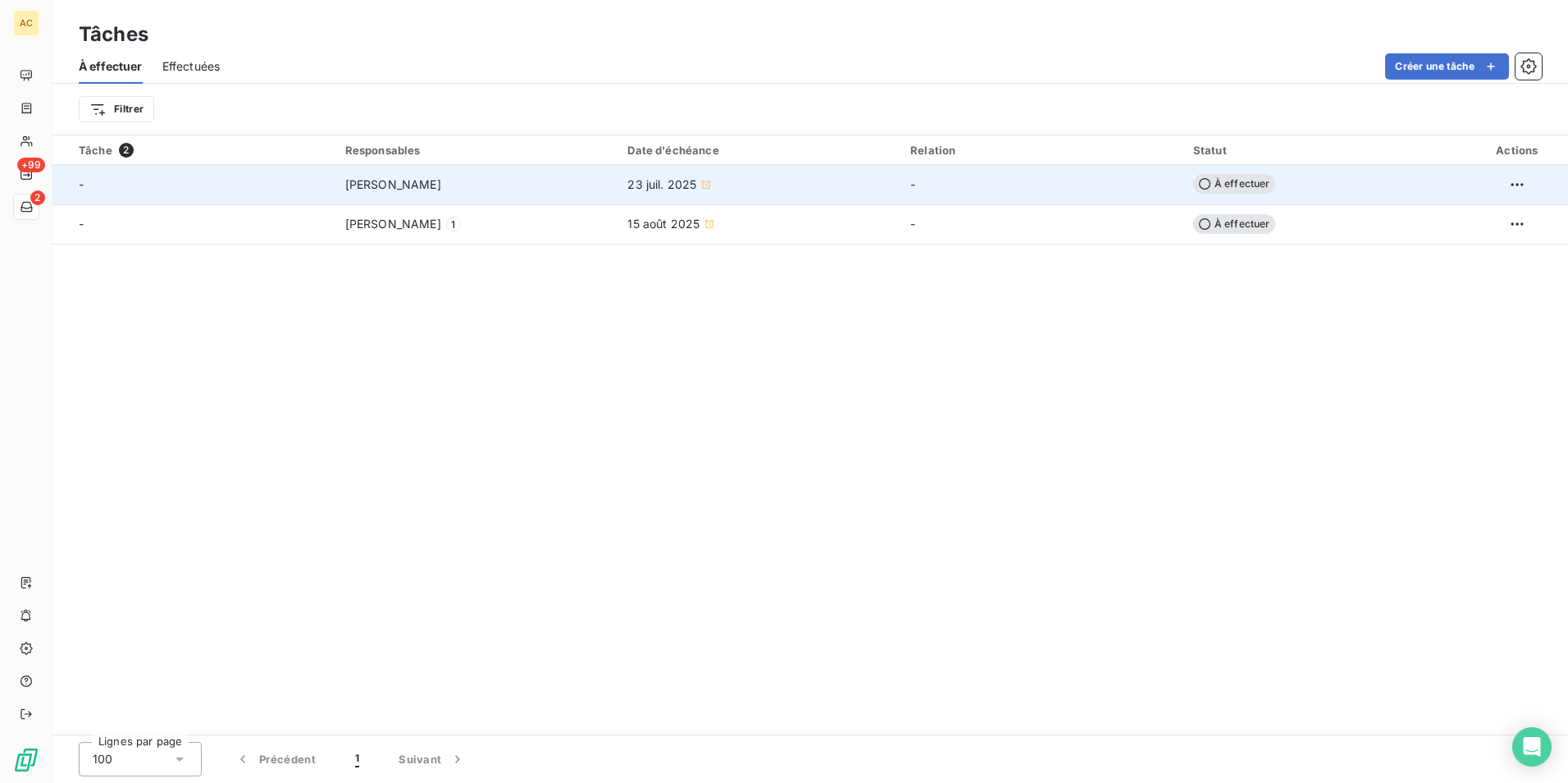
click at [855, 191] on div "23 juil. 2025" at bounding box center [759, 184] width 263 height 16
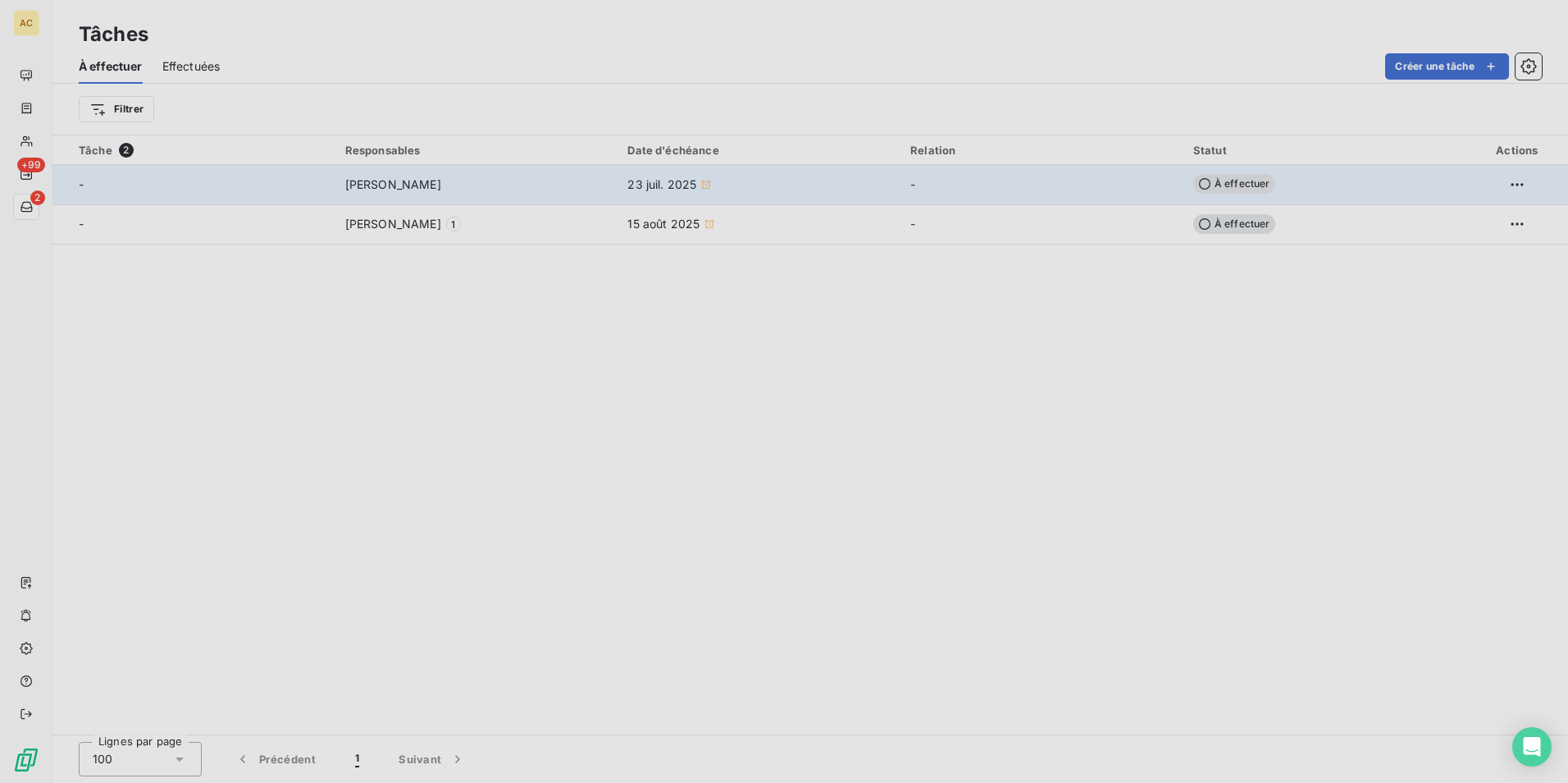
type input "23/07/2025"
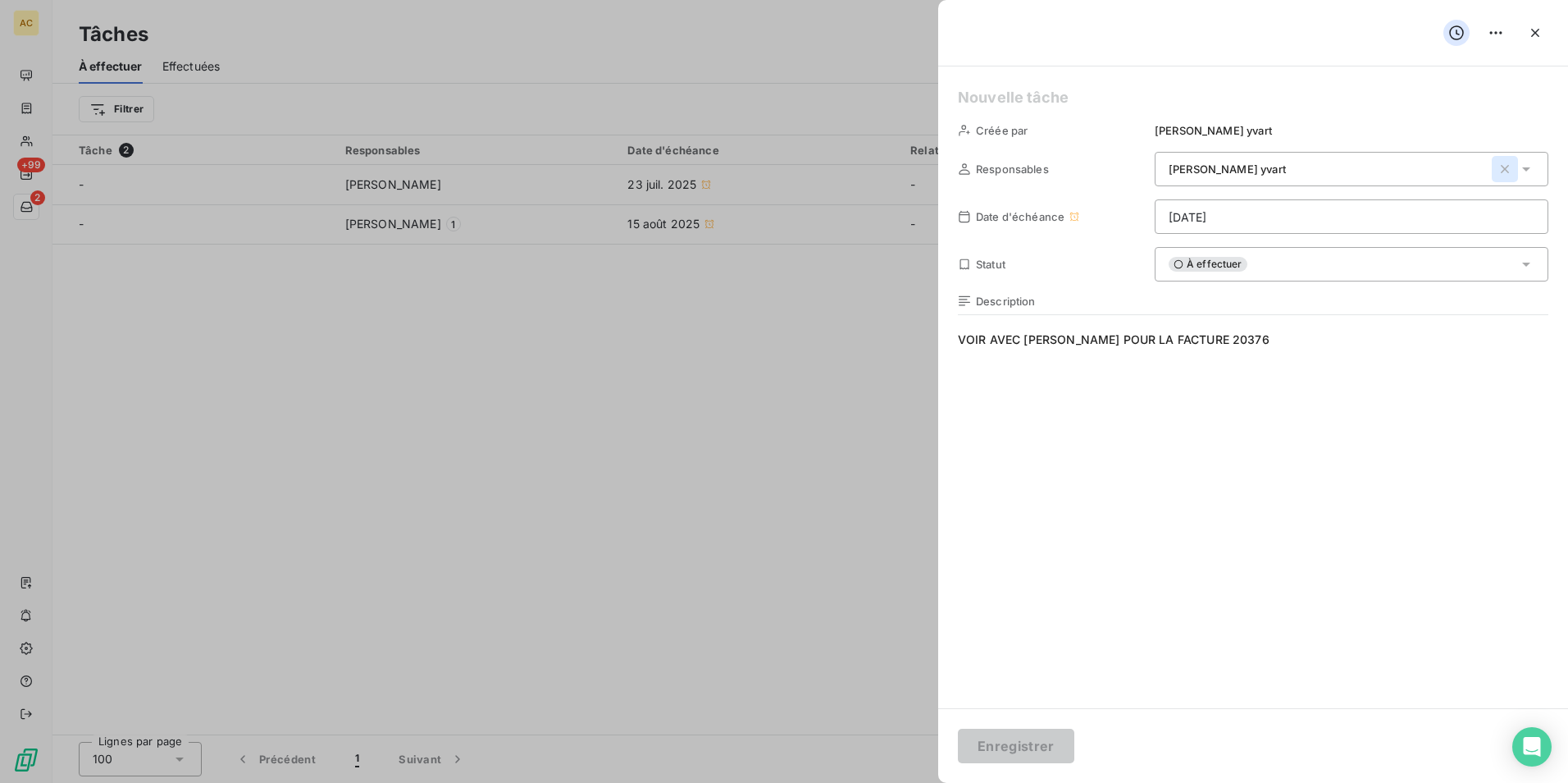
click at [1504, 166] on icon "button" at bounding box center [1504, 168] width 16 height 16
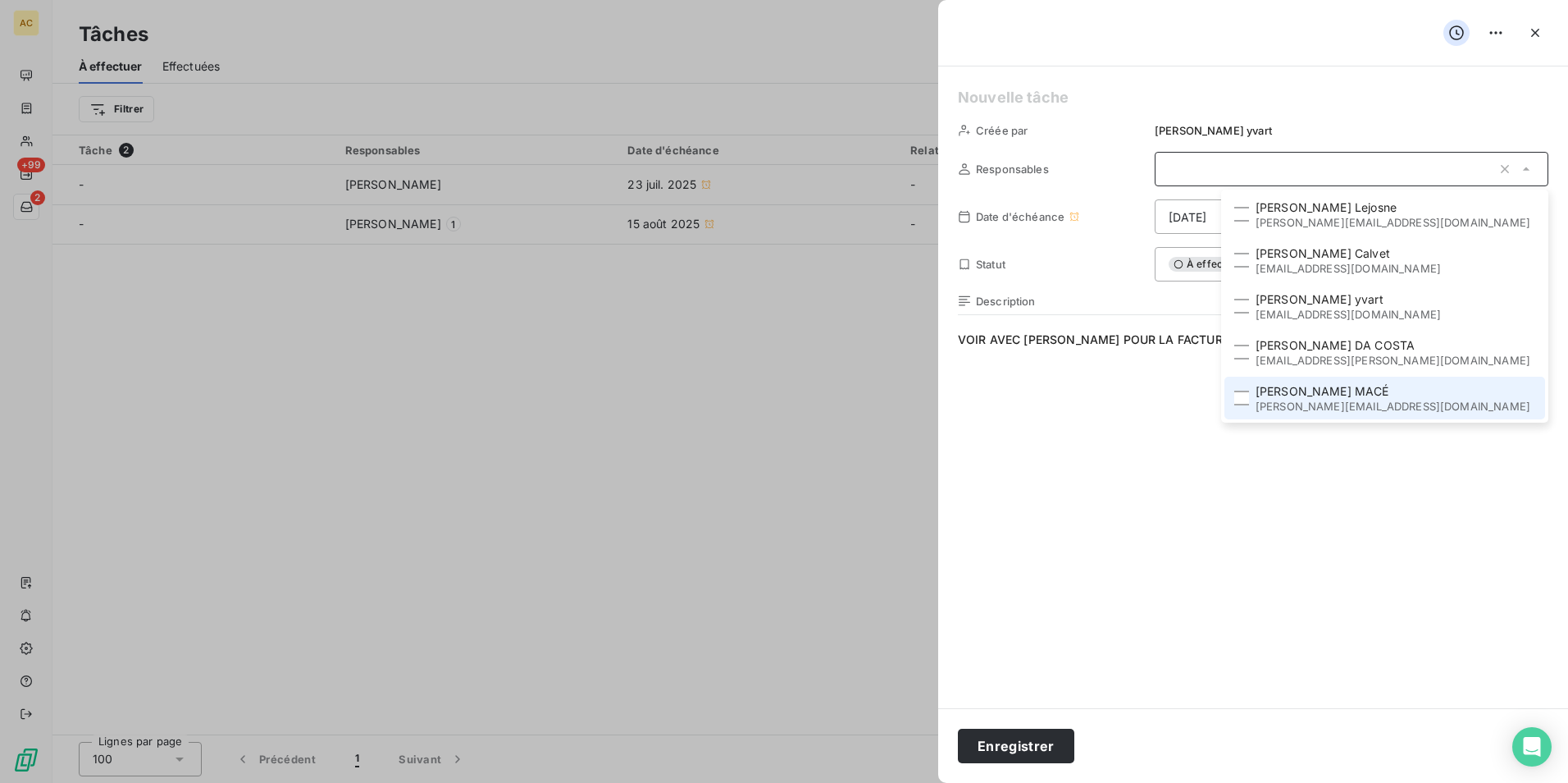
click at [1249, 397] on div at bounding box center [1242, 399] width 15 height 15
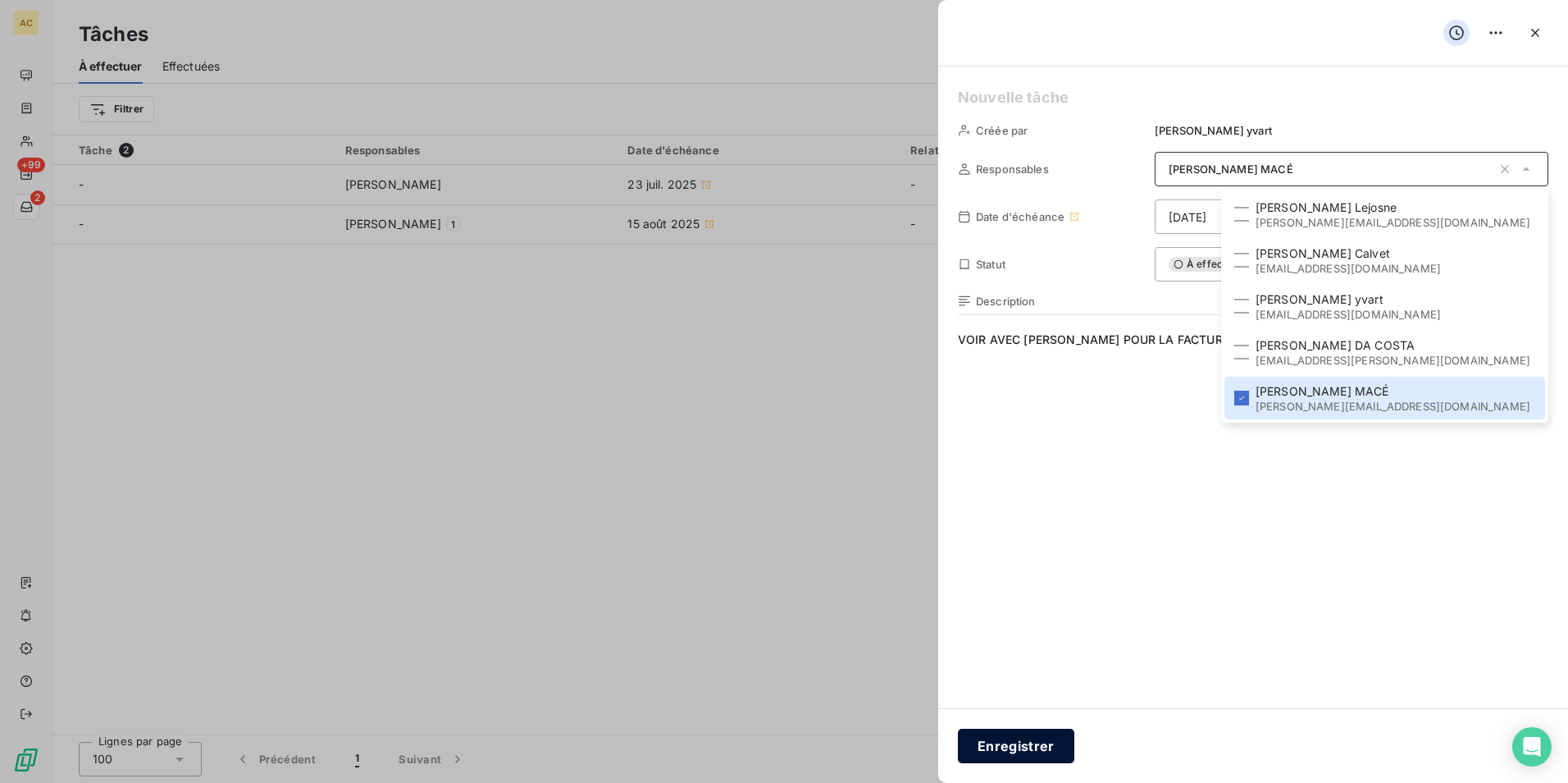
click at [1013, 738] on button "Enregistrer" at bounding box center [1016, 746] width 117 height 34
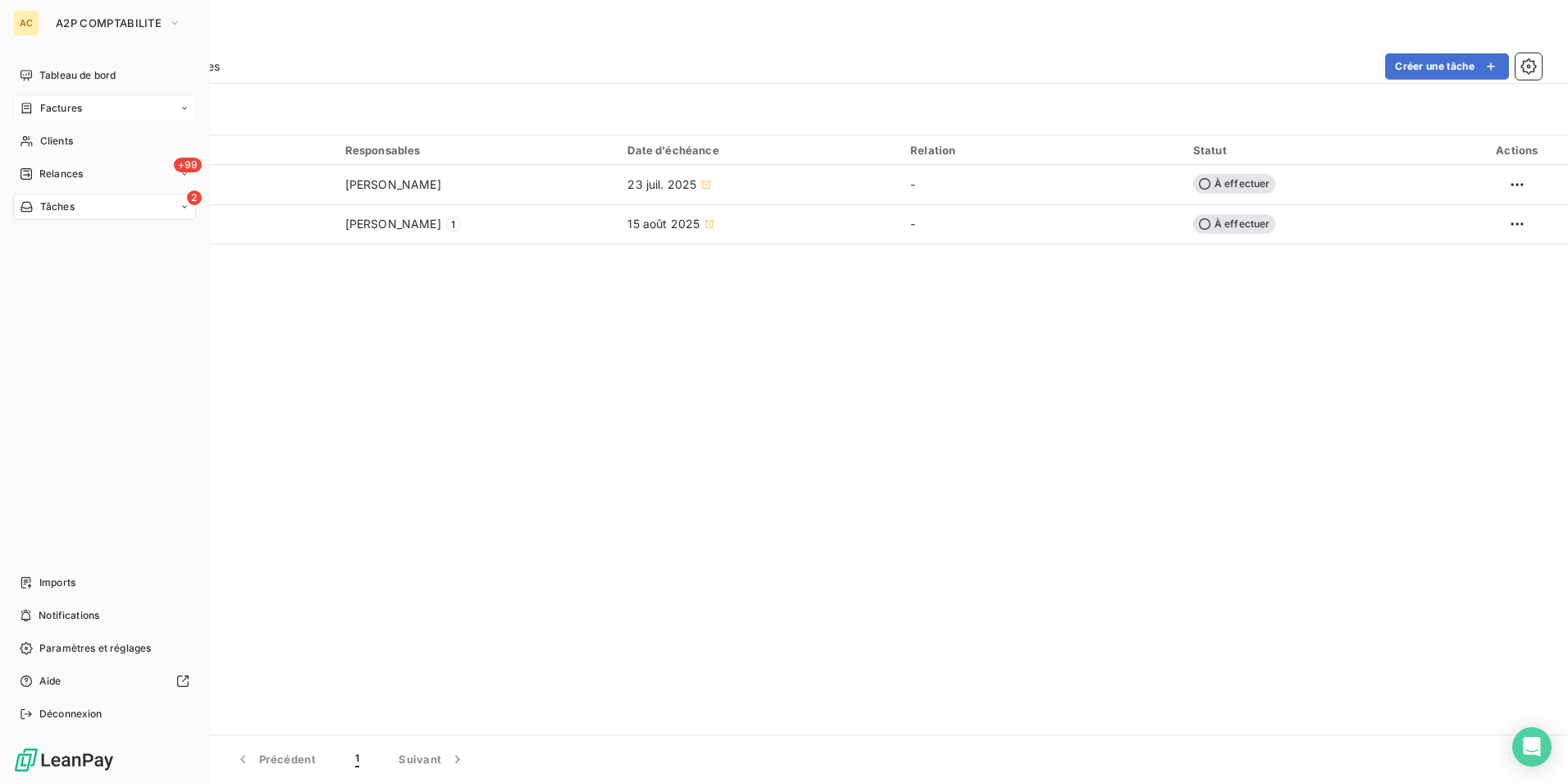
click at [64, 105] on span "Factures" at bounding box center [61, 108] width 42 height 15
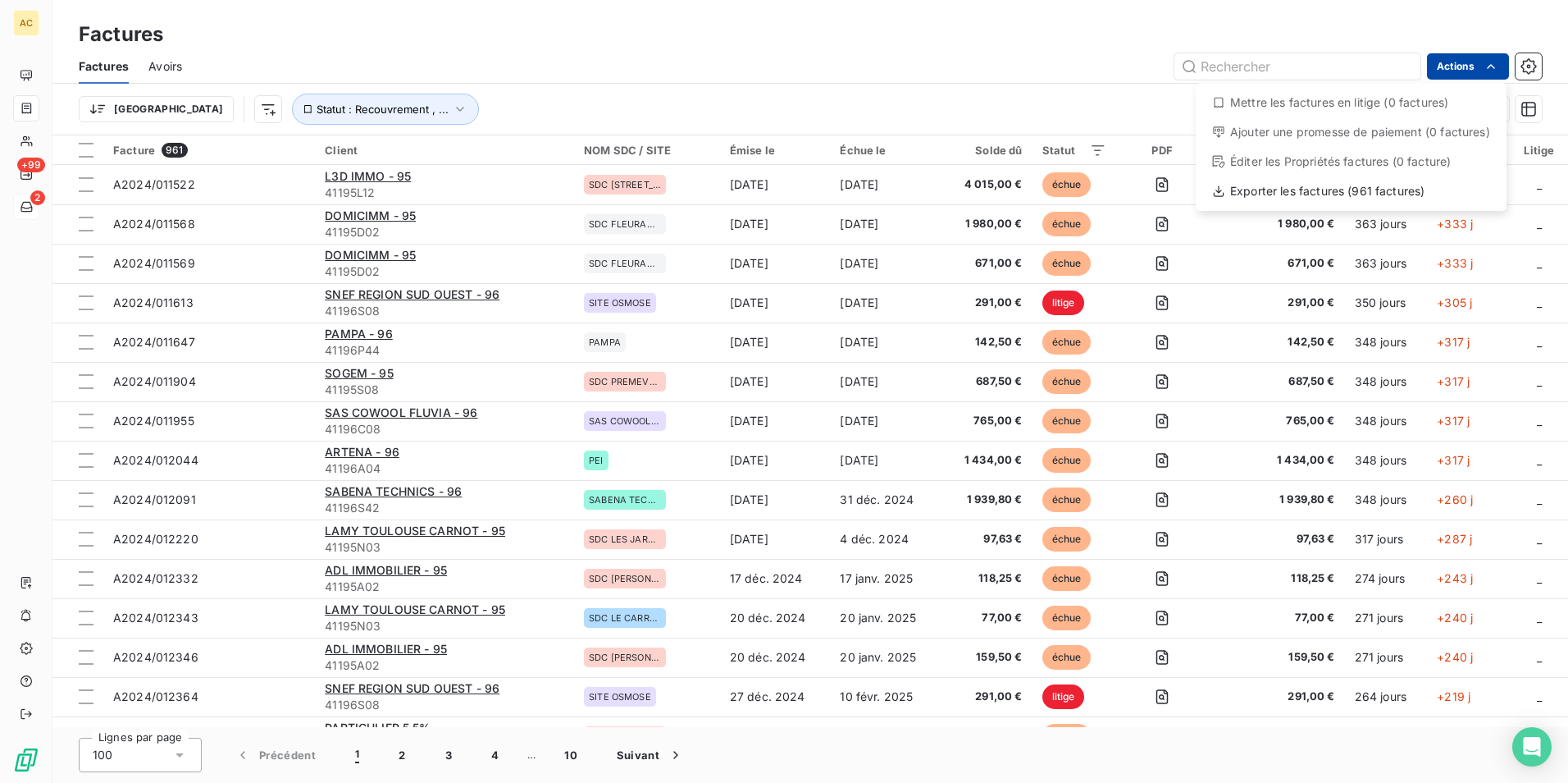
click at [1461, 62] on html "AC +99 2 Factures Factures Avoirs Actions Mettre les factures en litige (0 fact…" at bounding box center [784, 391] width 1568 height 783
click at [1522, 66] on html "AC +99 2 Factures Factures Avoirs Actions Mettre les factures en litige (0 fact…" at bounding box center [784, 391] width 1568 height 783
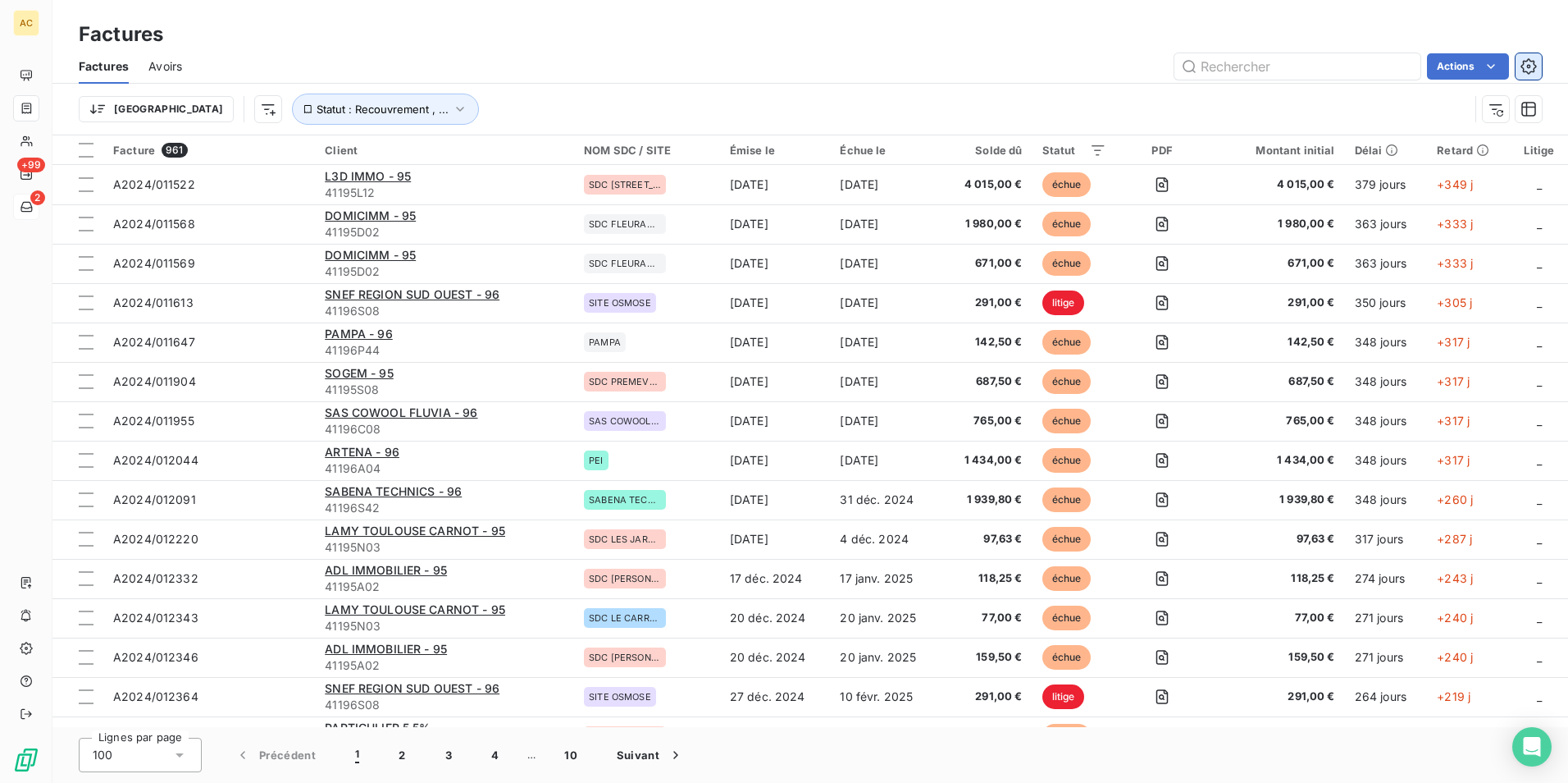
click at [1530, 66] on icon "button" at bounding box center [1529, 66] width 4 height 4
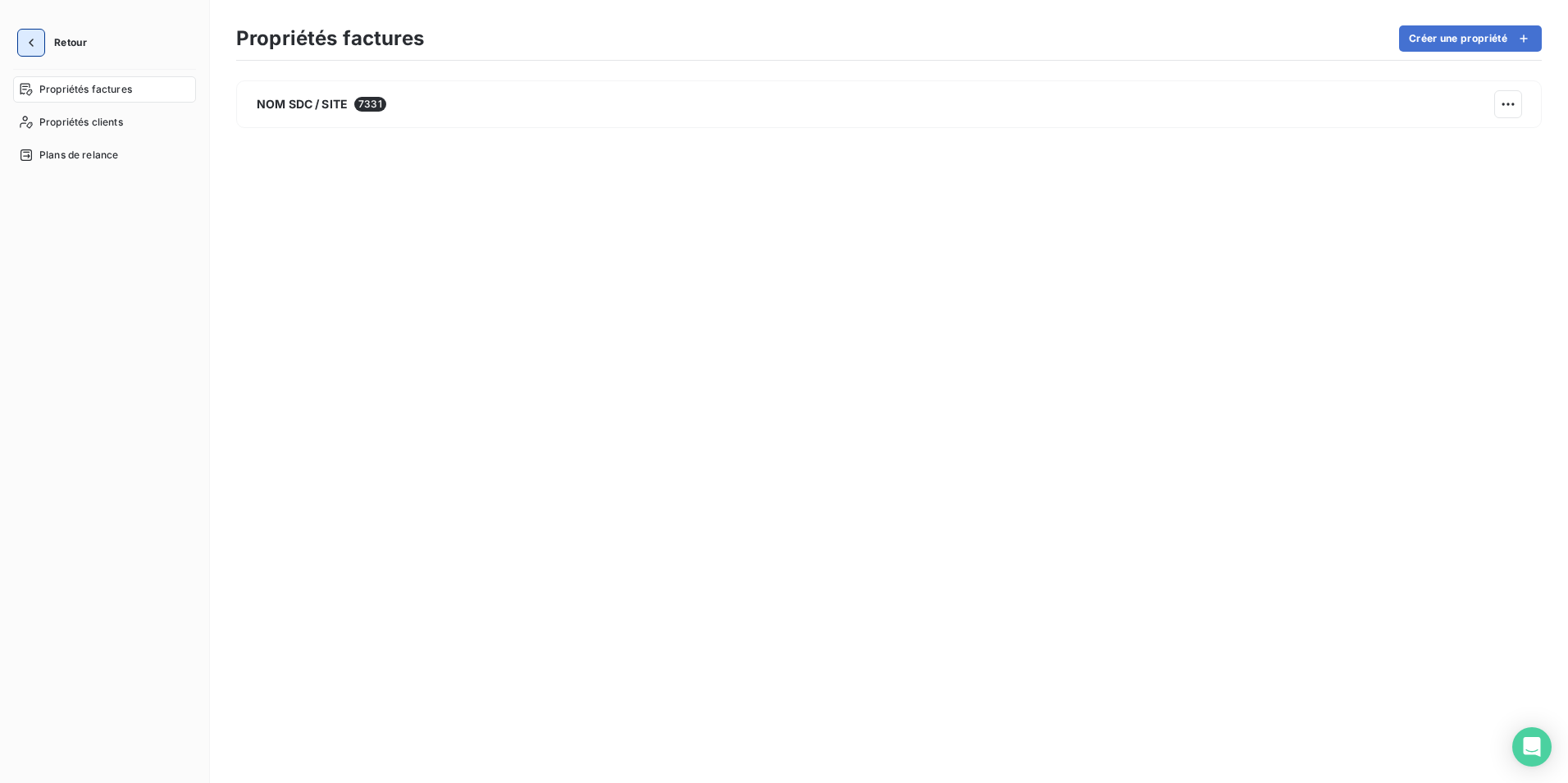
click at [27, 51] on button "button" at bounding box center [31, 43] width 27 height 27
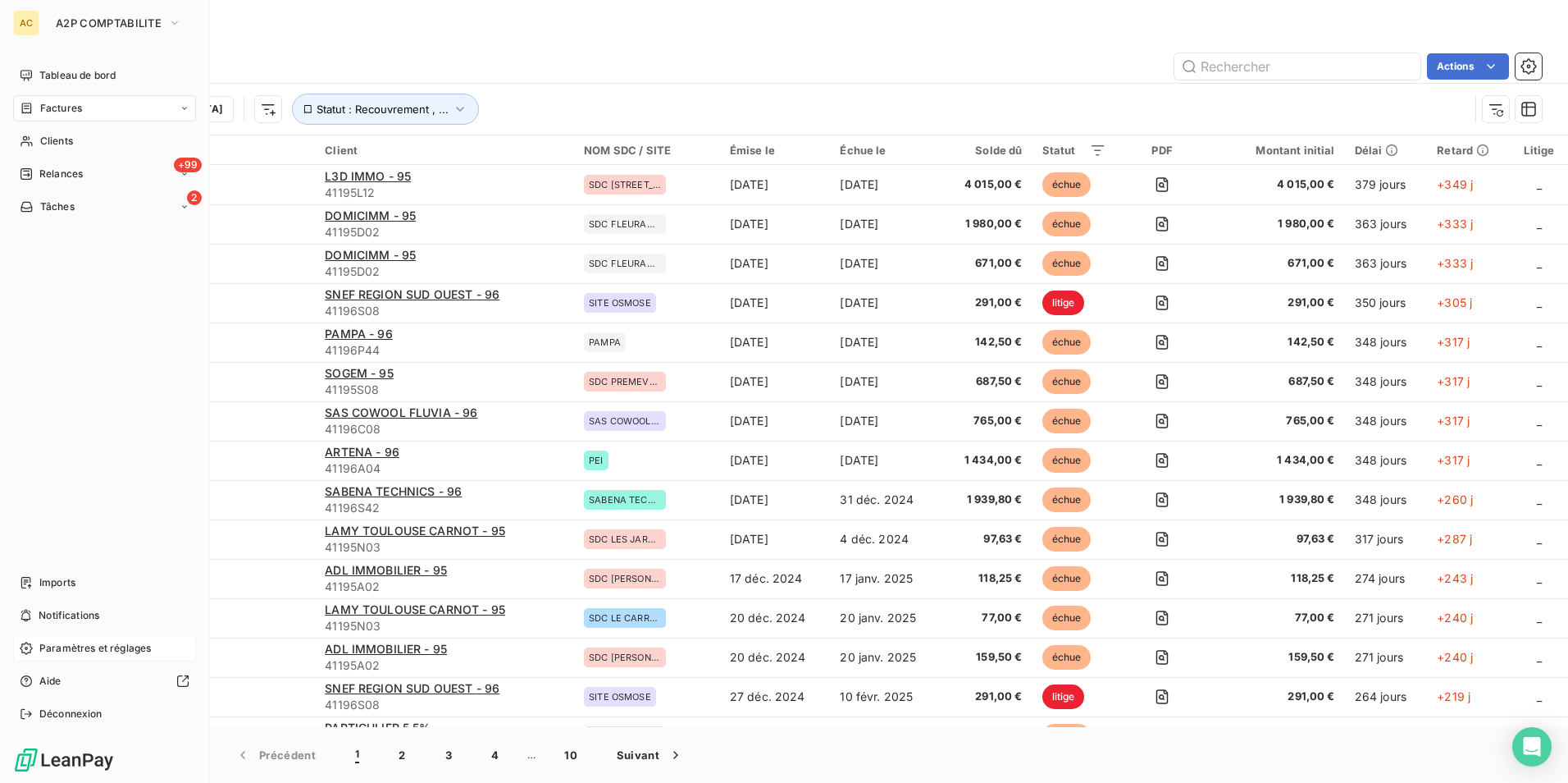
click at [46, 660] on div "Paramètres et réglages" at bounding box center [105, 649] width 183 height 27
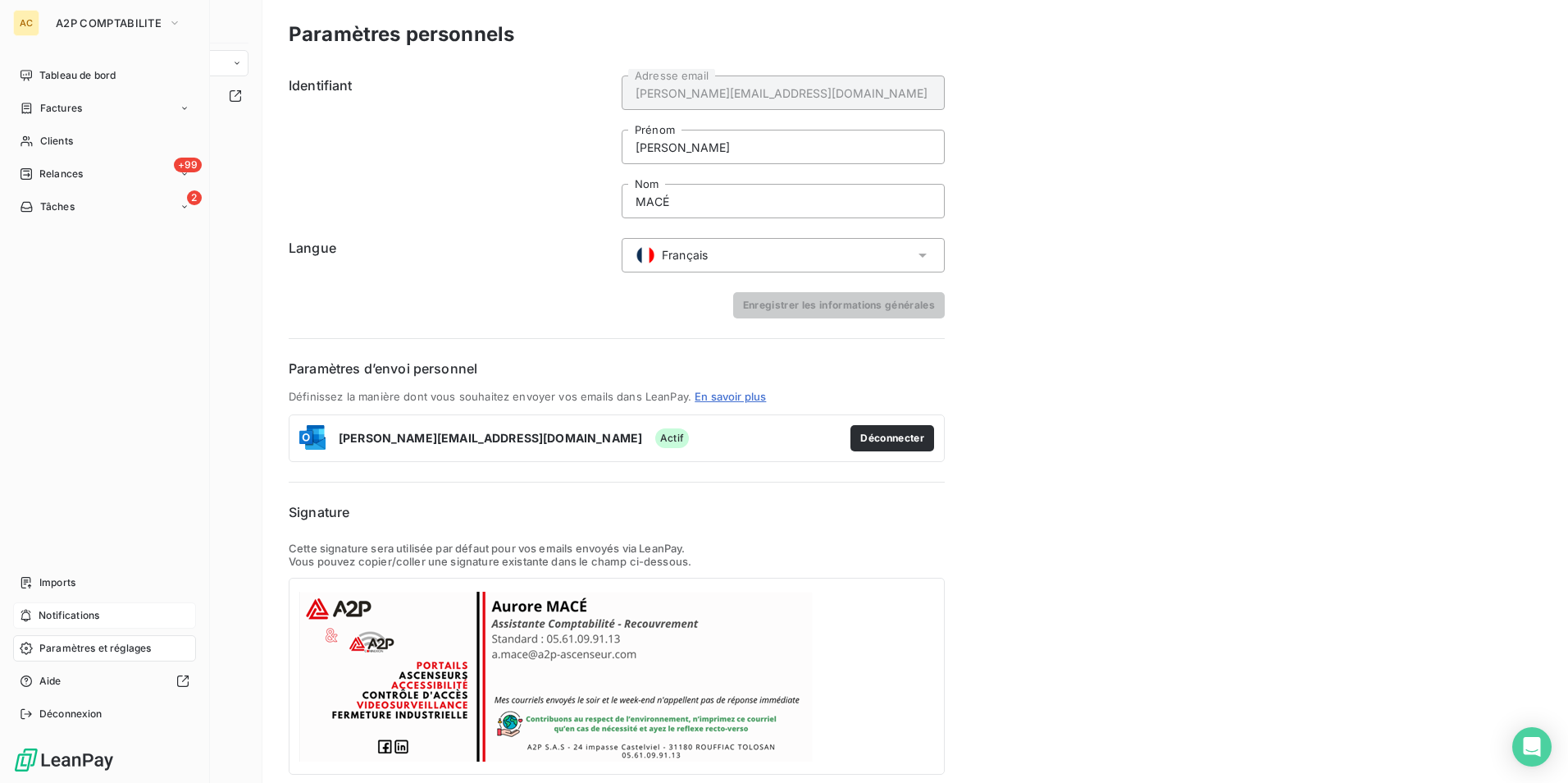
click at [55, 609] on span "Notifications" at bounding box center [69, 616] width 61 height 15
click at [57, 578] on span "Imports" at bounding box center [57, 583] width 36 height 15
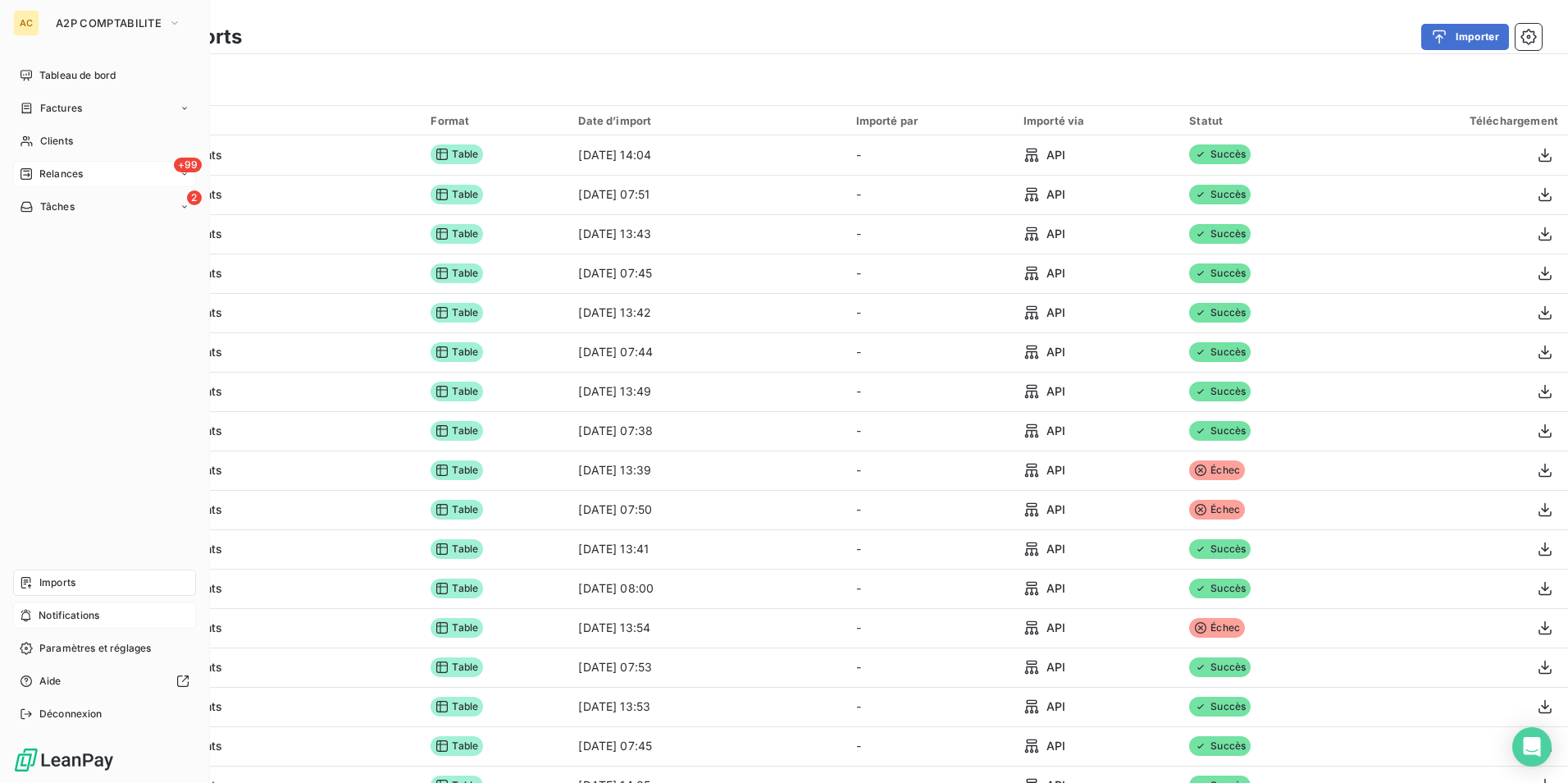
click at [73, 180] on span "Relances" at bounding box center [61, 174] width 44 height 15
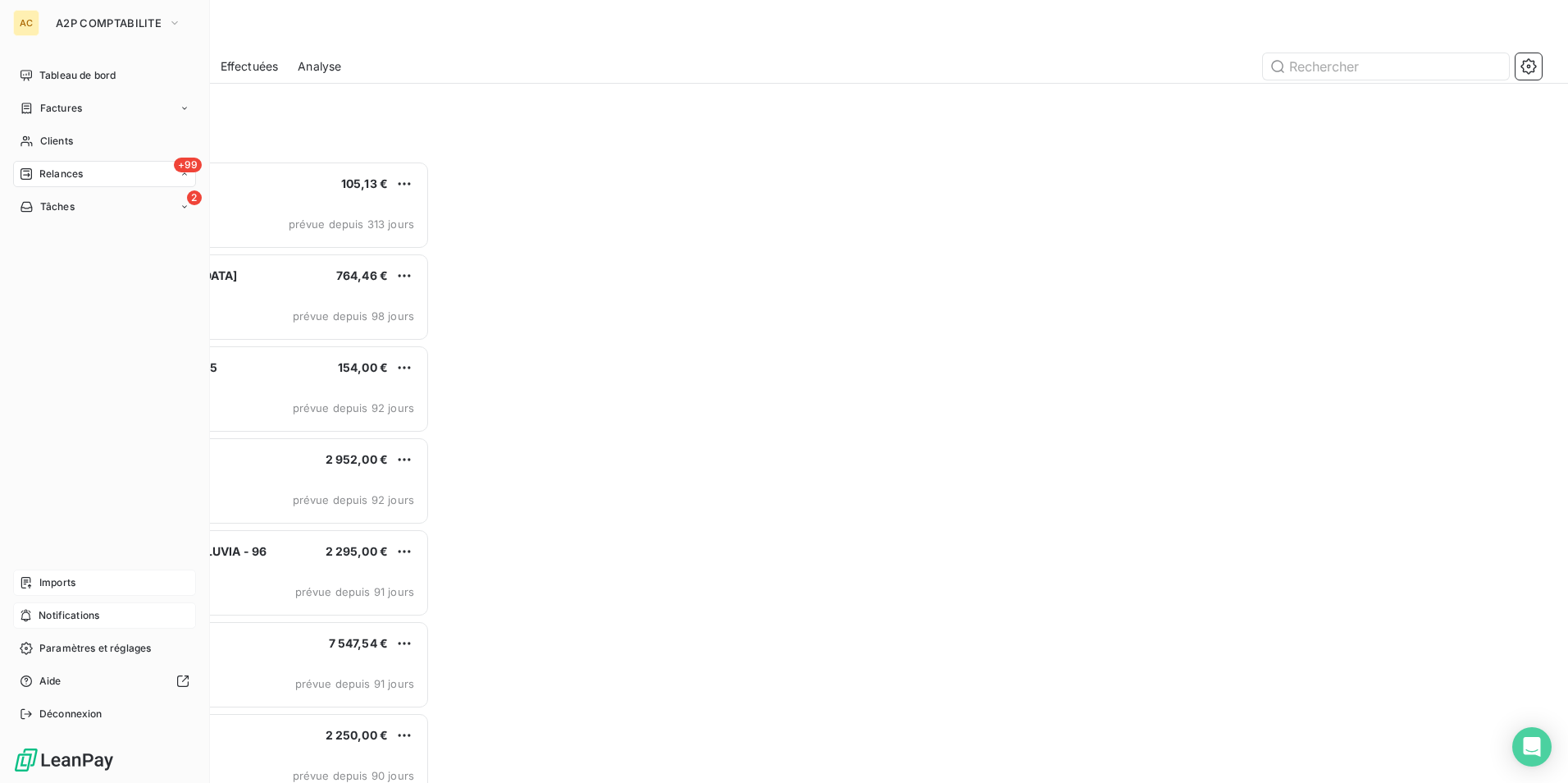
scroll to position [610, 339]
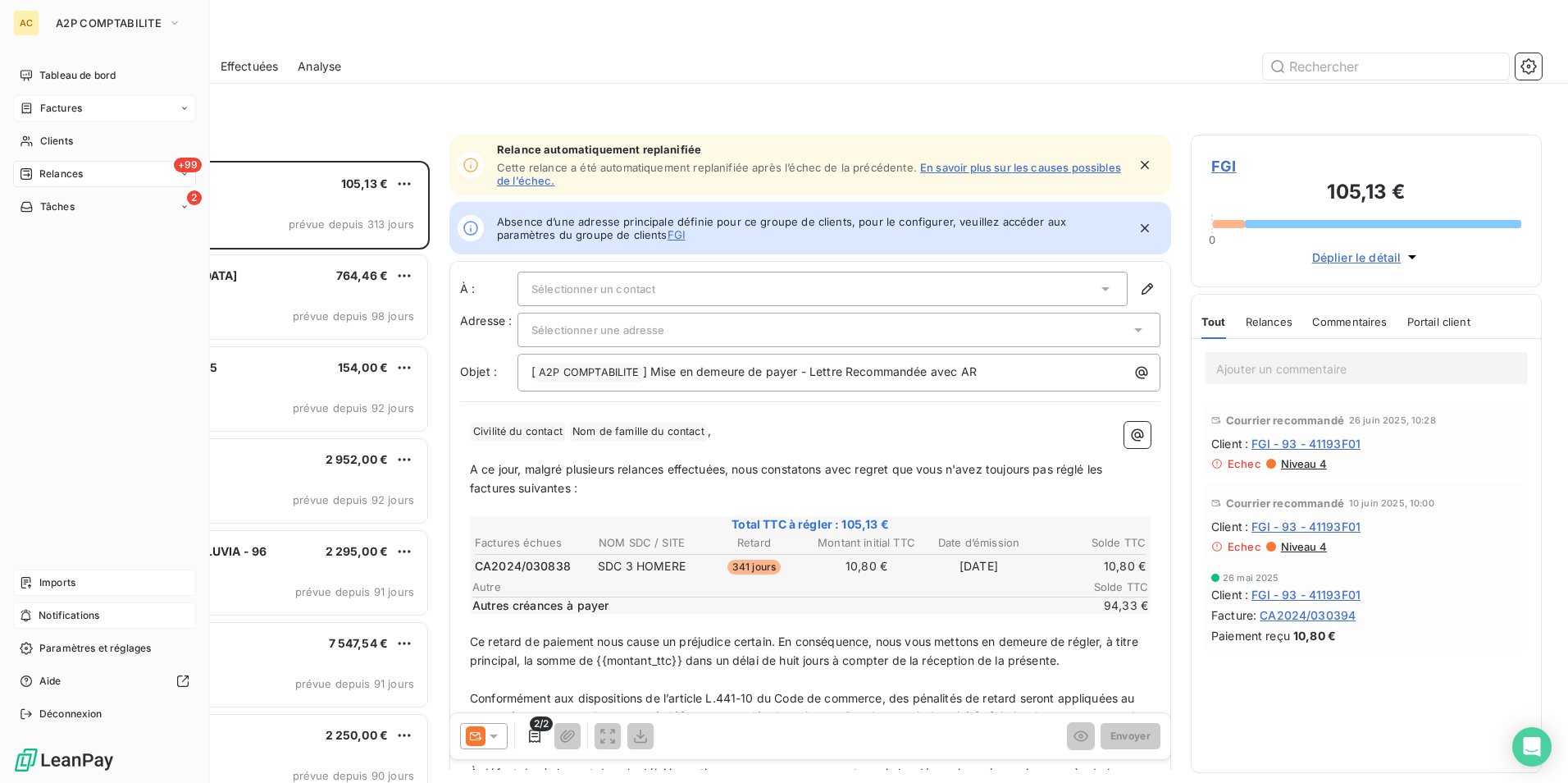
click at [59, 109] on span "Factures" at bounding box center [61, 108] width 42 height 15
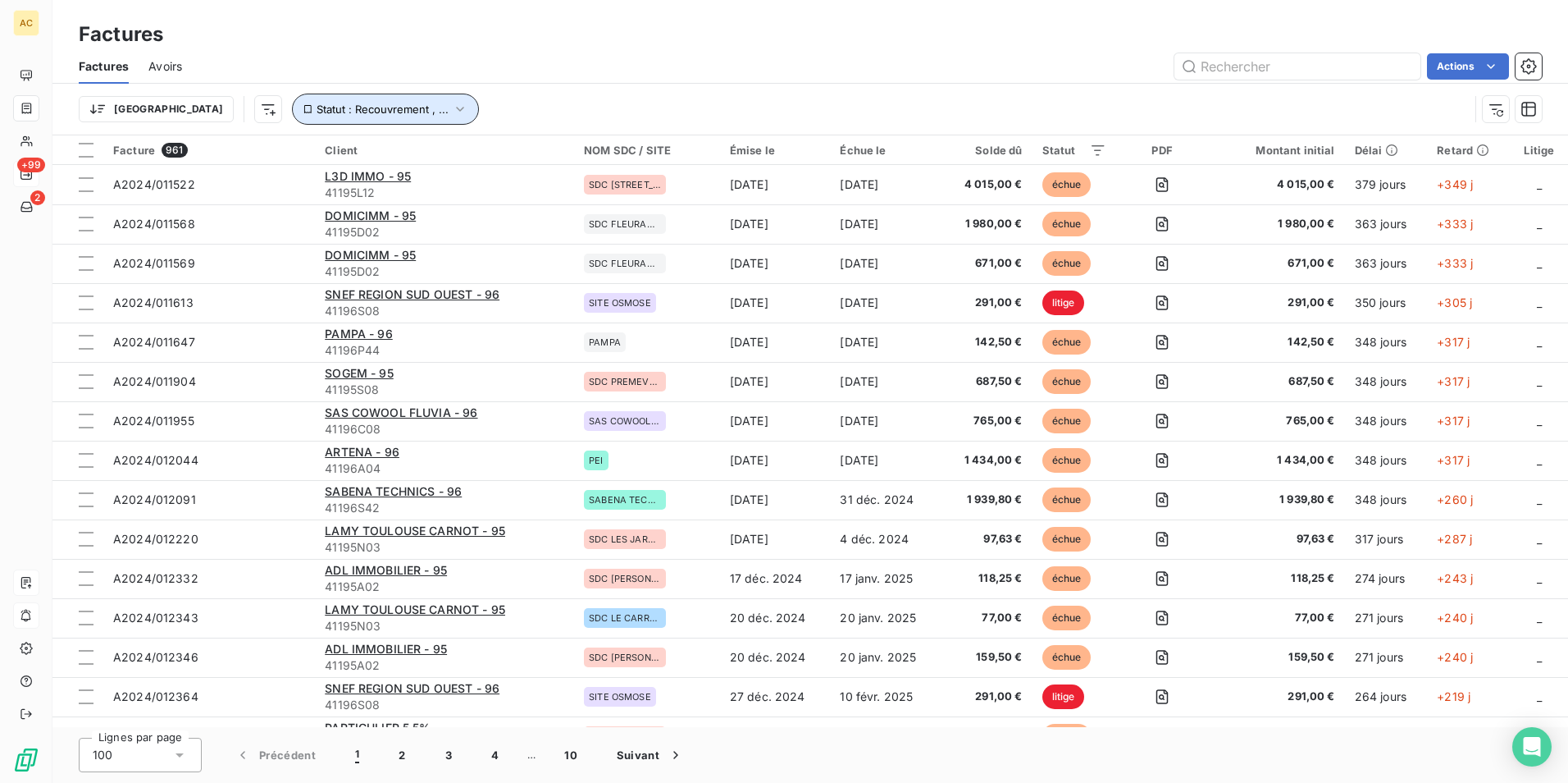
click at [452, 108] on icon "button" at bounding box center [459, 108] width 16 height 16
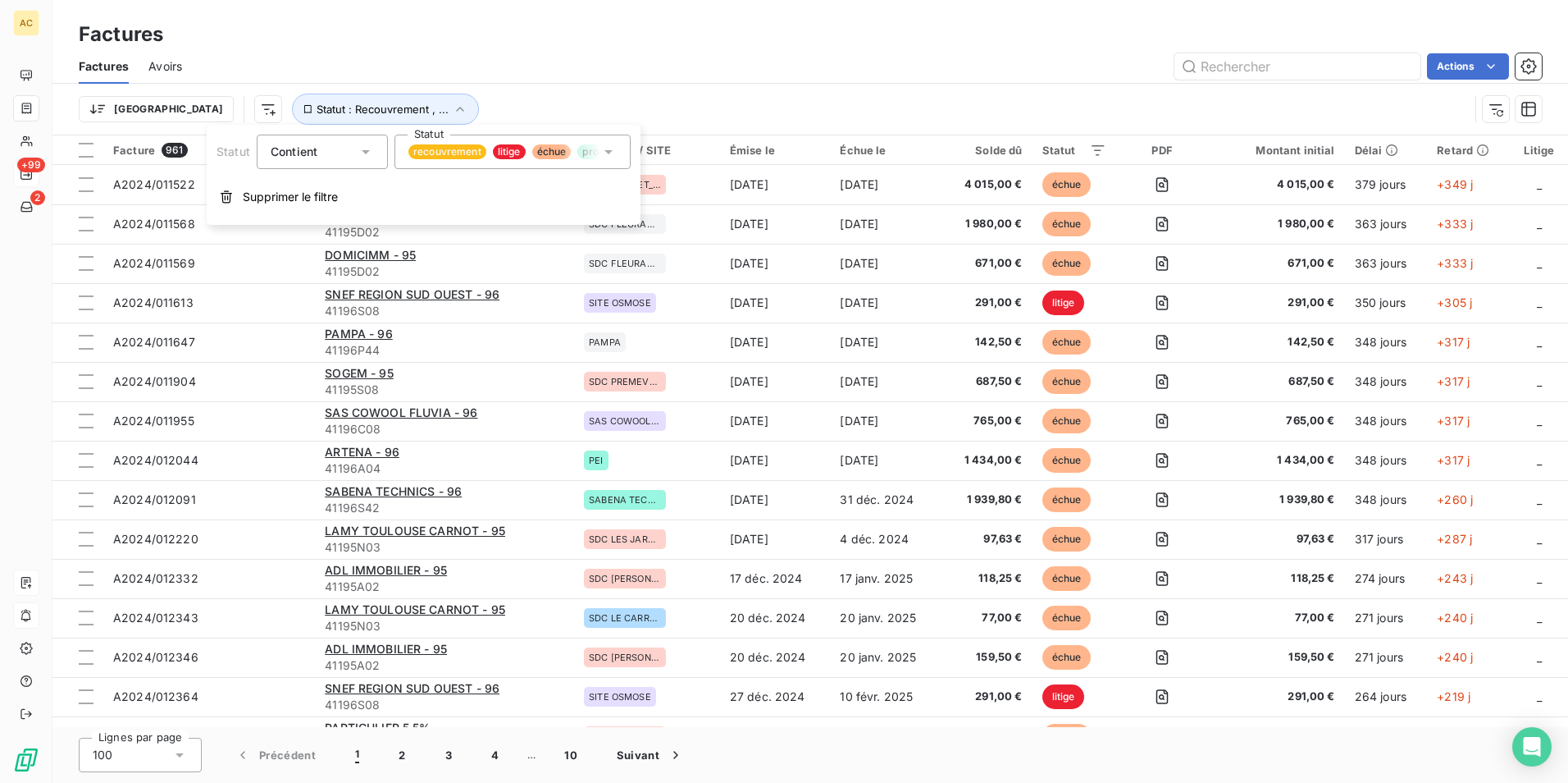
click at [862, 63] on div "Actions" at bounding box center [872, 67] width 1341 height 27
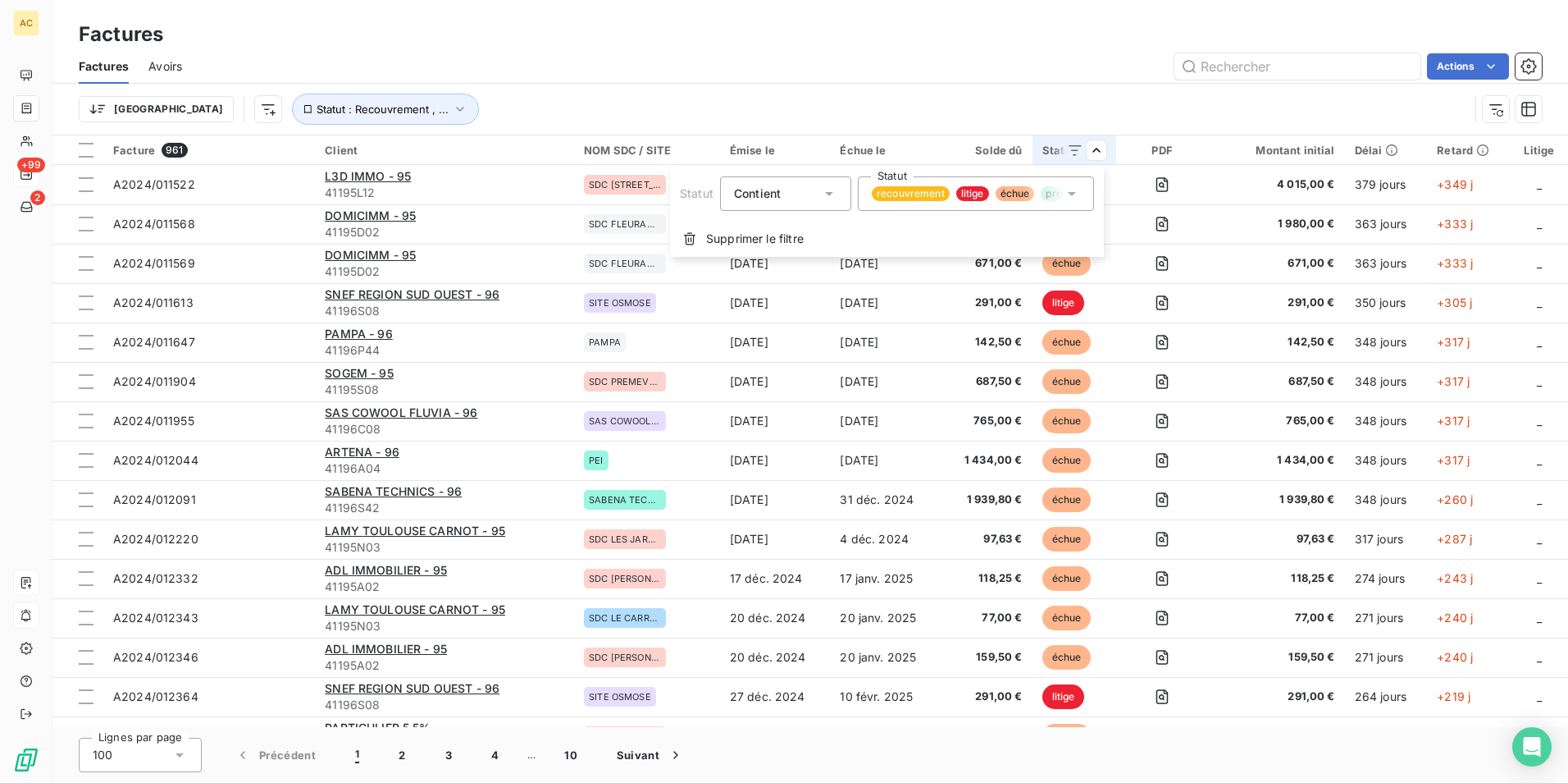
click at [828, 193] on icon at bounding box center [829, 194] width 9 height 4
click at [890, 47] on html "AC +99 2 Factures Factures Avoirs Actions Trier Statut : Recouvrement , ... Fac…" at bounding box center [784, 391] width 1568 height 783
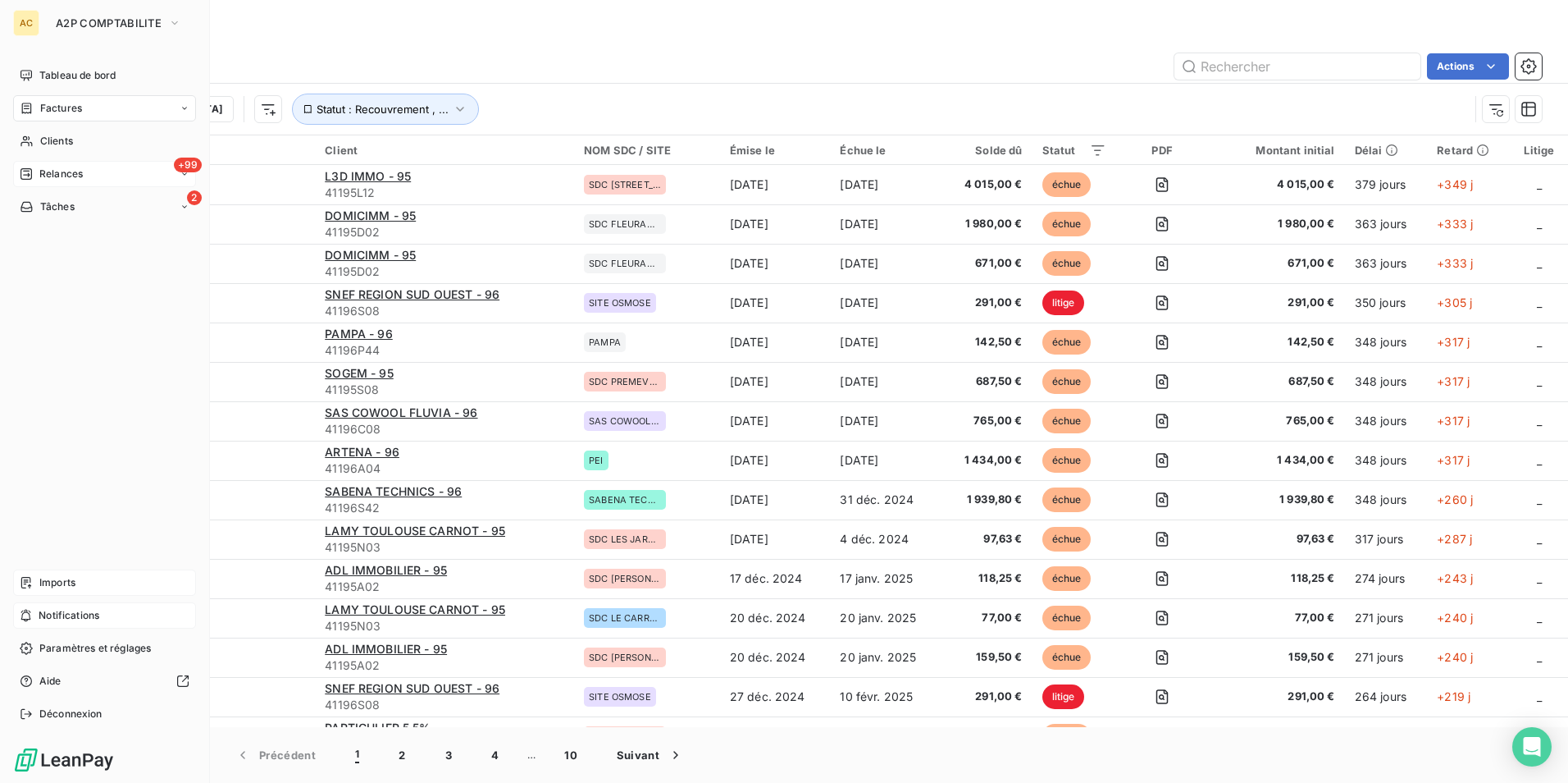
click at [47, 174] on span "Relances" at bounding box center [61, 174] width 44 height 15
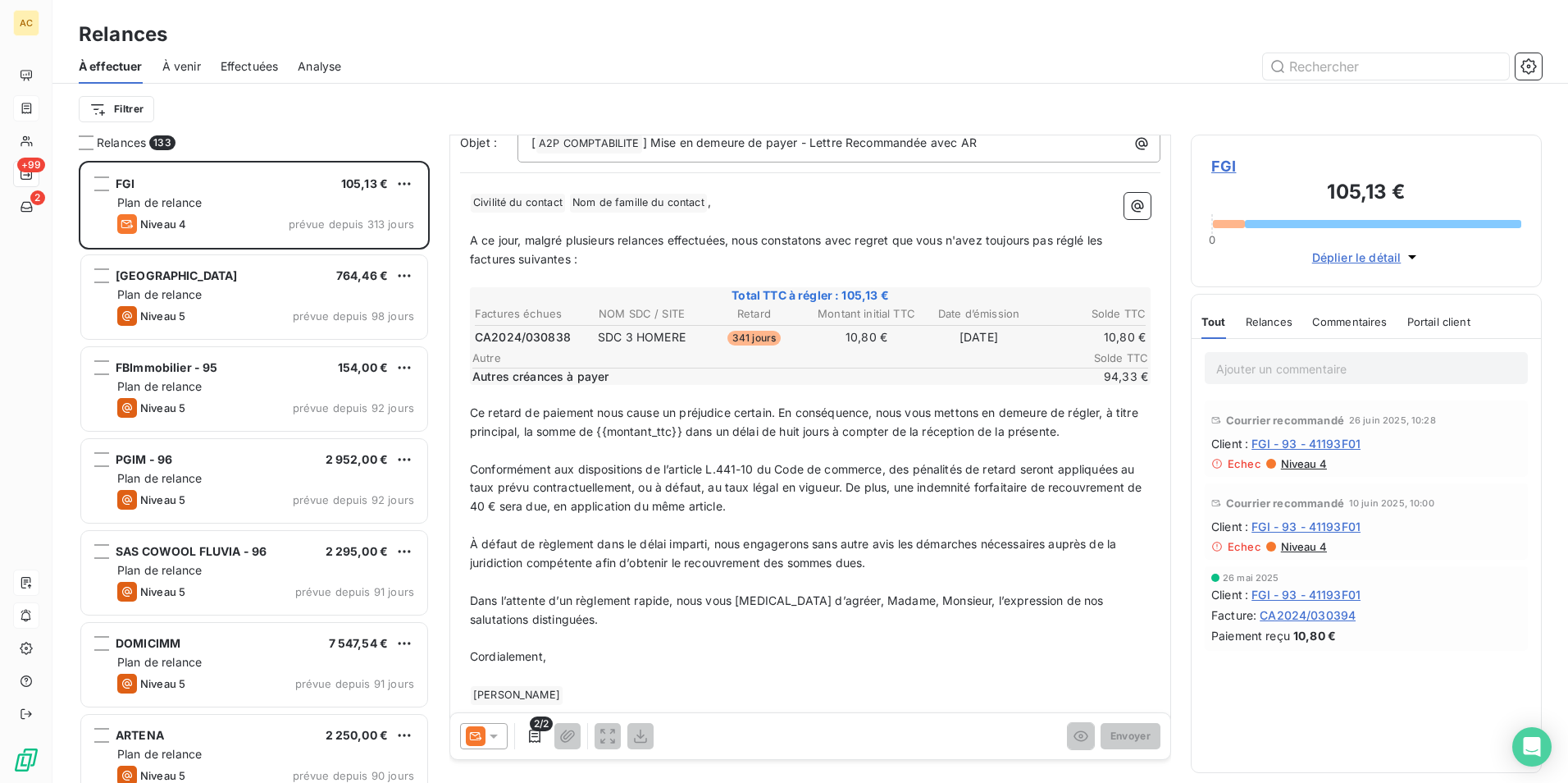
scroll to position [247, 0]
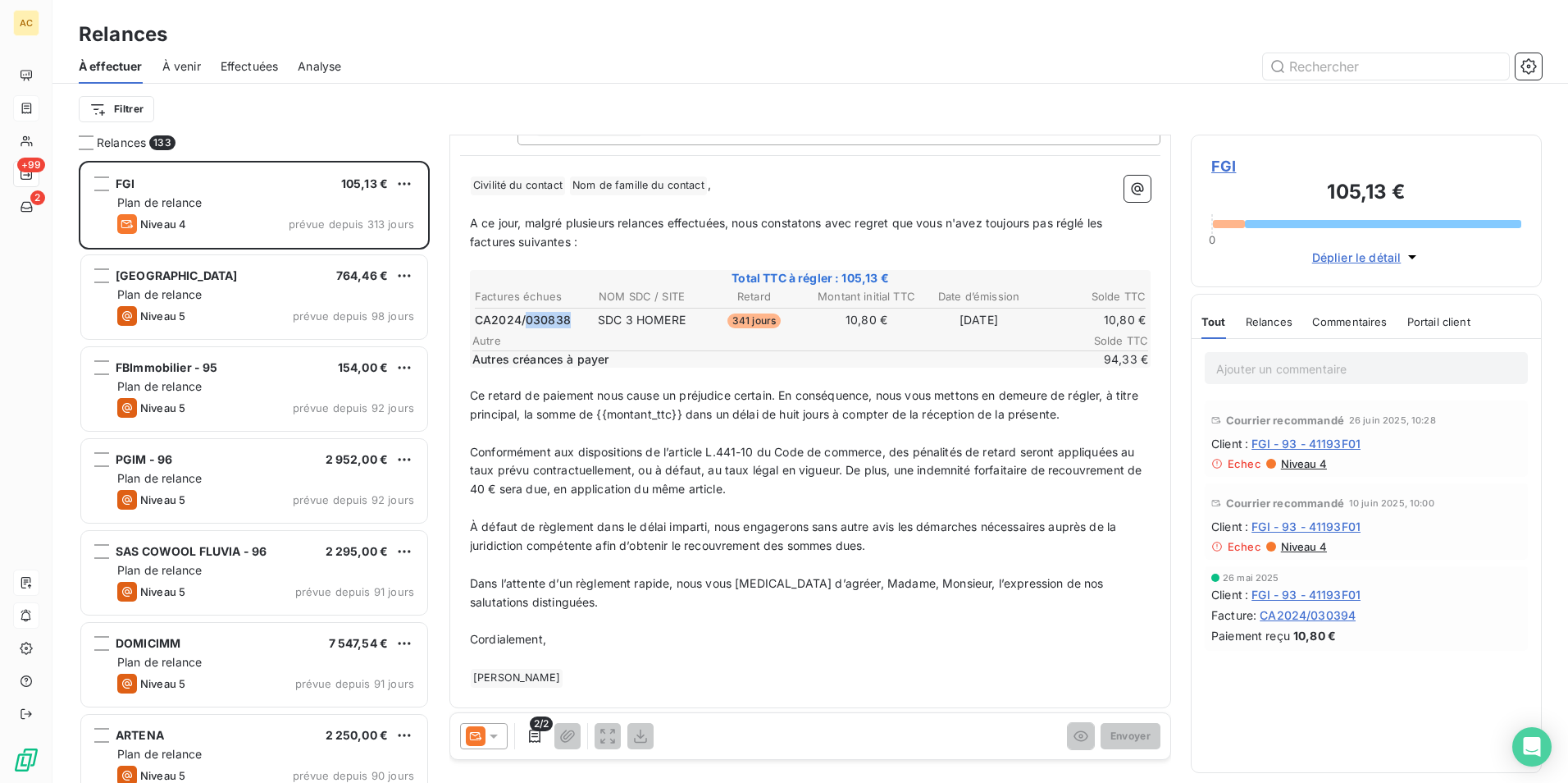
drag, startPoint x: 527, startPoint y: 319, endPoint x: 567, endPoint y: 318, distance: 40.0
click at [567, 318] on span "CA2024/030838" at bounding box center [523, 320] width 96 height 16
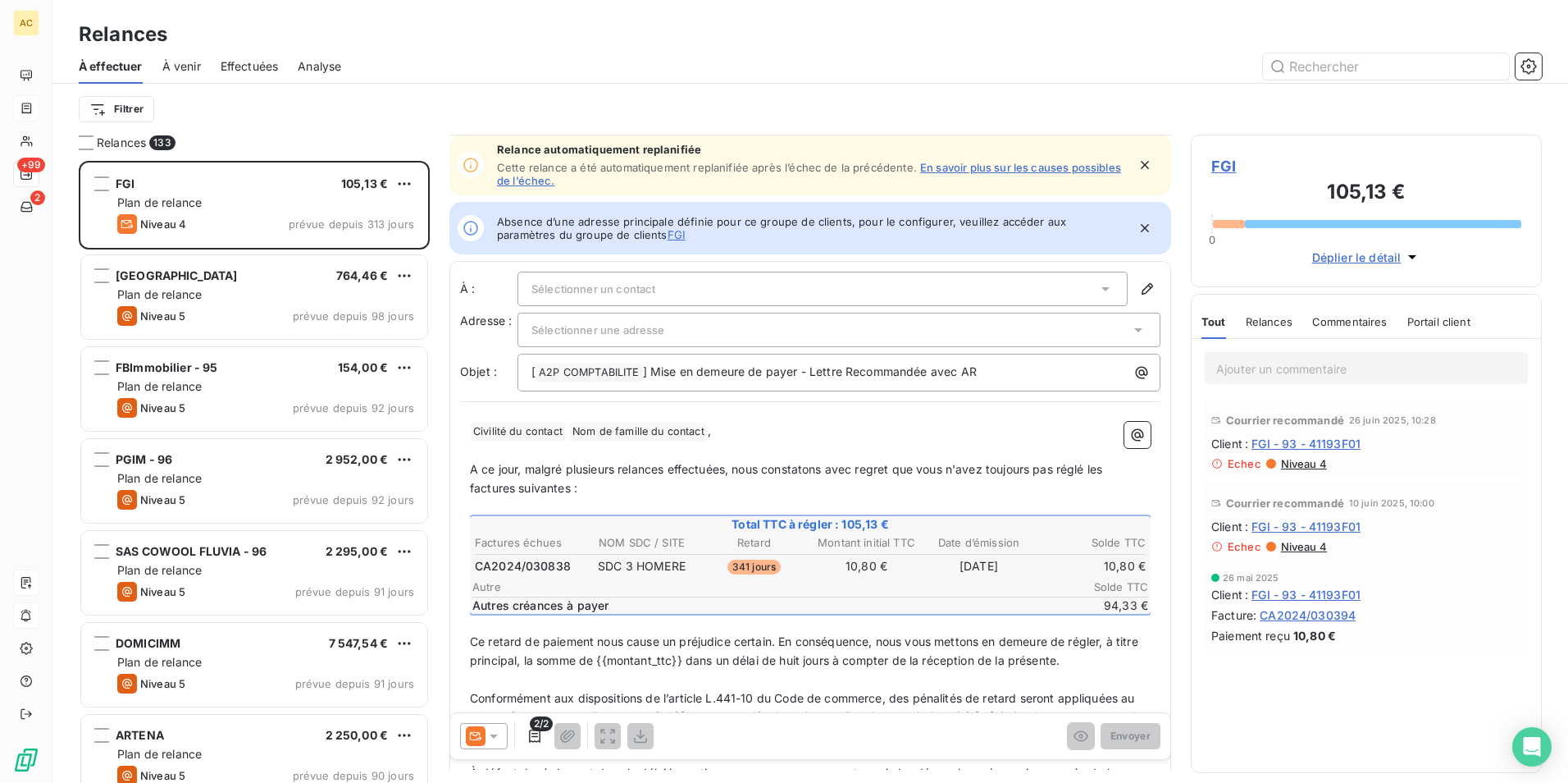
scroll to position [0, 0]
click at [1019, 370] on p "[ A2P COMPTABILITE ﻿ ] Mise en demeure de payer - Lettre Recommandée avec AR" at bounding box center [843, 372] width 624 height 20
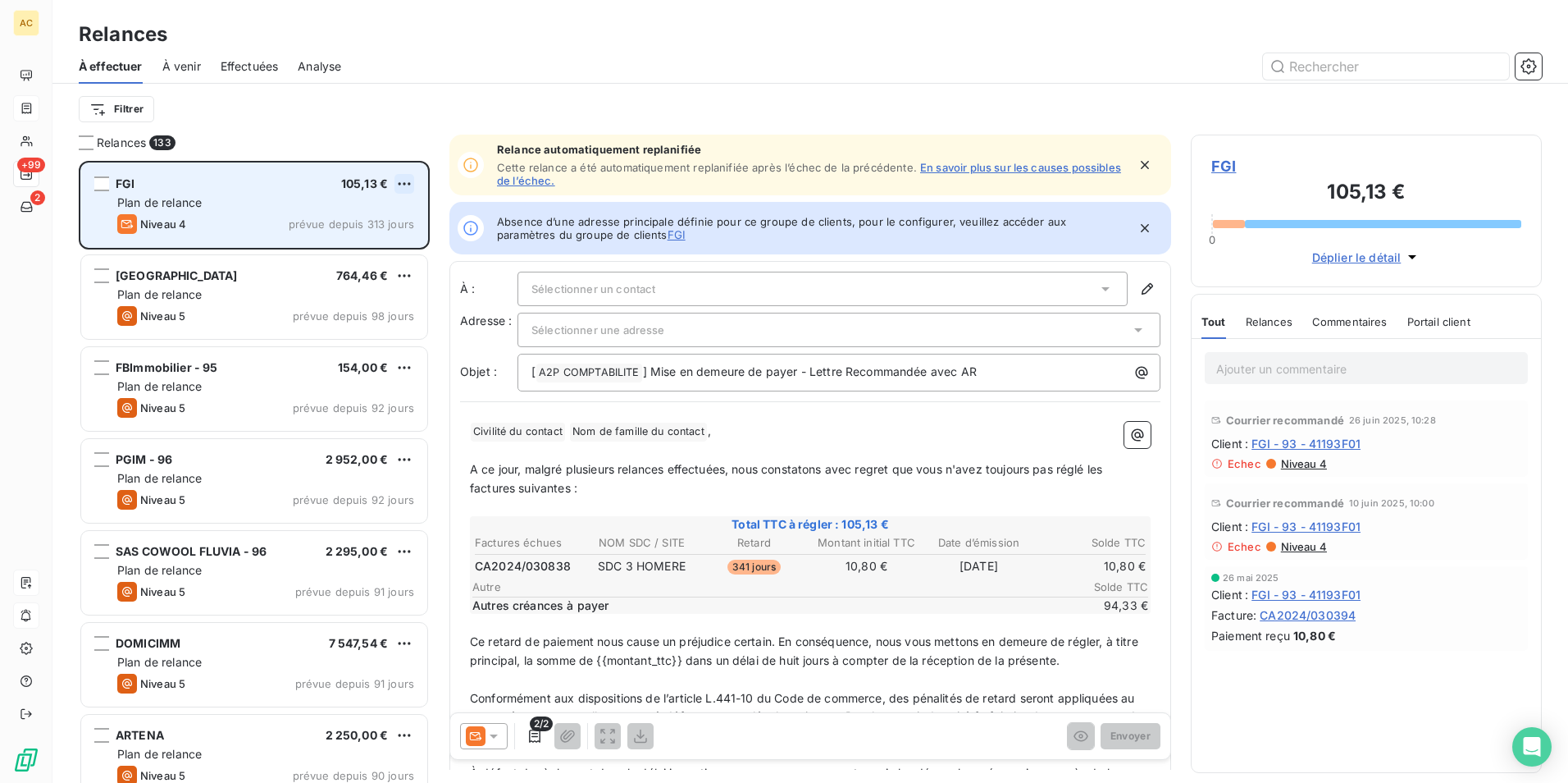
click at [399, 184] on html "AC +99 2 Relances À effectuer À venir Effectuées Analyse Filtrer Relances 133 F…" at bounding box center [784, 391] width 1568 height 783
click at [311, 222] on div "Replanifier cette action" at bounding box center [333, 217] width 146 height 27
select select "8"
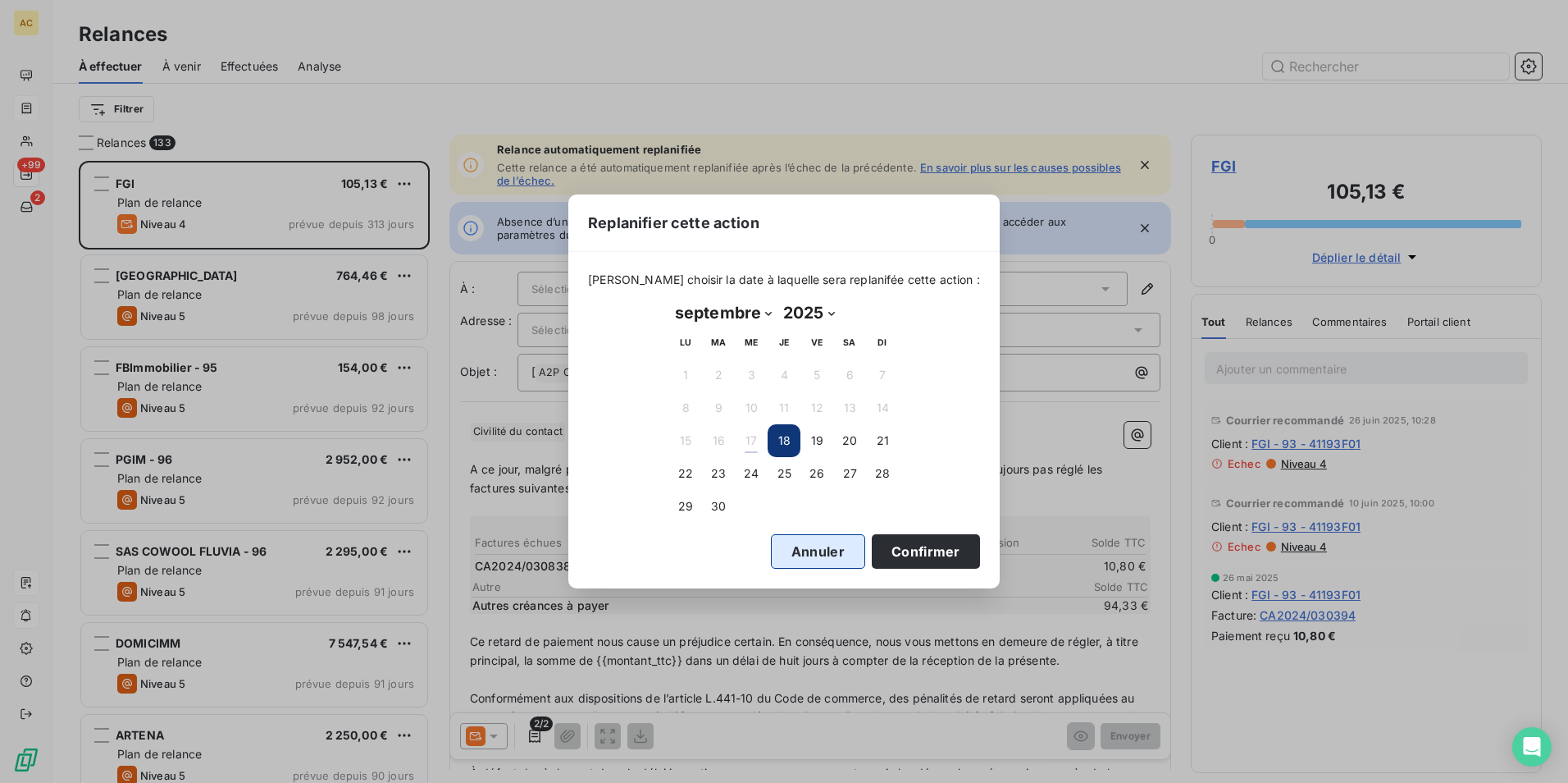
click at [774, 541] on button "Annuler" at bounding box center [818, 552] width 94 height 34
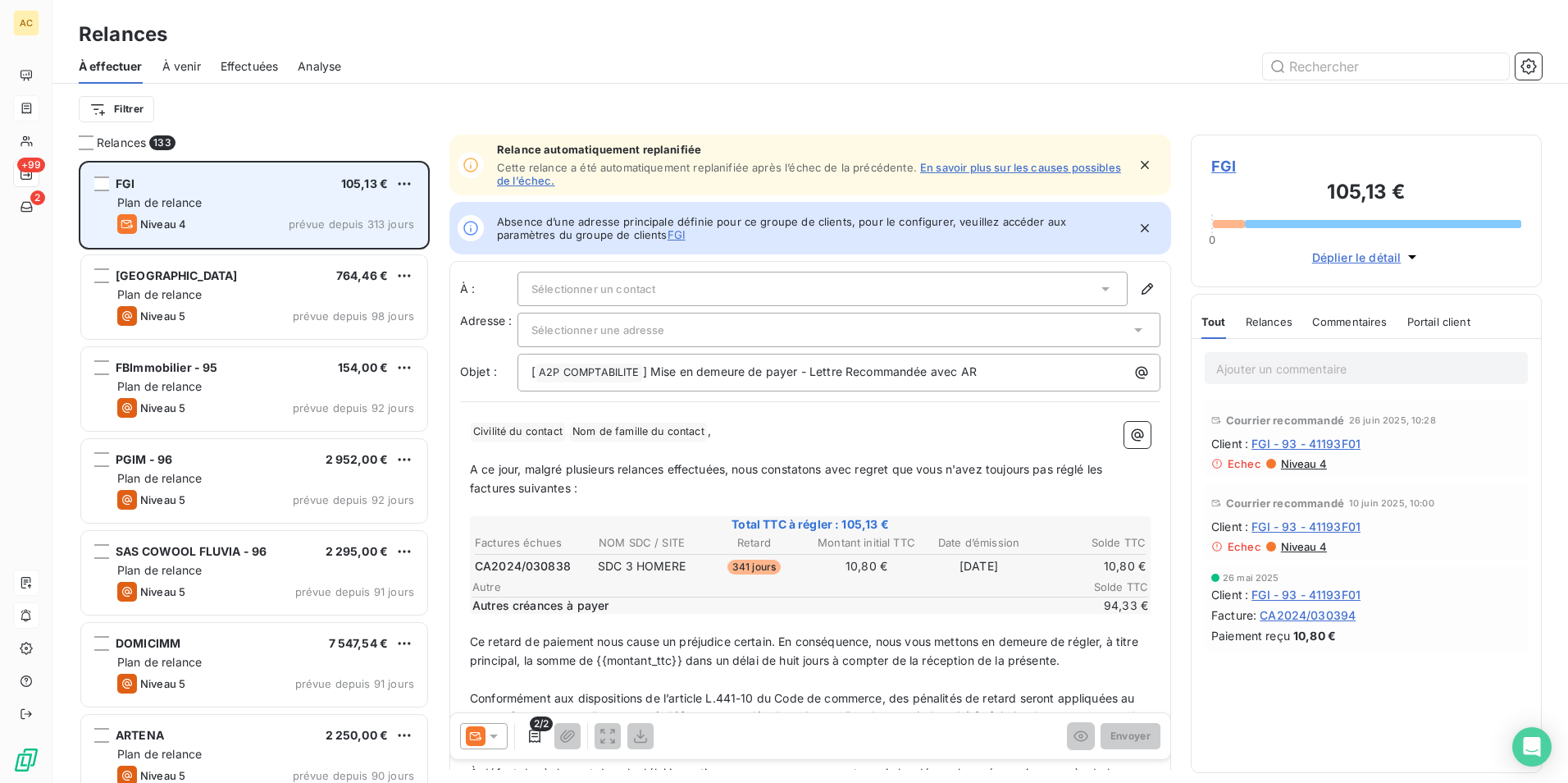
click at [279, 194] on div "Plan de relance" at bounding box center [265, 202] width 297 height 16
click at [398, 181] on html "AC +99 2 Relances À effectuer À venir Effectuées Analyse Filtrer Relances 133 F…" at bounding box center [784, 391] width 1568 height 783
